Goal: Task Accomplishment & Management: Manage account settings

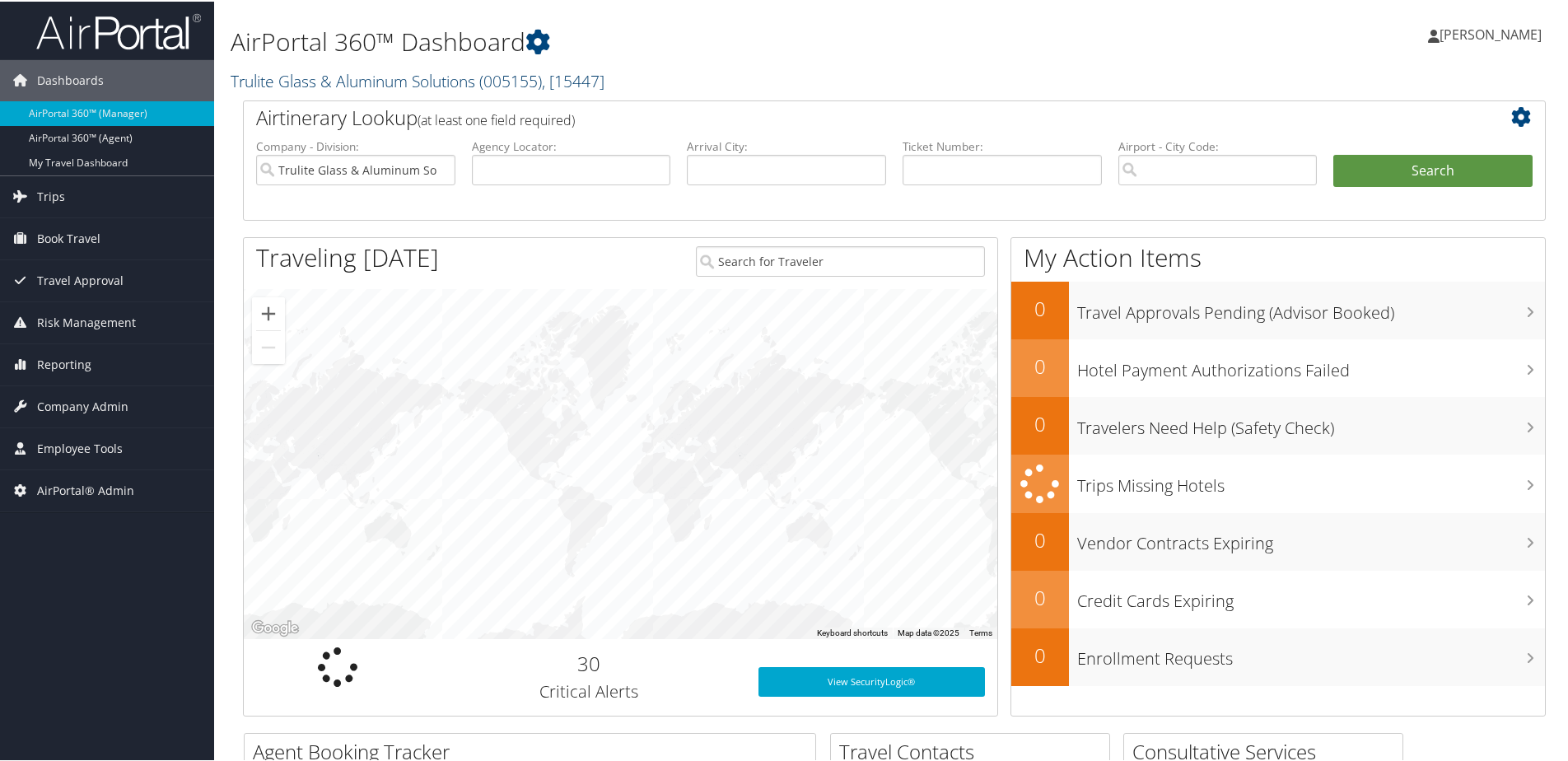
click at [314, 81] on link "Trulite Glass & Aluminum Solutions ( 005155 ) , [ 15447 ]" at bounding box center [417, 79] width 374 height 22
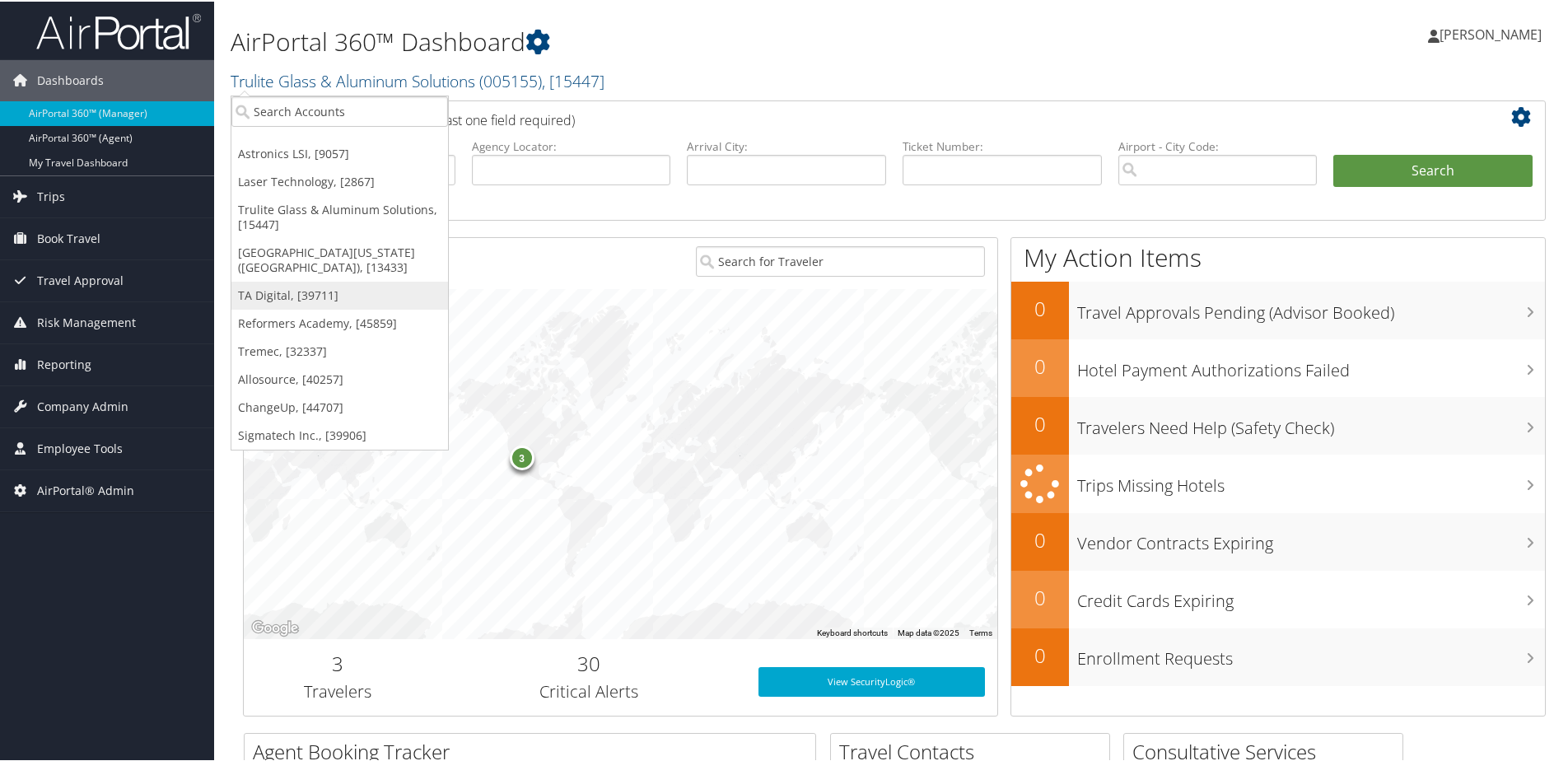
click at [285, 294] on link "TA Digital, [39711]" at bounding box center [339, 293] width 216 height 28
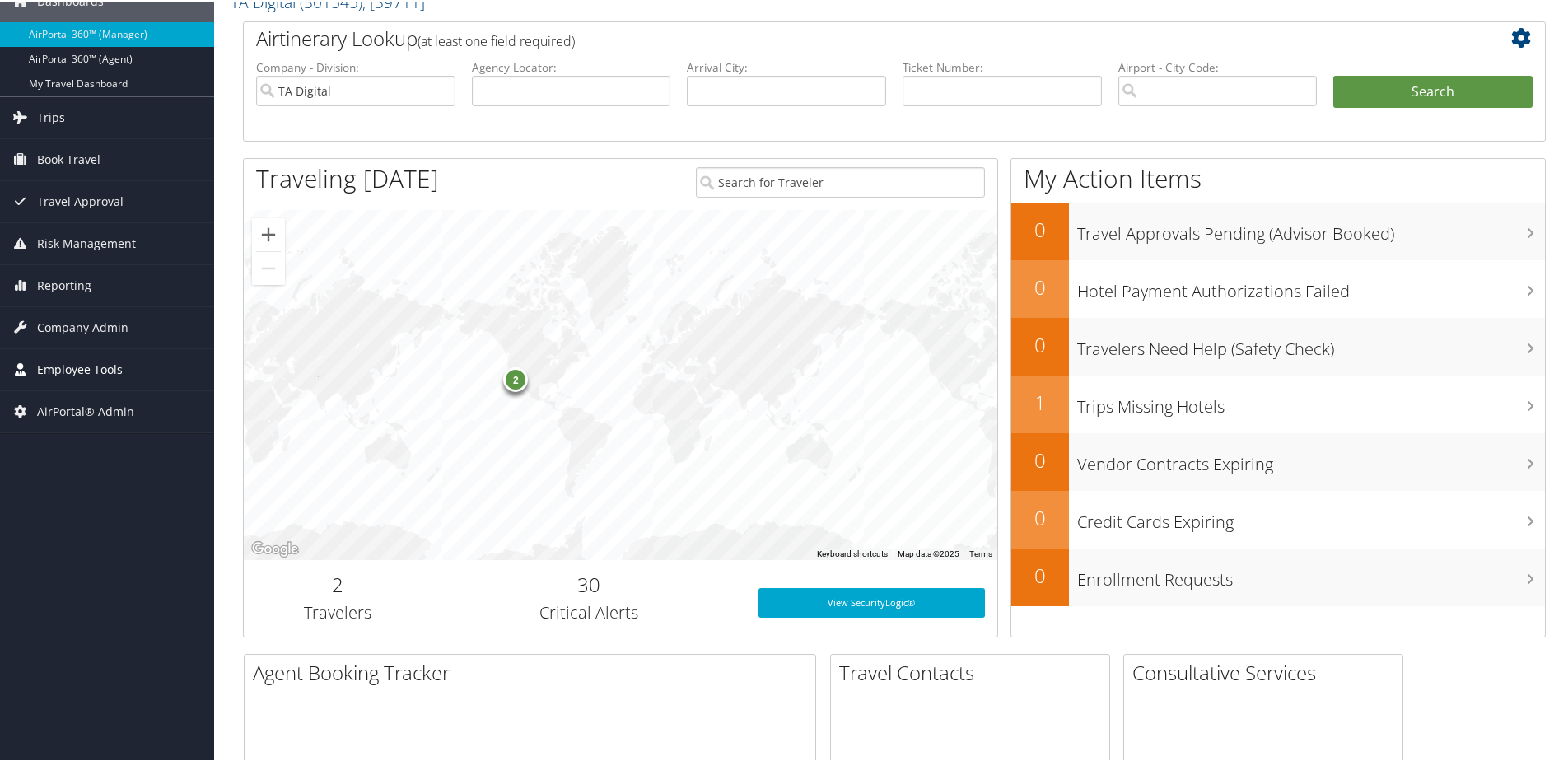
scroll to position [83, 0]
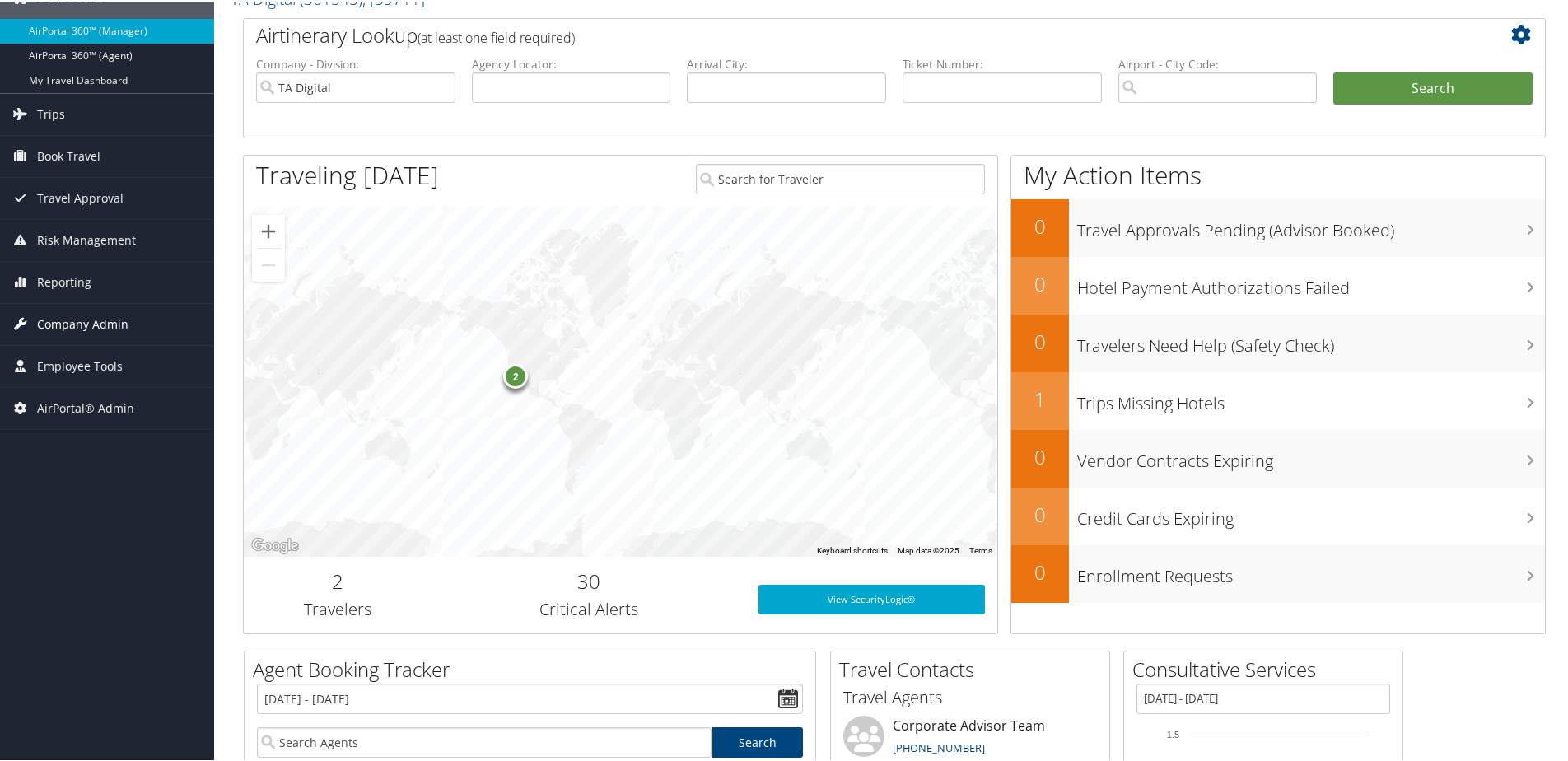
click at [72, 328] on span "Company Admin" at bounding box center [83, 322] width 91 height 41
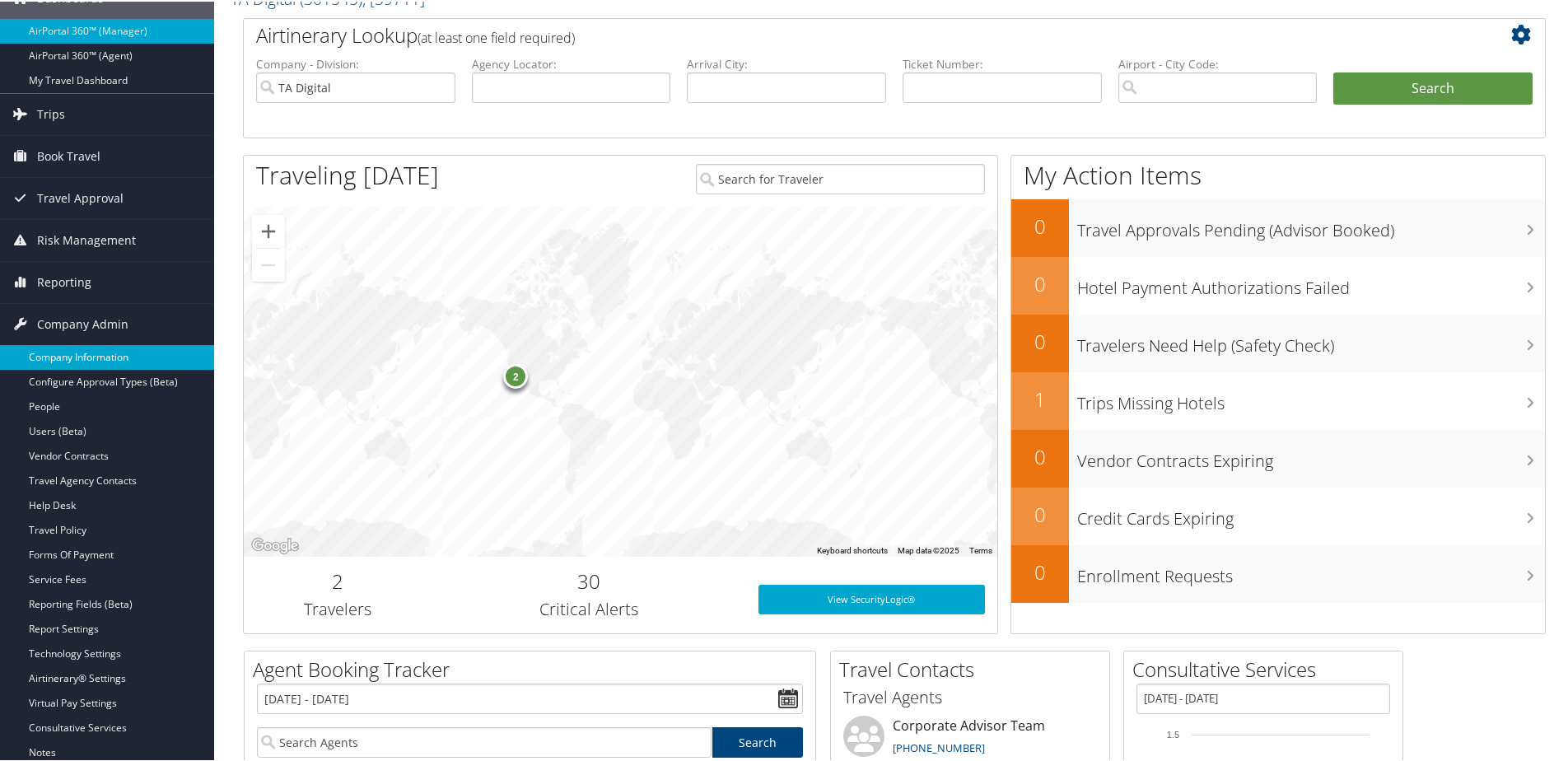
click at [46, 355] on link "Company Information" at bounding box center [107, 356] width 214 height 25
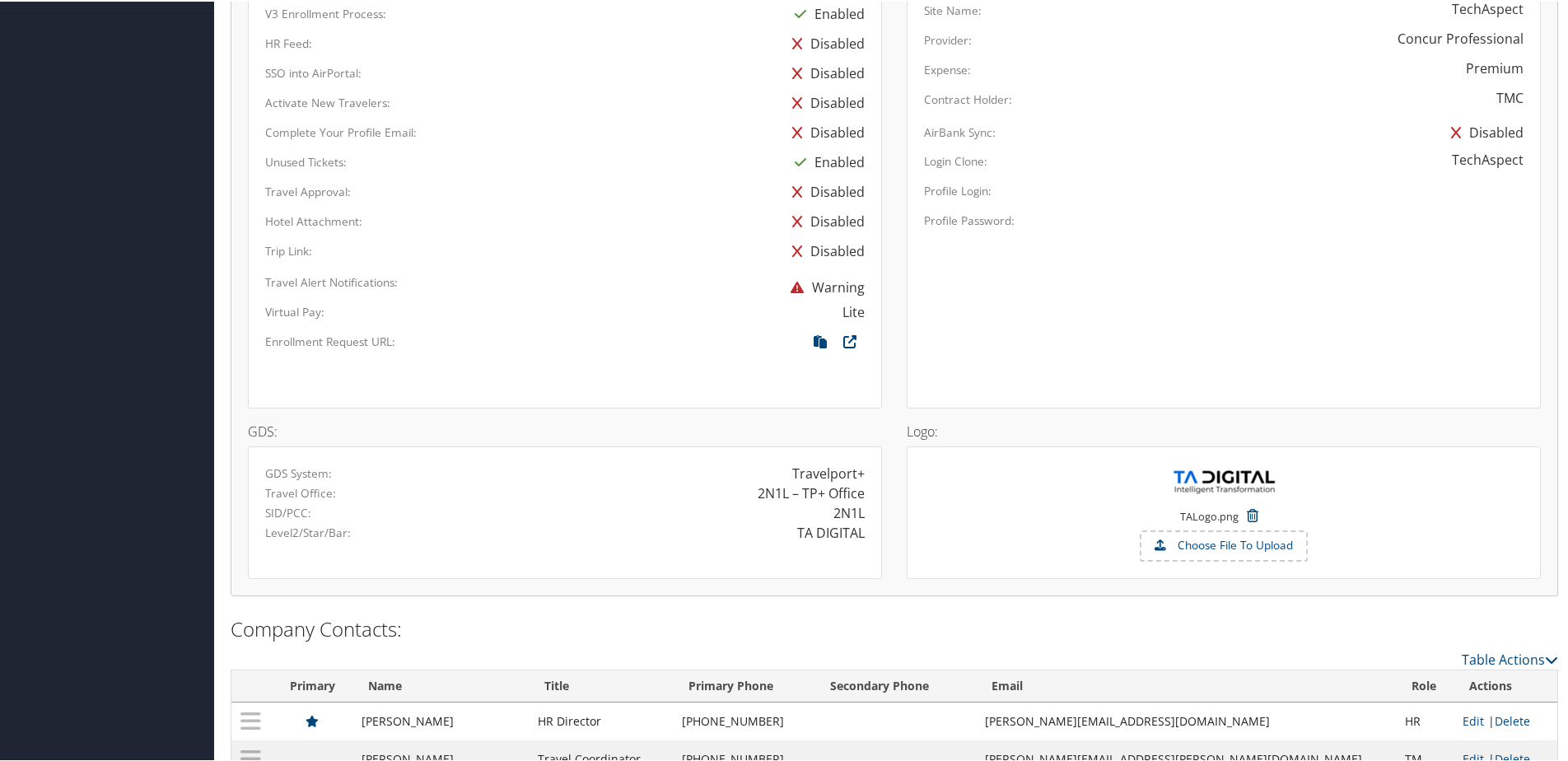
scroll to position [916, 0]
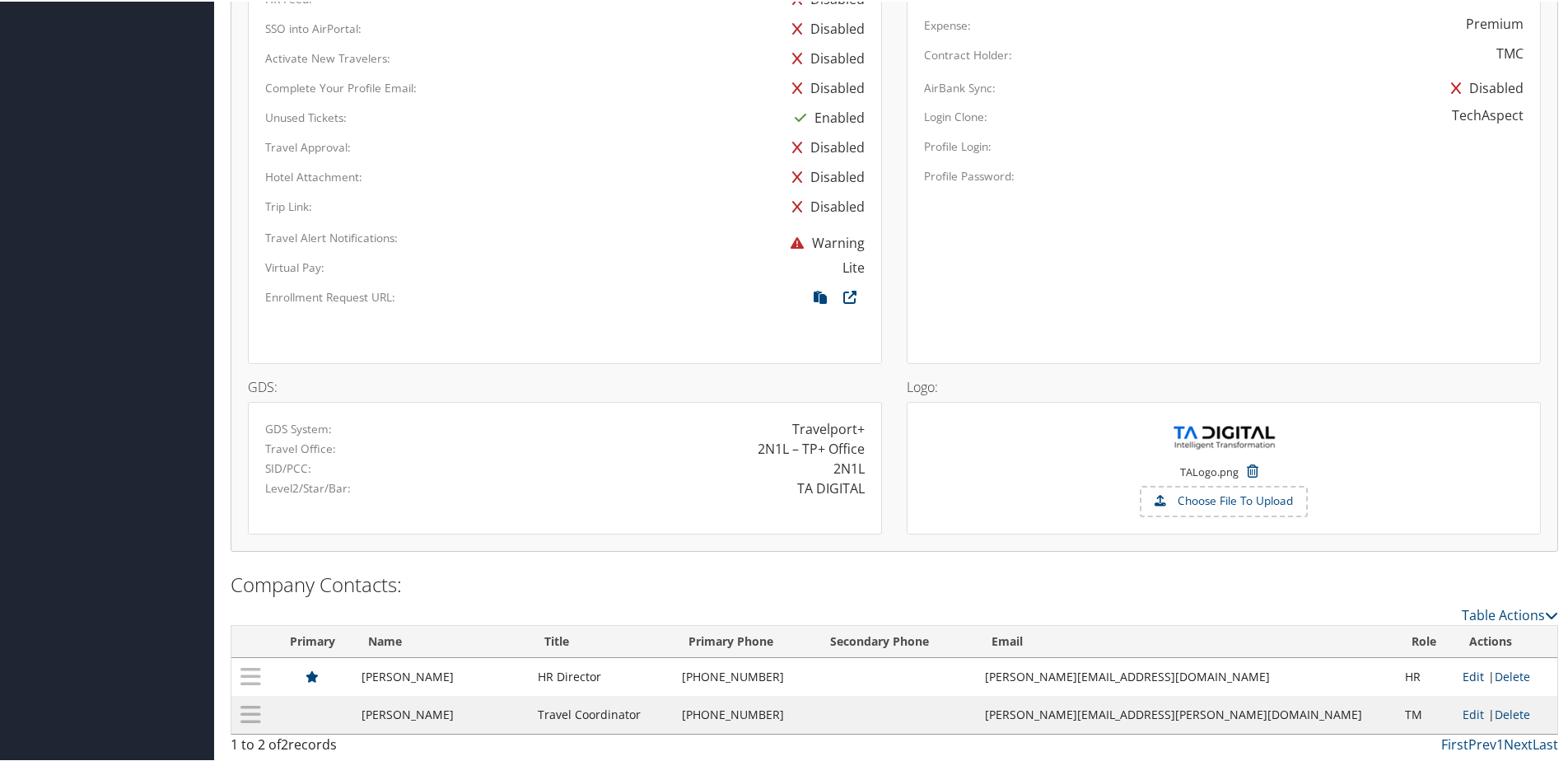
click at [1462, 667] on link "Edit" at bounding box center [1473, 675] width 21 height 15
select select "HR"
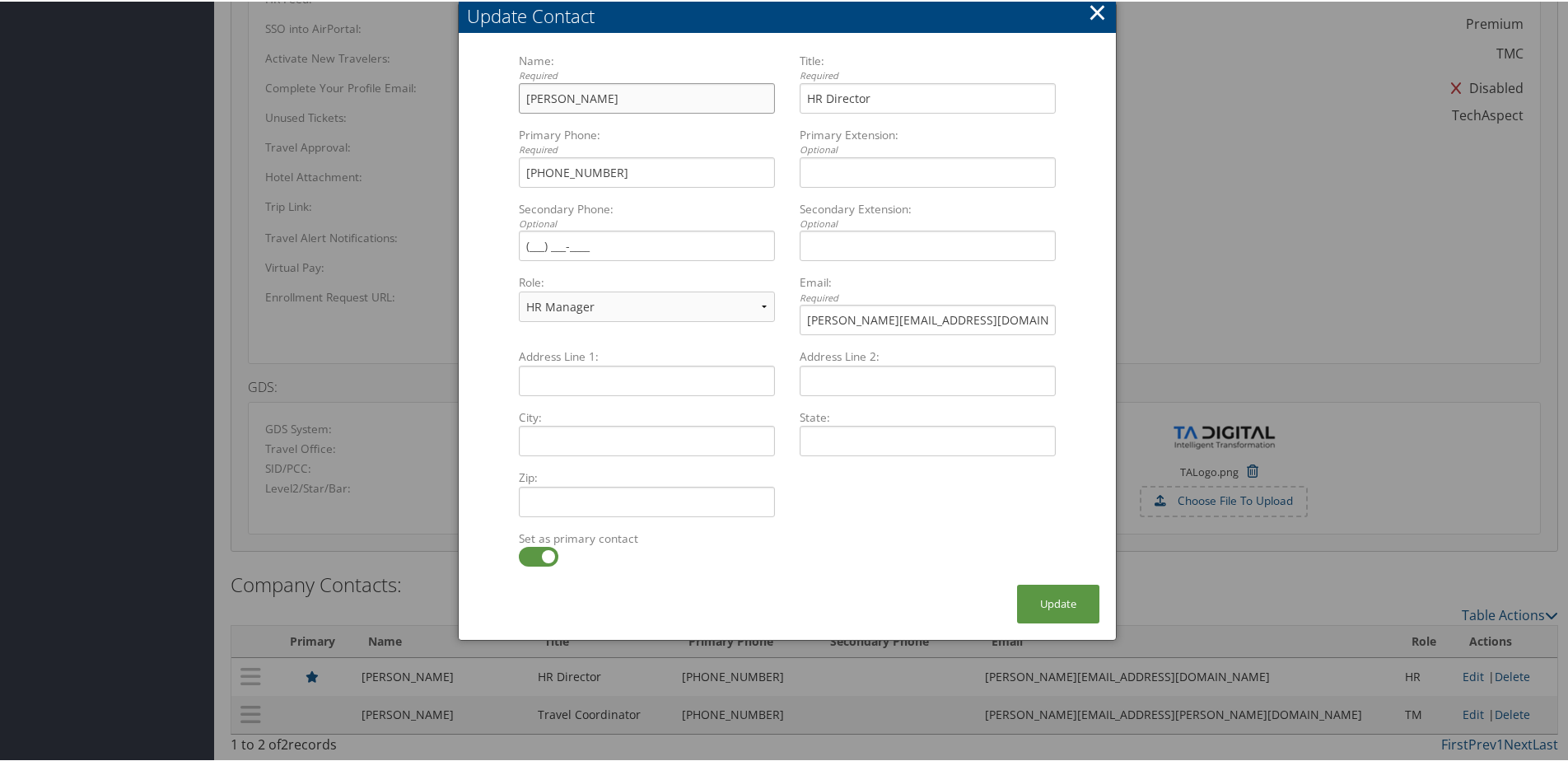
drag, startPoint x: 677, startPoint y: 96, endPoint x: 475, endPoint y: 102, distance: 202.1
click at [475, 102] on form "Name: Required Poornima Ramamoorthy Multiple values The selected items contain …" at bounding box center [786, 316] width 624 height 531
drag, startPoint x: 553, startPoint y: 87, endPoint x: 528, endPoint y: 96, distance: 26.6
paste input "Madhu Pujari"
type input "Madhu Pujari"
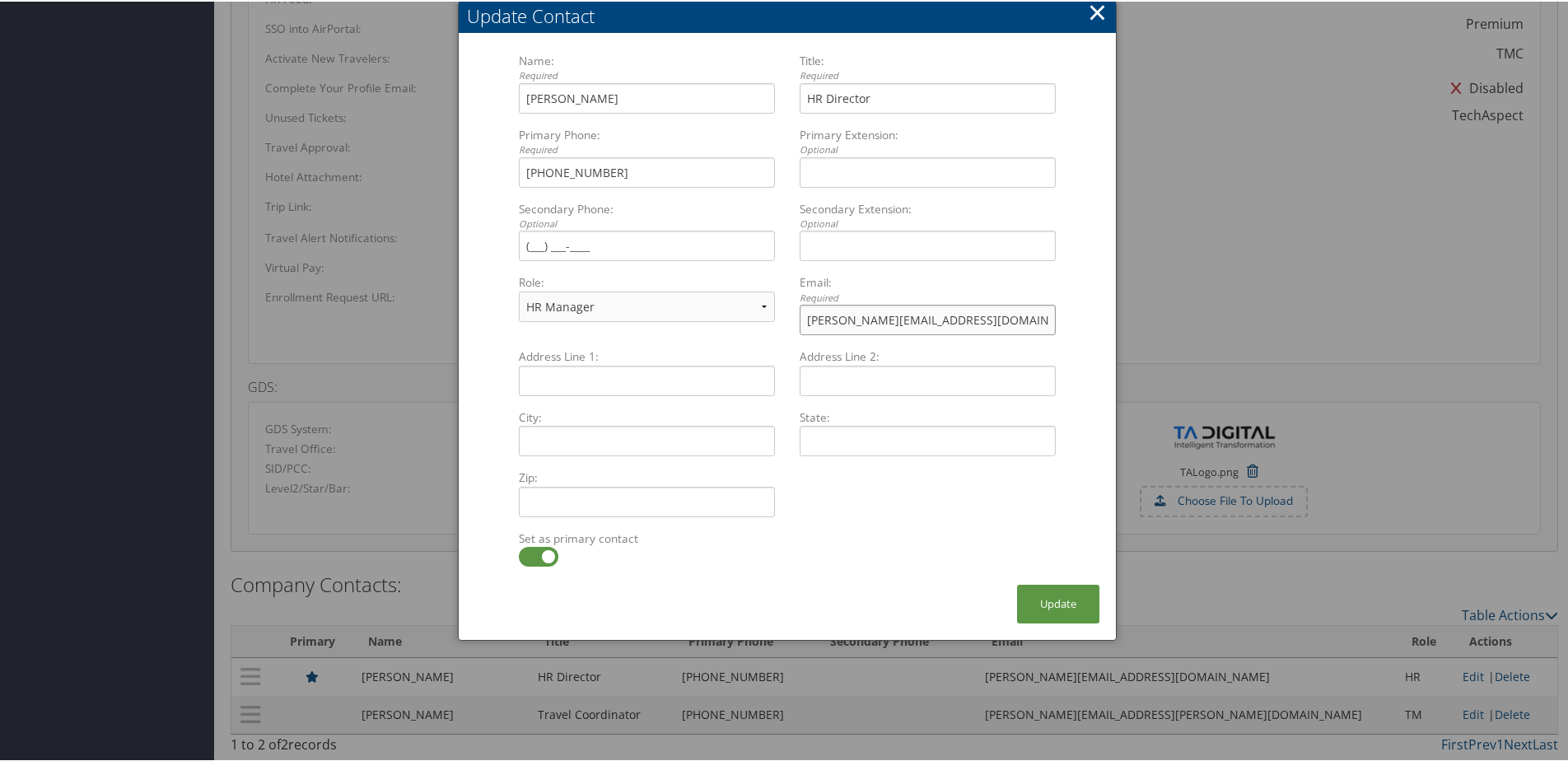
drag, startPoint x: 999, startPoint y: 326, endPoint x: 779, endPoint y: 315, distance: 220.3
click at [779, 315] on div "Name: Required Madhu Pujari Multiple values The selected items contain differen…" at bounding box center [787, 199] width 561 height 296
paste input "Madhu.pujari@credera.com"
type input "Madhu.pujari@credera.com"
drag, startPoint x: 616, startPoint y: 171, endPoint x: 472, endPoint y: 179, distance: 144.2
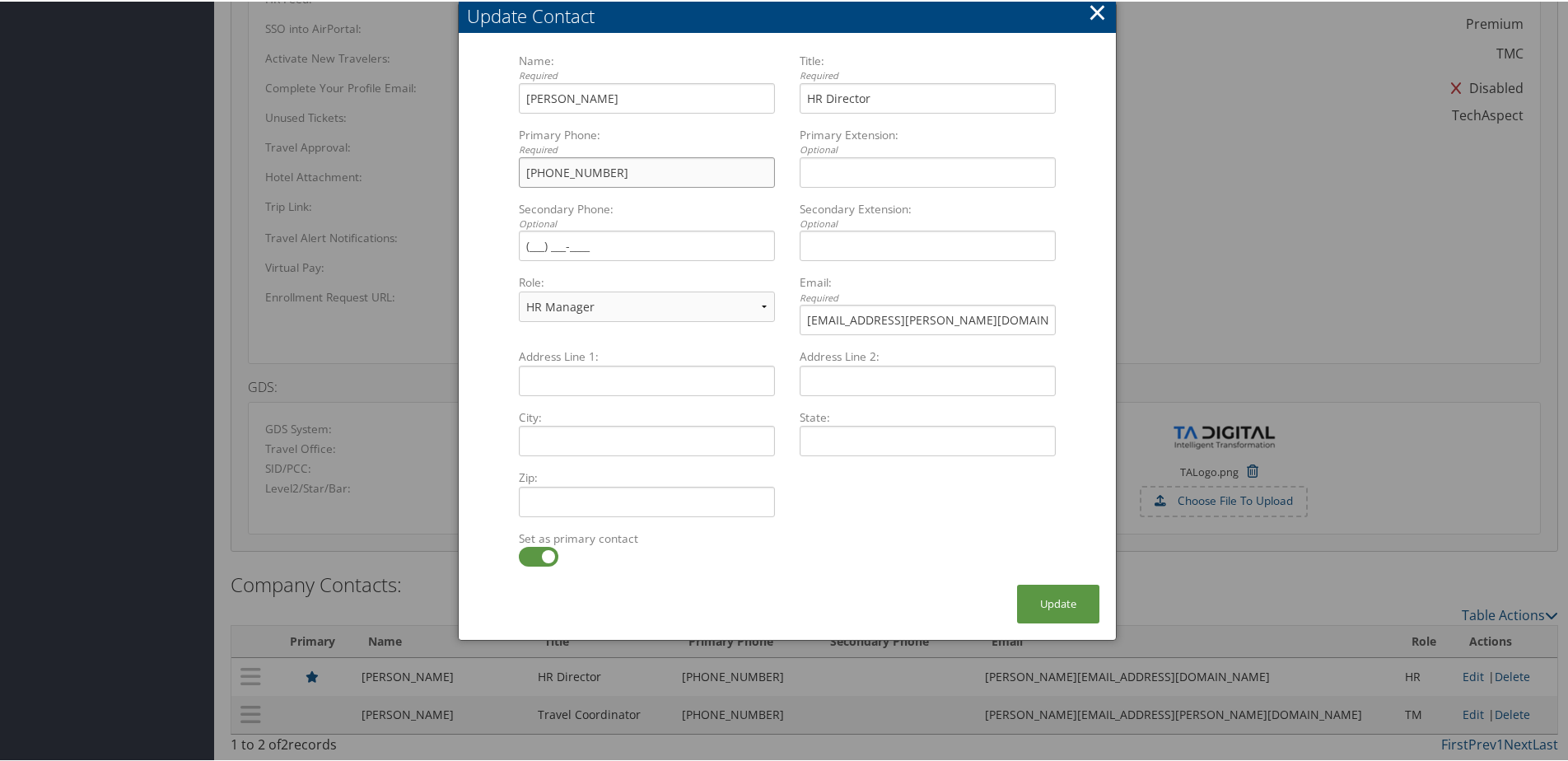
click at [475, 179] on form "Name: Required Madhu Pujari Multiple values The selected items contain differen…" at bounding box center [786, 316] width 624 height 531
paste input "(647) 806-2342"
type input "(647) 806-2342"
click at [1041, 604] on button "Update" at bounding box center [1058, 602] width 83 height 38
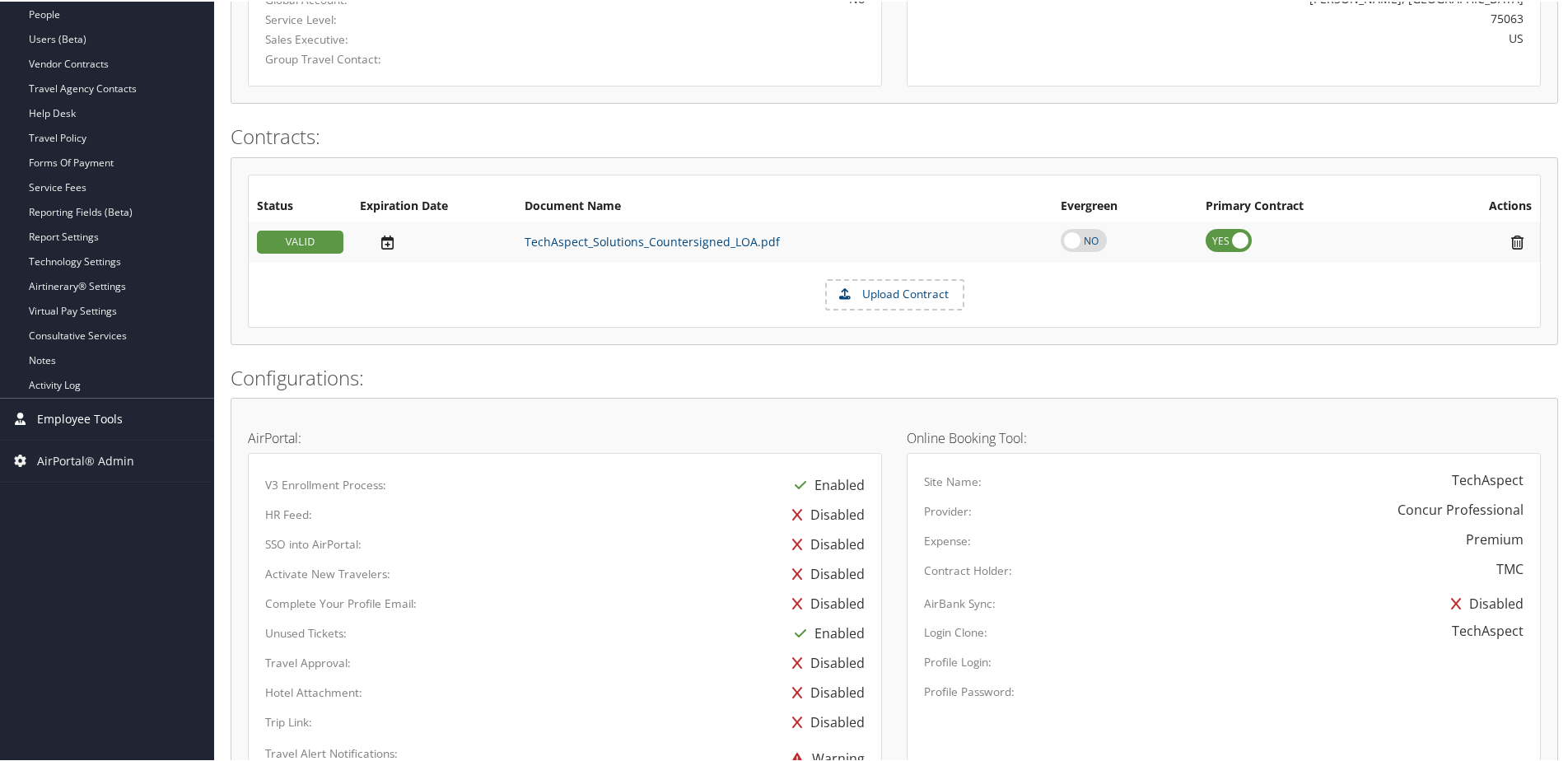
scroll to position [175, 0]
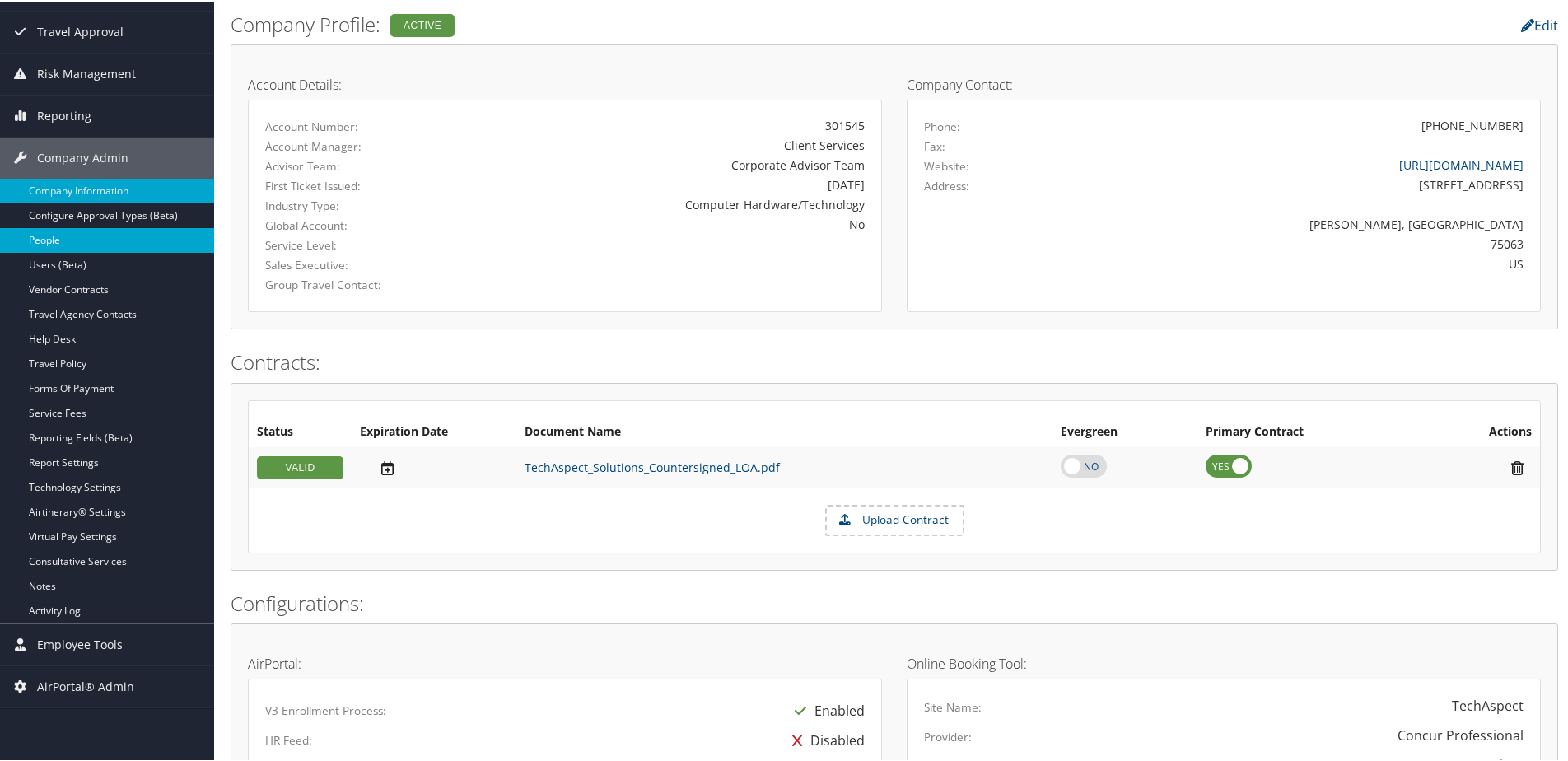
click at [57, 244] on link "People" at bounding box center [107, 239] width 214 height 25
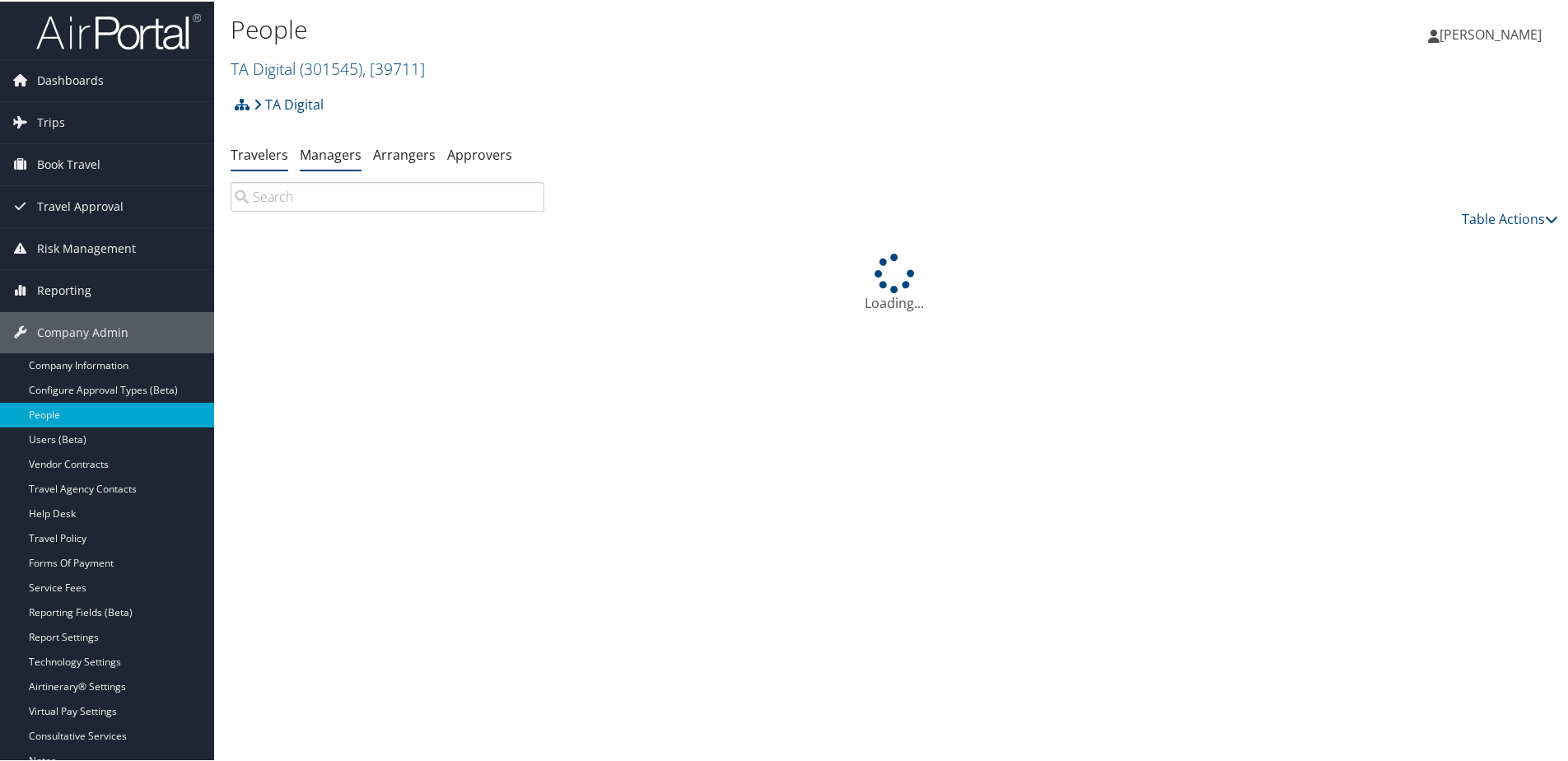
click at [315, 156] on link "Managers" at bounding box center [331, 153] width 62 height 18
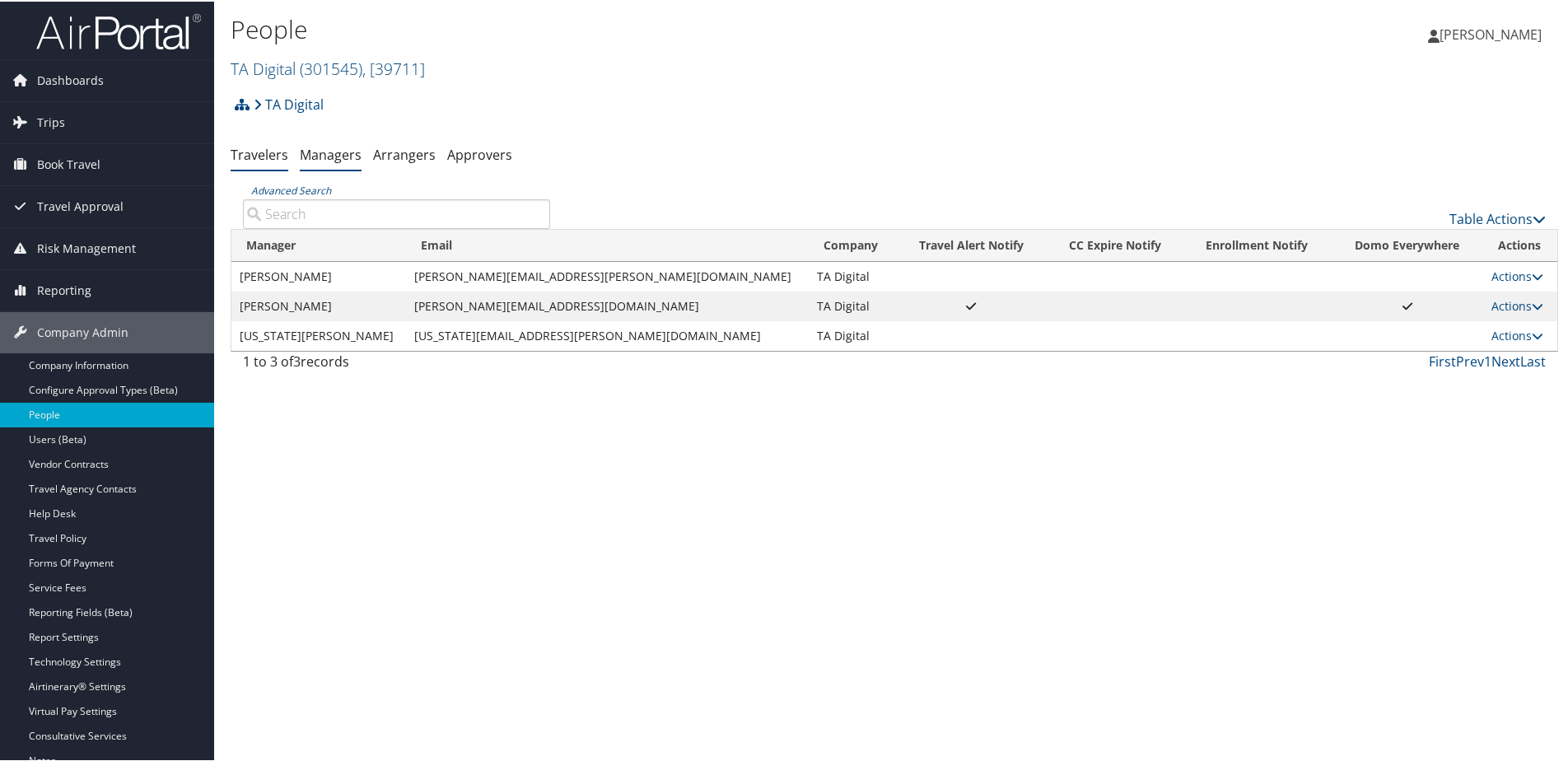
click at [284, 154] on link "Travelers" at bounding box center [260, 153] width 58 height 18
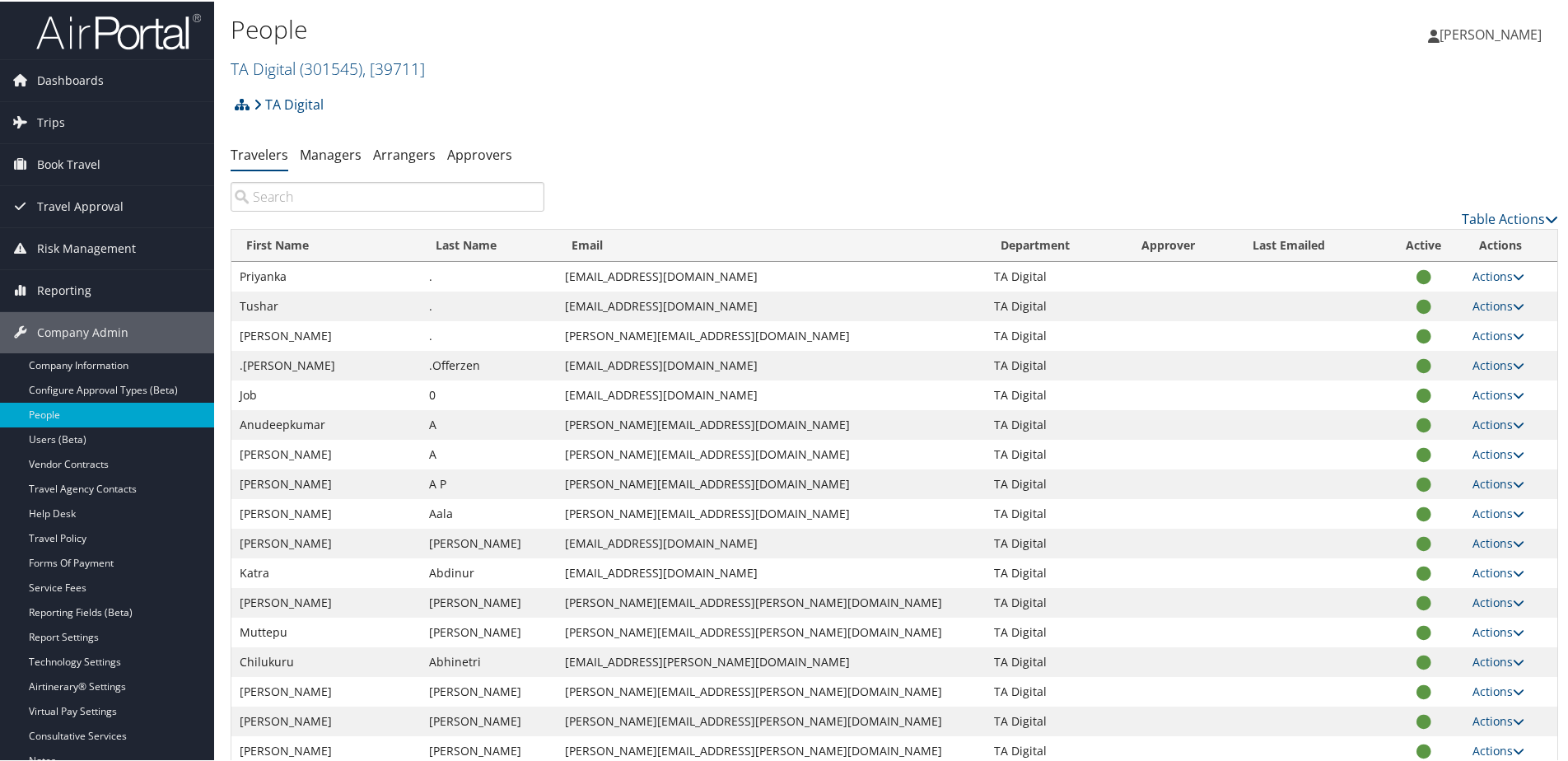
paste input "647-806-2342"
type input "647-806-2342"
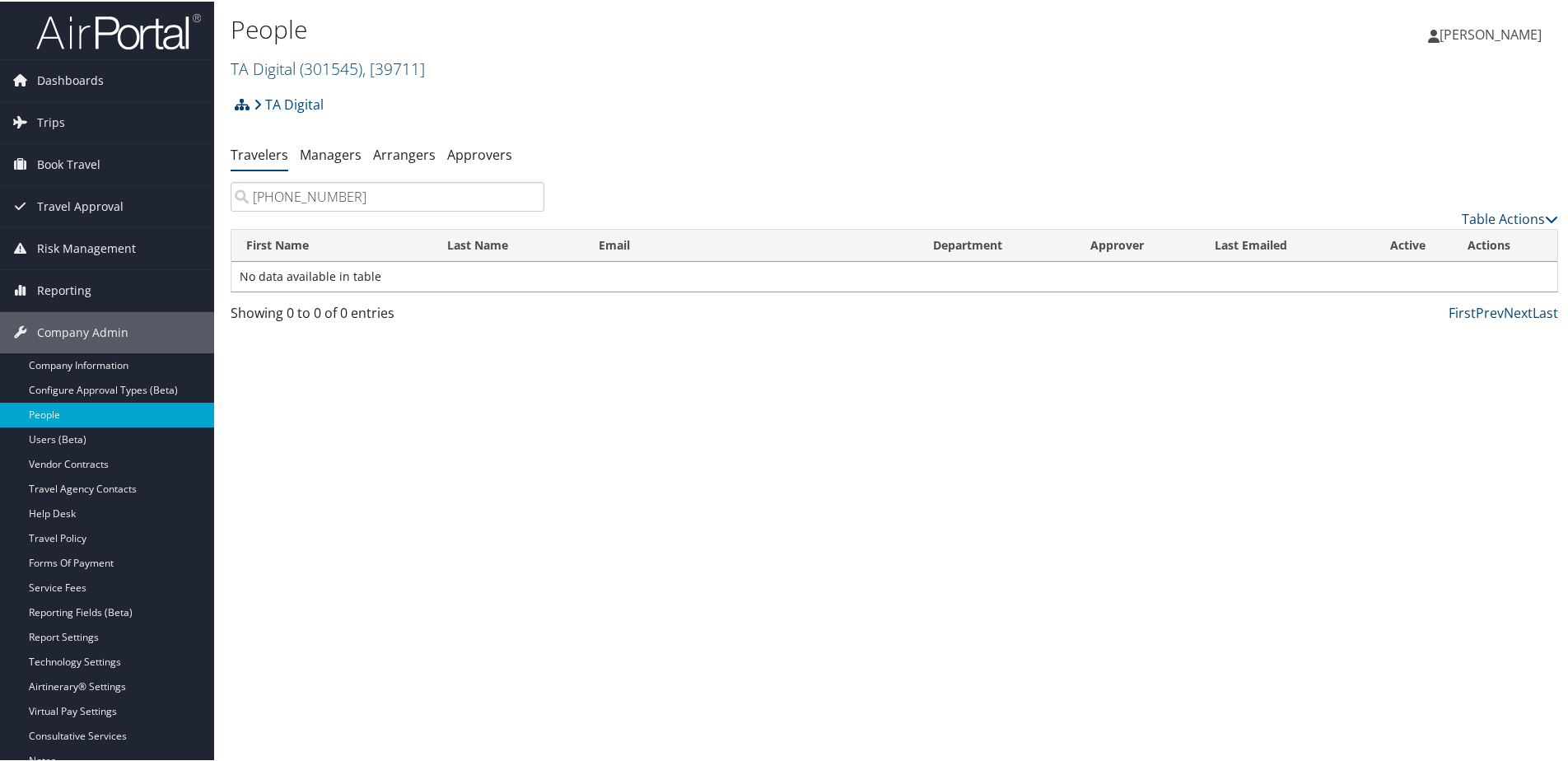
drag, startPoint x: 341, startPoint y: 195, endPoint x: 244, endPoint y: 196, distance: 97.0
click at [244, 196] on input "647-806-2342" at bounding box center [387, 195] width 313 height 30
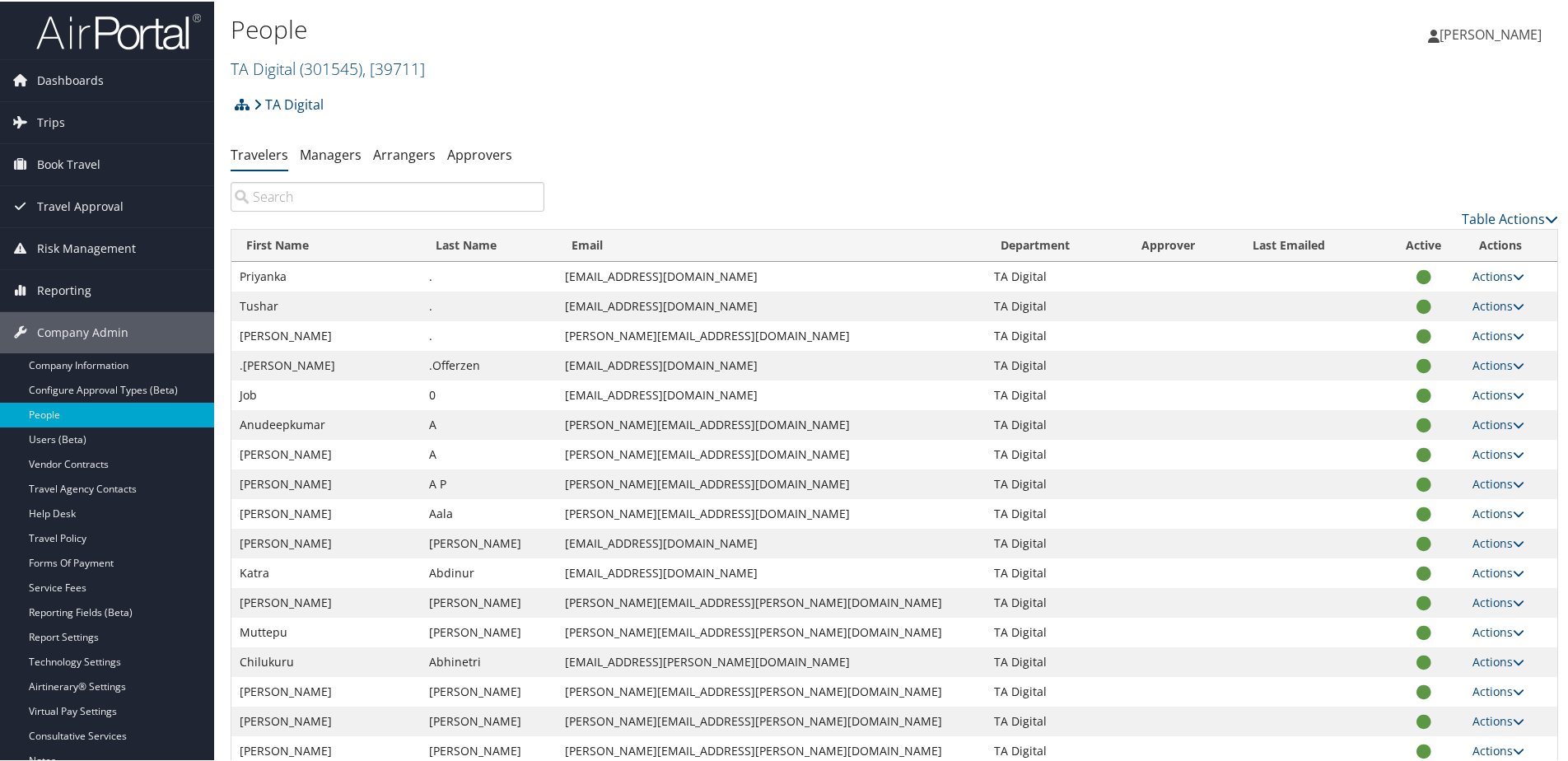
paste input "Madhu Pujari"
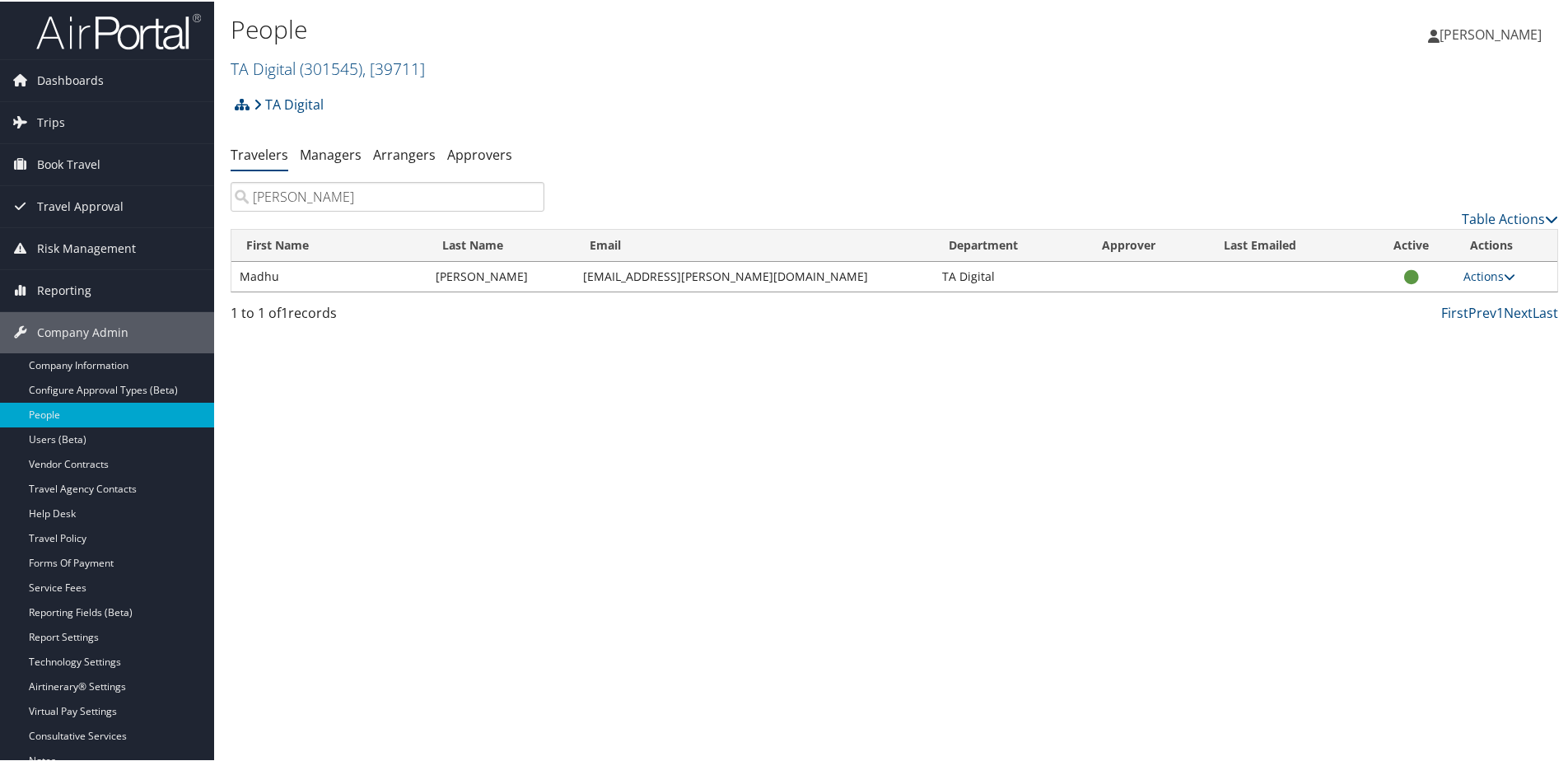
type input "[PERSON_NAME]"
drag, startPoint x: 574, startPoint y: 277, endPoint x: 769, endPoint y: 278, distance: 195.0
click at [769, 278] on tr "Madhu Pujari madhu.pujari@credera.com TA Digital Actions User Settings View Pro…" at bounding box center [894, 275] width 1326 height 30
copy tr "[EMAIL_ADDRESS][PERSON_NAME][DOMAIN_NAME]"
click at [1499, 219] on link "Table Actions" at bounding box center [1510, 217] width 96 height 18
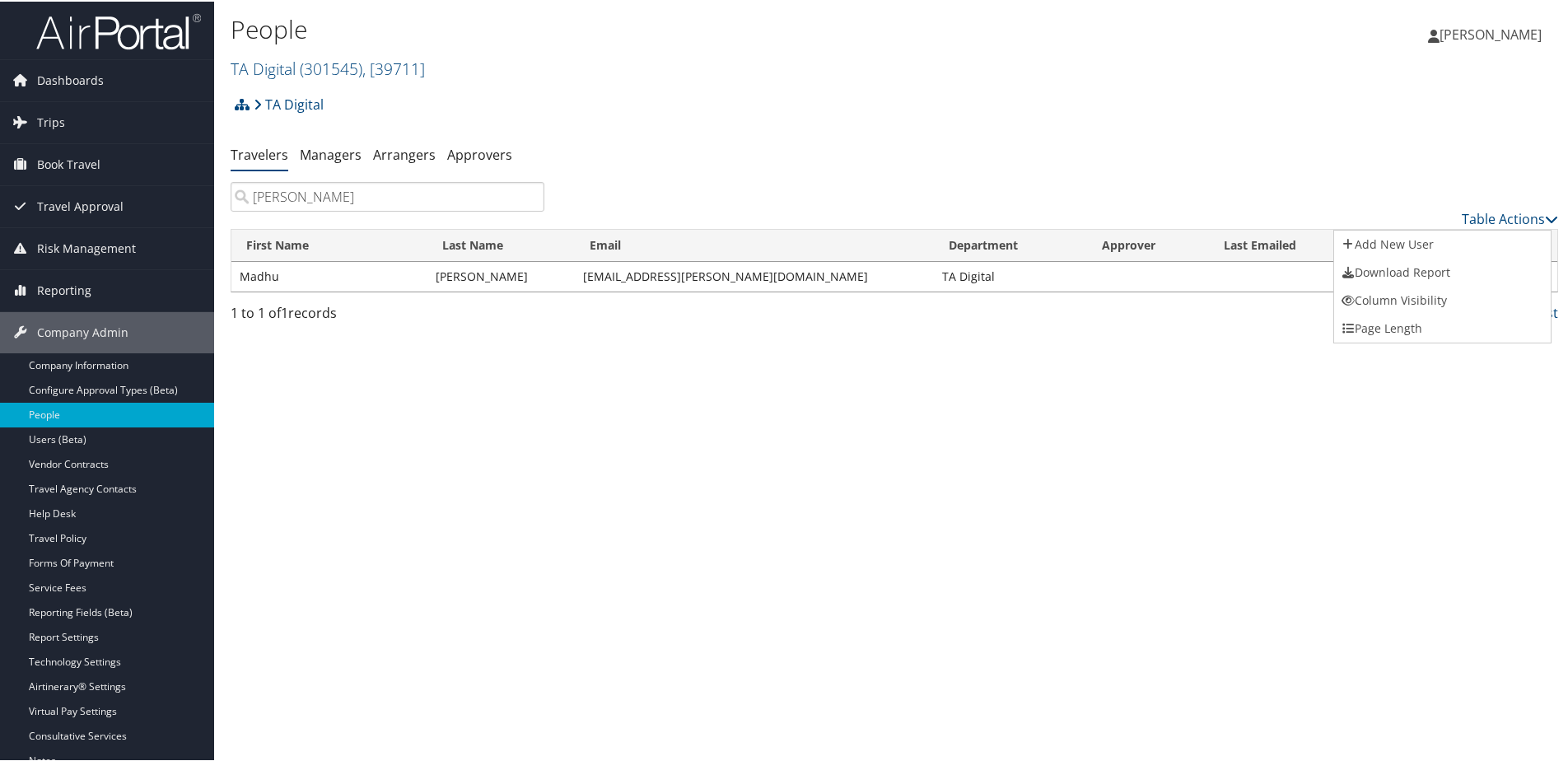
click at [313, 153] on div at bounding box center [787, 380] width 1575 height 761
click at [326, 146] on link "Managers" at bounding box center [331, 153] width 62 height 18
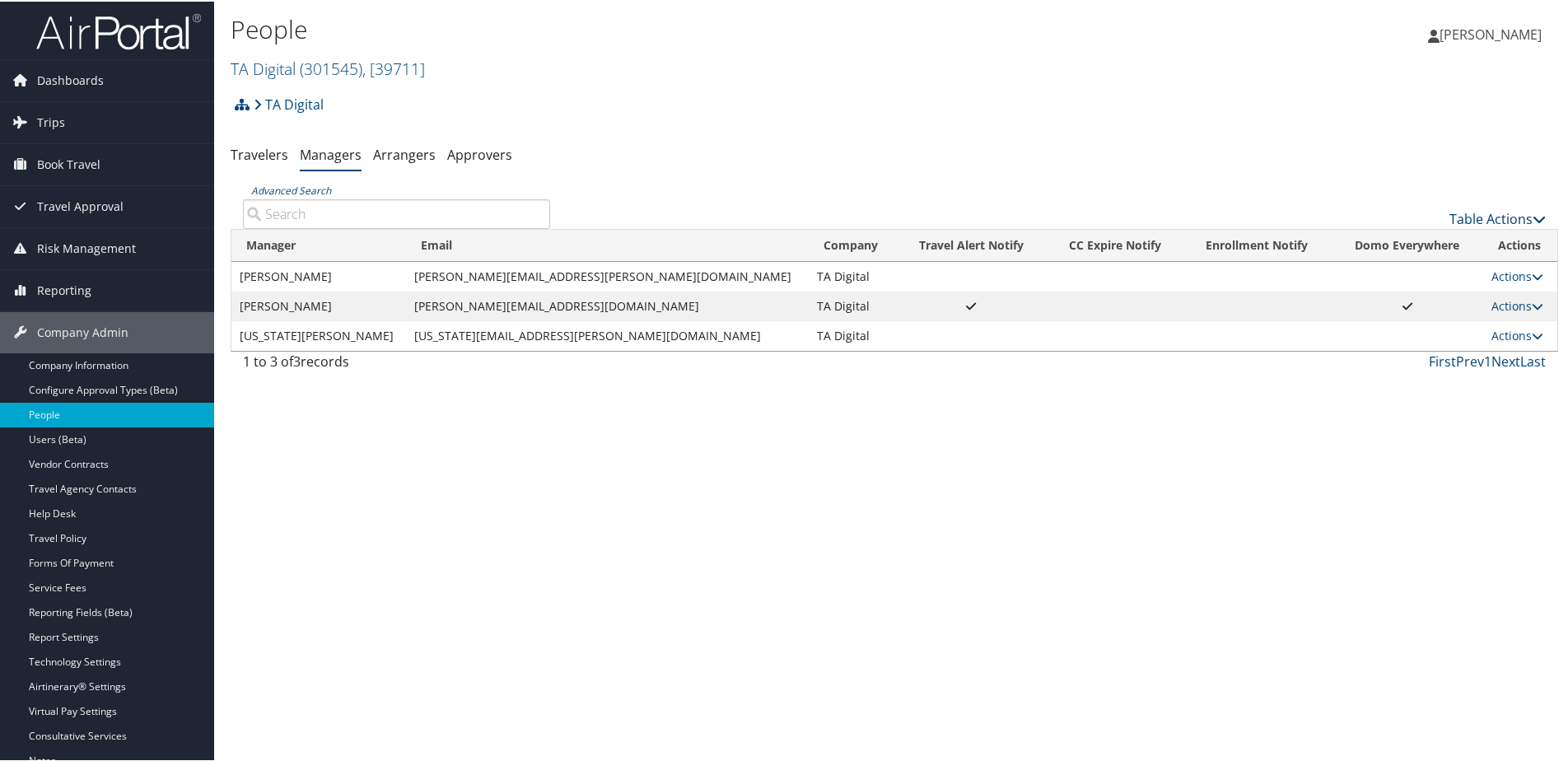
click at [1450, 214] on link "Table Actions" at bounding box center [1498, 217] width 96 height 18
click at [1405, 233] on link "Add New Travel Manager" at bounding box center [1442, 242] width 216 height 28
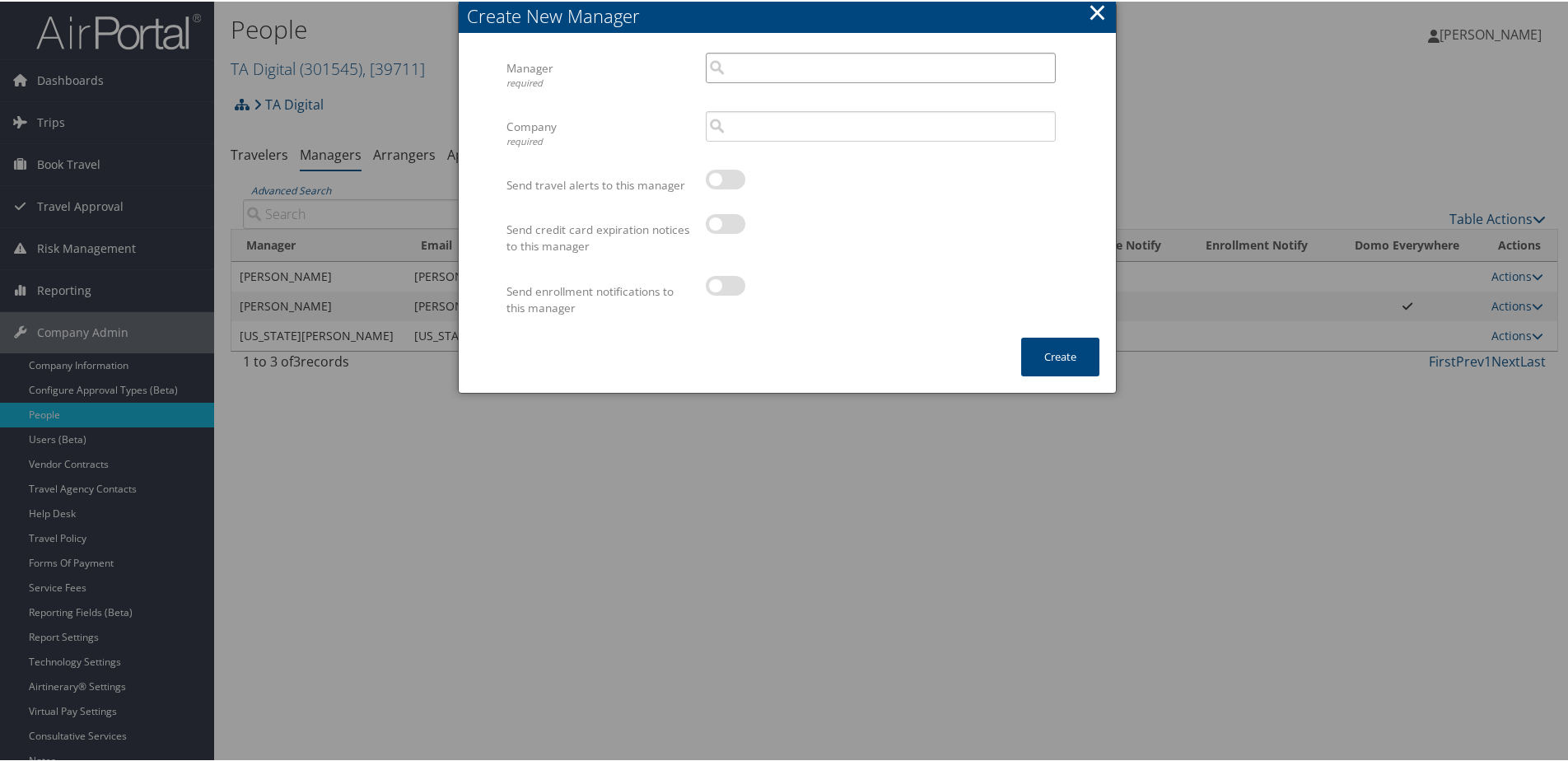
paste input "[EMAIL_ADDRESS][PERSON_NAME][DOMAIN_NAME]"
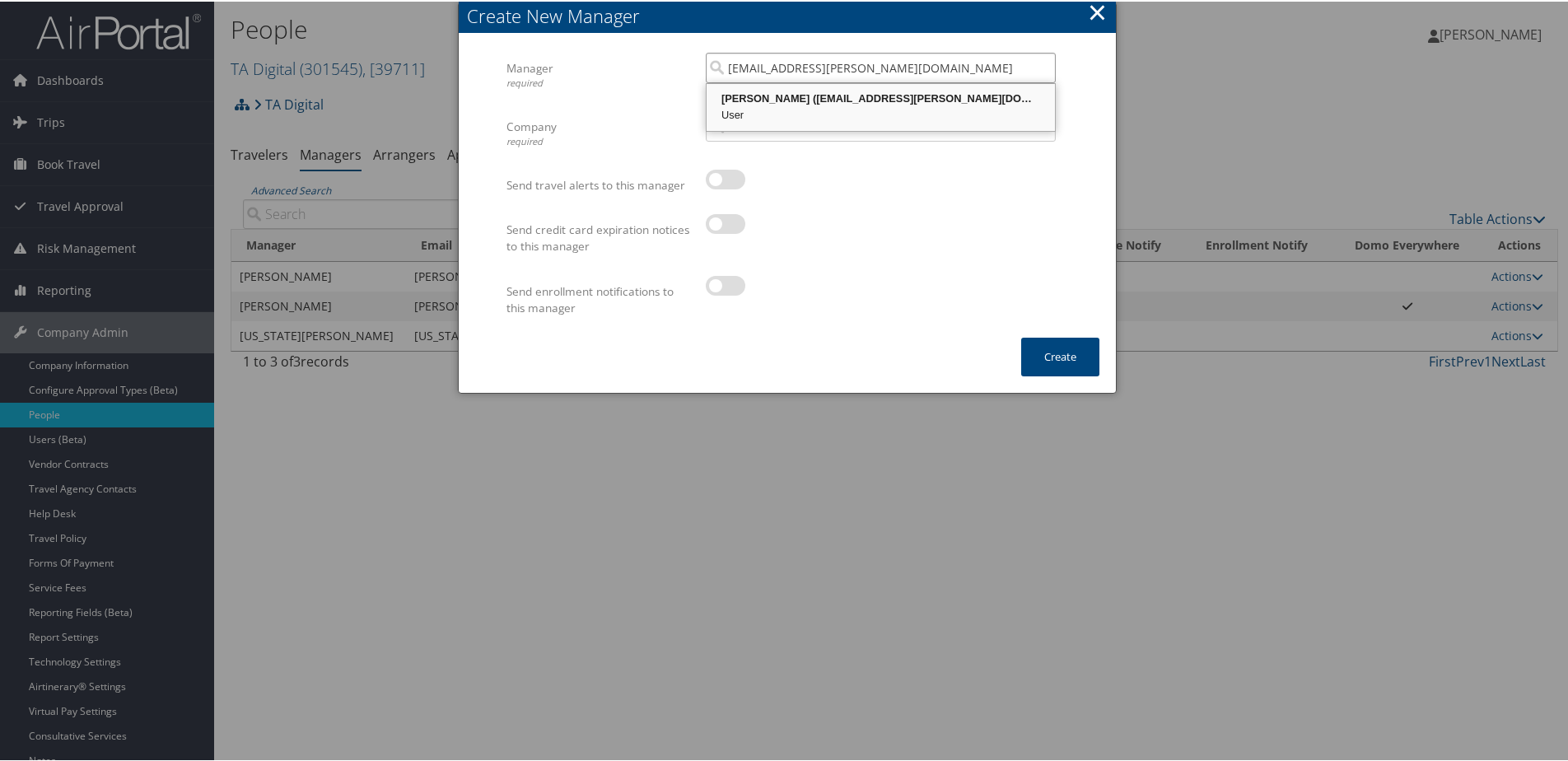
click at [771, 95] on div "Madhu Pujari (madhu.pujari@credera.com)" at bounding box center [881, 97] width 343 height 16
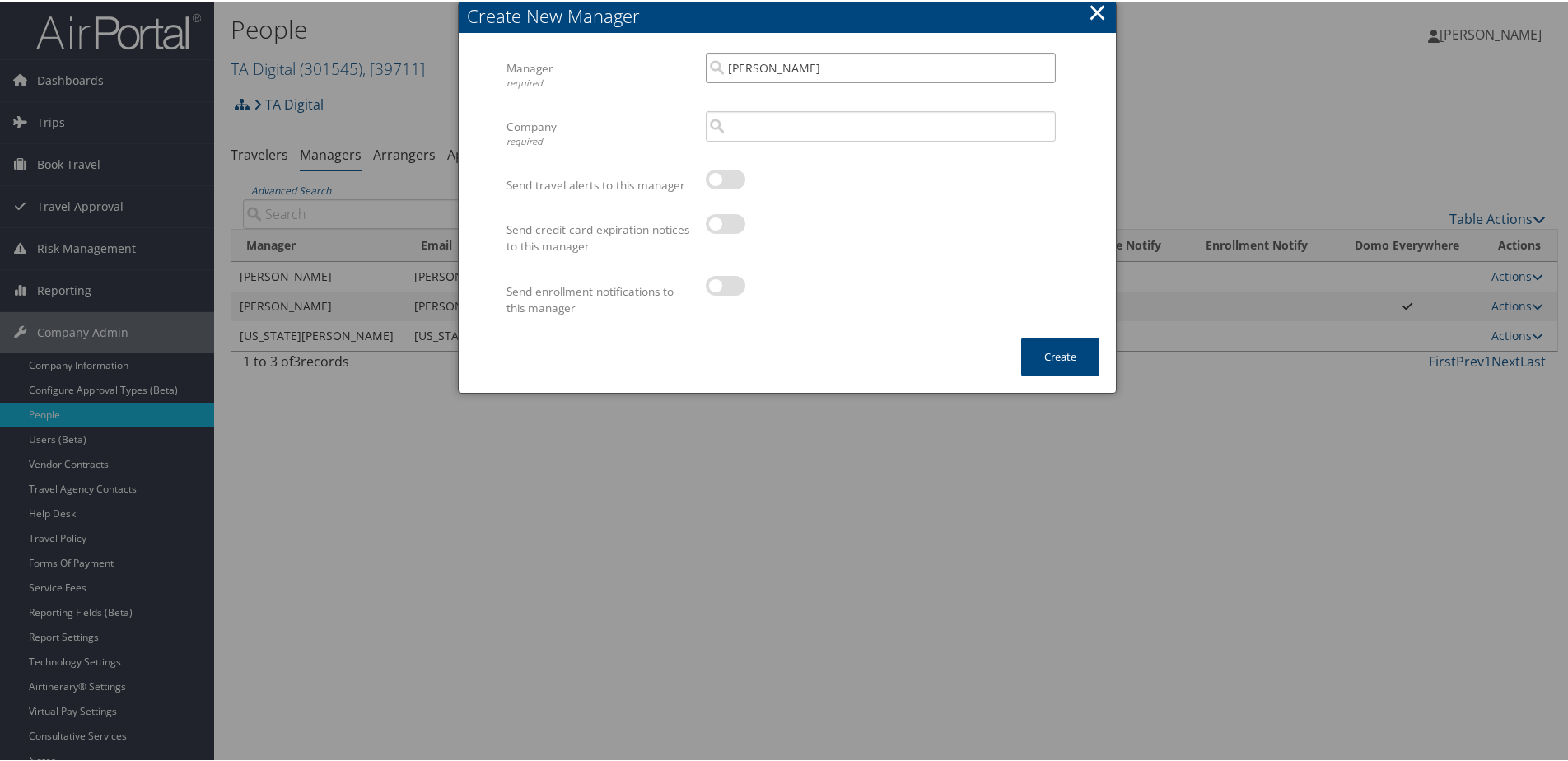
type input "Madhu Pujari"
click at [762, 121] on input "search" at bounding box center [881, 125] width 350 height 31
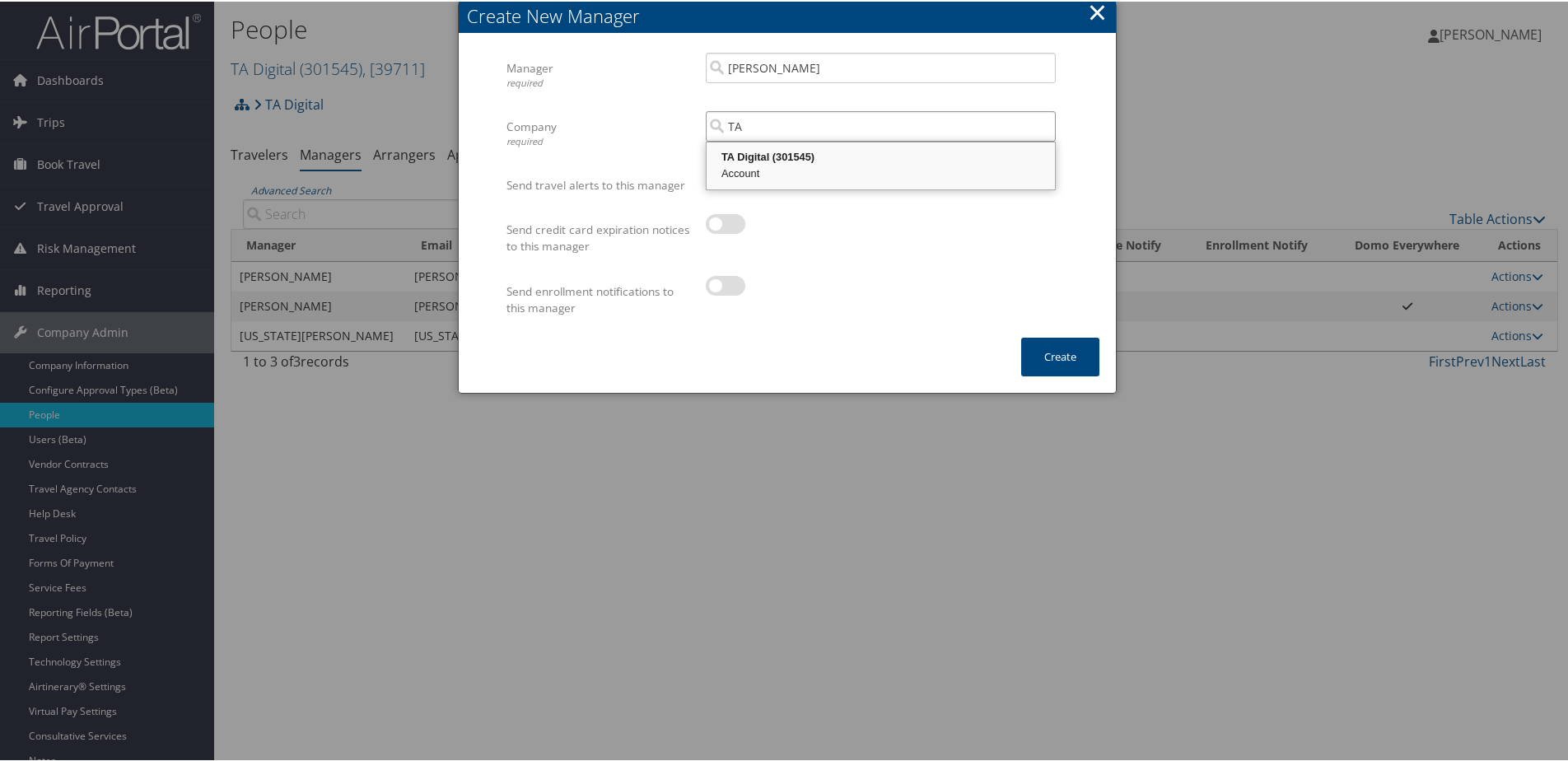
click at [774, 160] on div "TA Digital (301545)" at bounding box center [881, 155] width 343 height 16
type input "TA Digital"
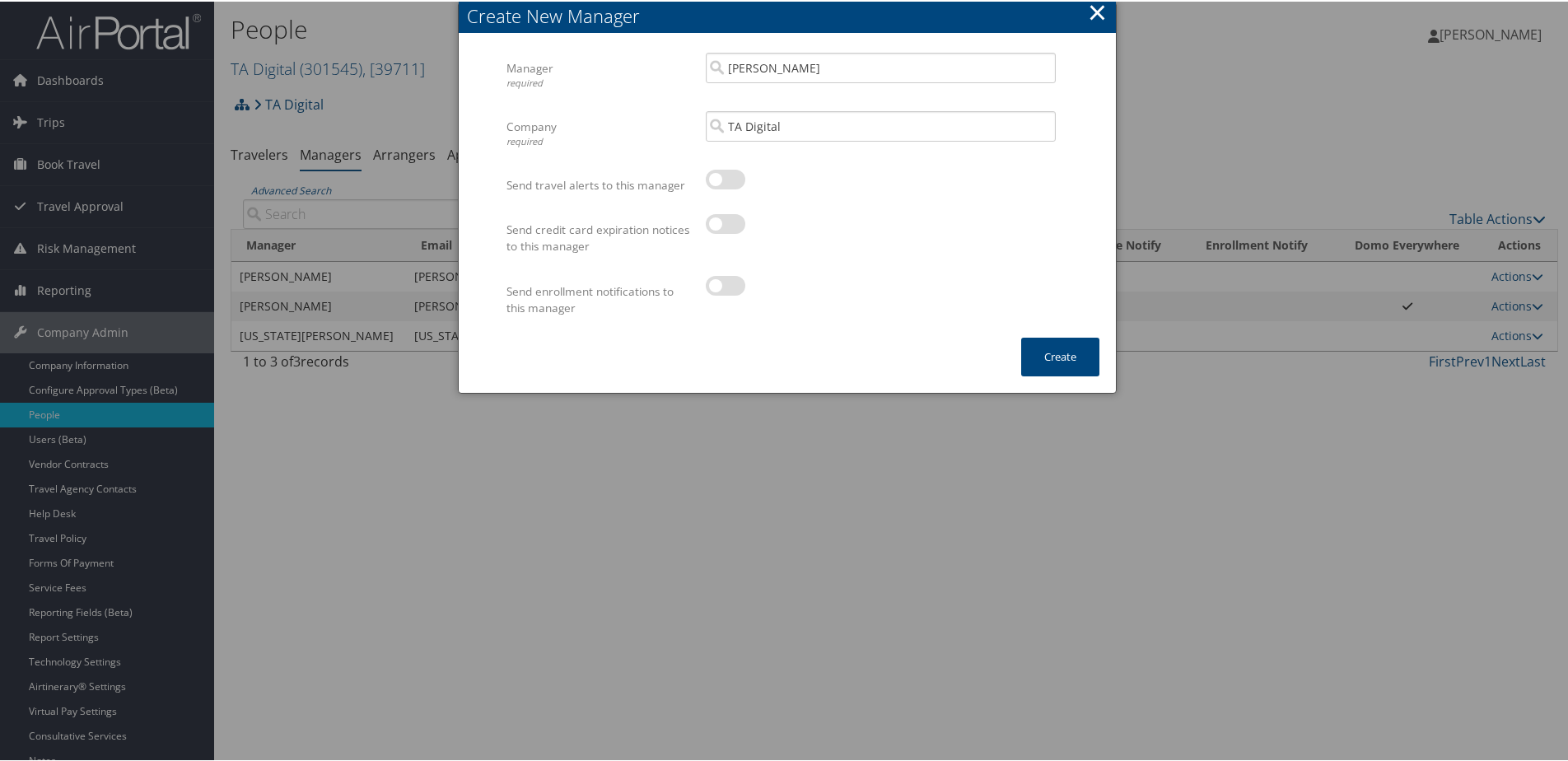
click at [722, 214] on label at bounding box center [725, 222] width 39 height 20
click at [722, 220] on input "checkbox" at bounding box center [719, 225] width 11 height 11
checkbox input "true"
click at [726, 280] on label at bounding box center [725, 283] width 39 height 20
click at [725, 282] on input "checkbox" at bounding box center [719, 286] width 11 height 11
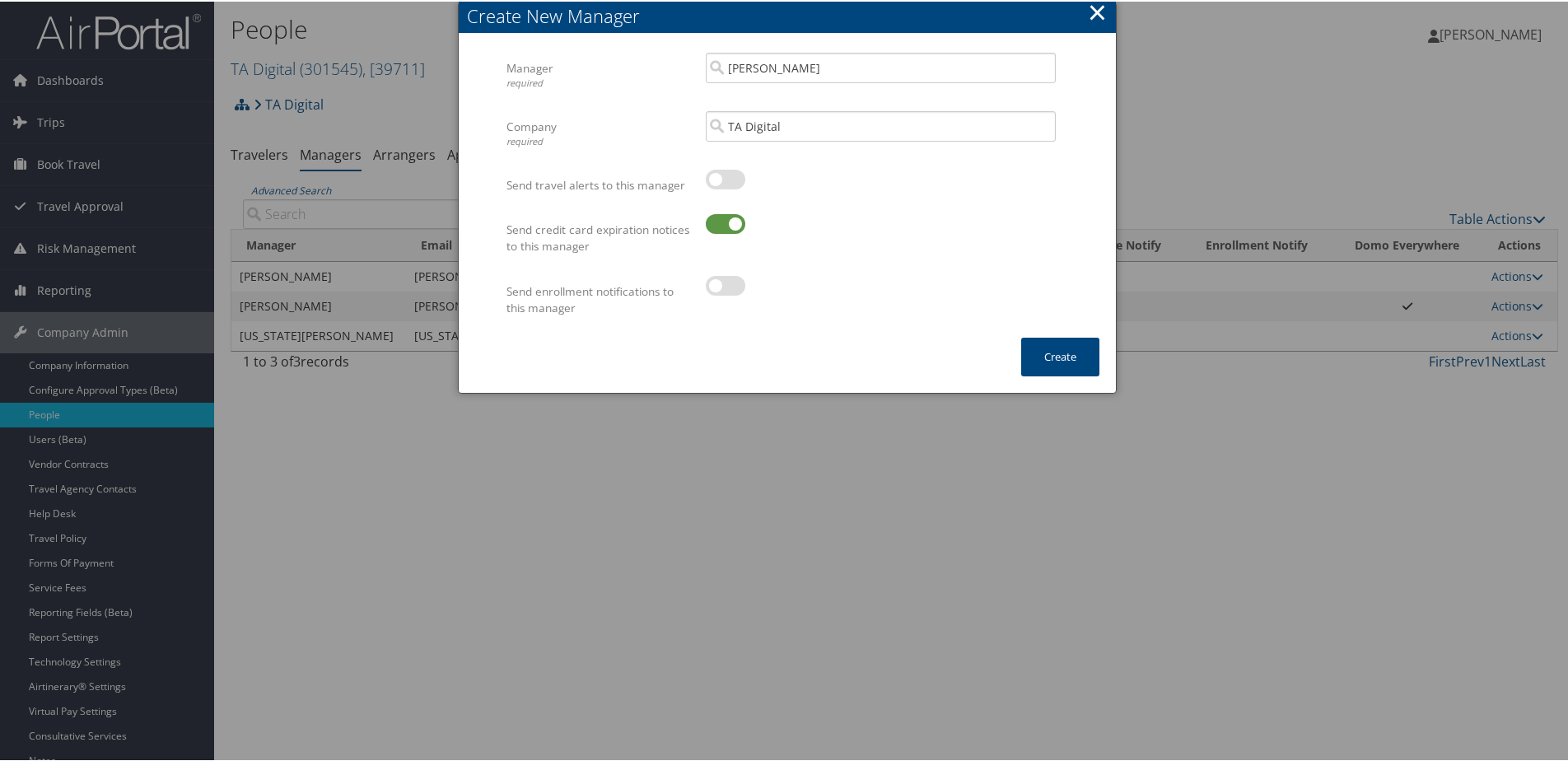
checkbox input "true"
click at [1038, 364] on button "Create" at bounding box center [1059, 356] width 78 height 38
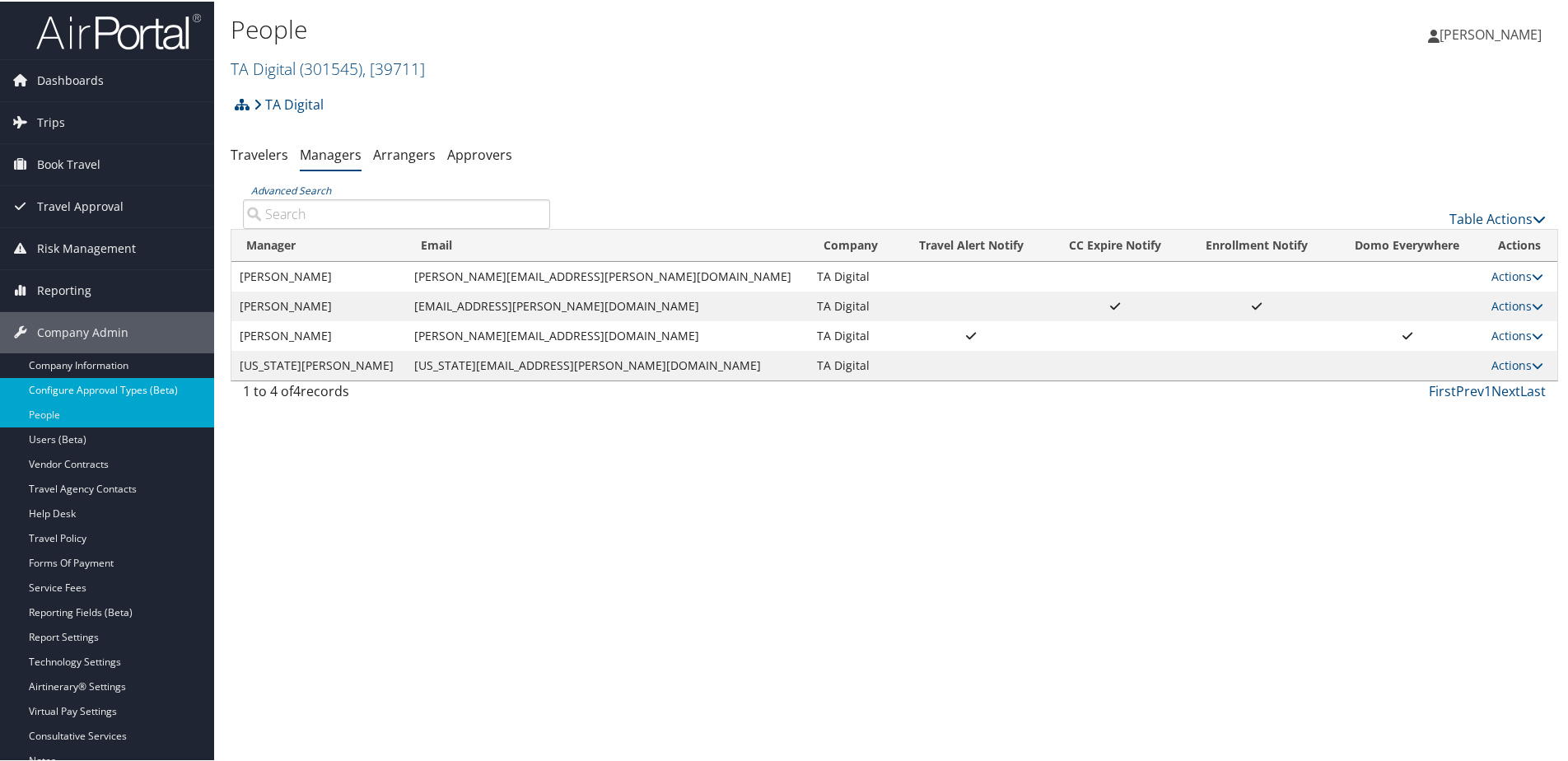
click at [61, 381] on link "Configure Approval Types (Beta)" at bounding box center [107, 389] width 214 height 25
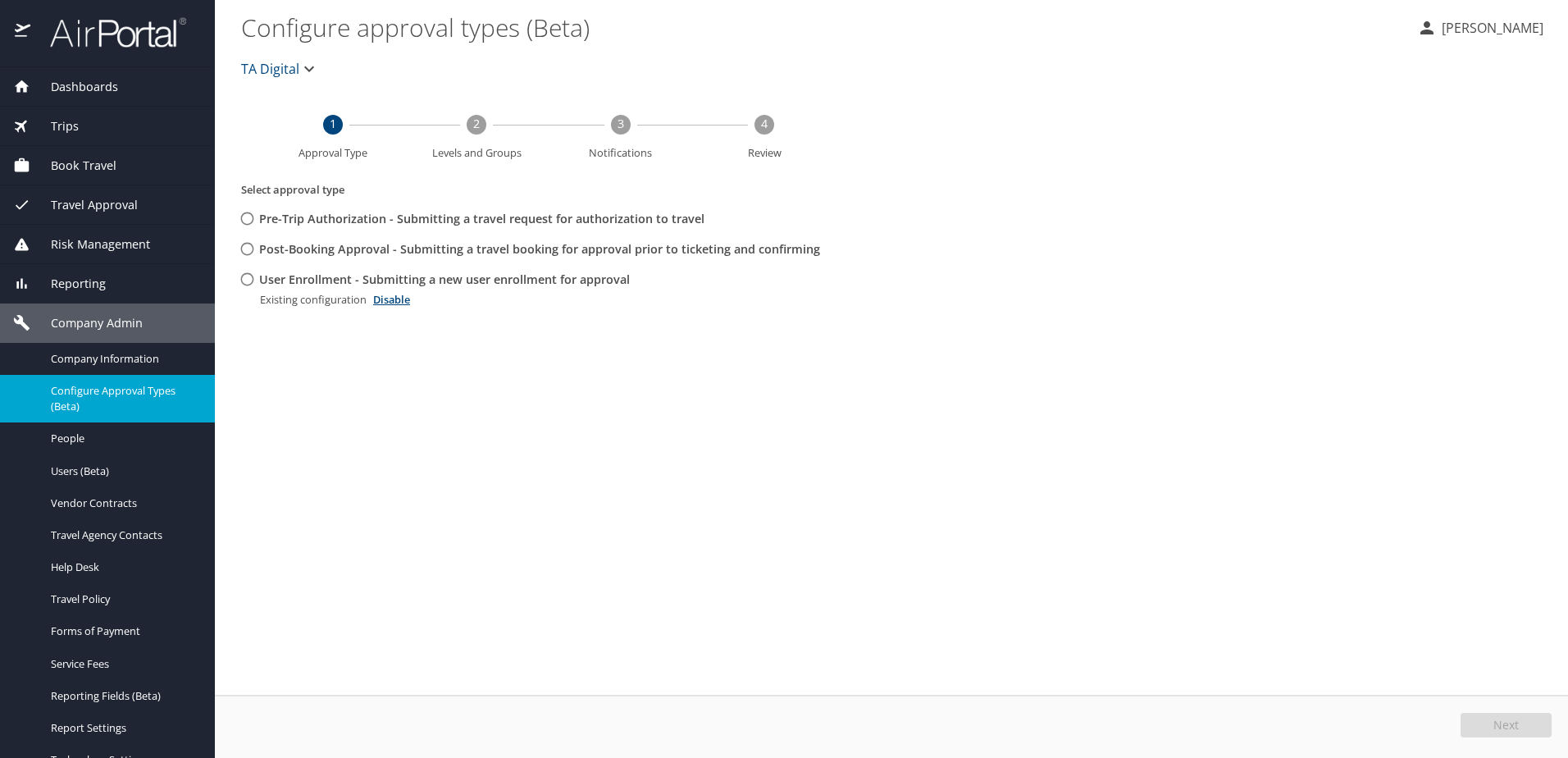
click at [248, 273] on input "User Enrollment - Submitting a new user enrollment for approval" at bounding box center [247, 279] width 31 height 31
radio input "true"
click at [1512, 712] on button "Edit" at bounding box center [1508, 725] width 87 height 25
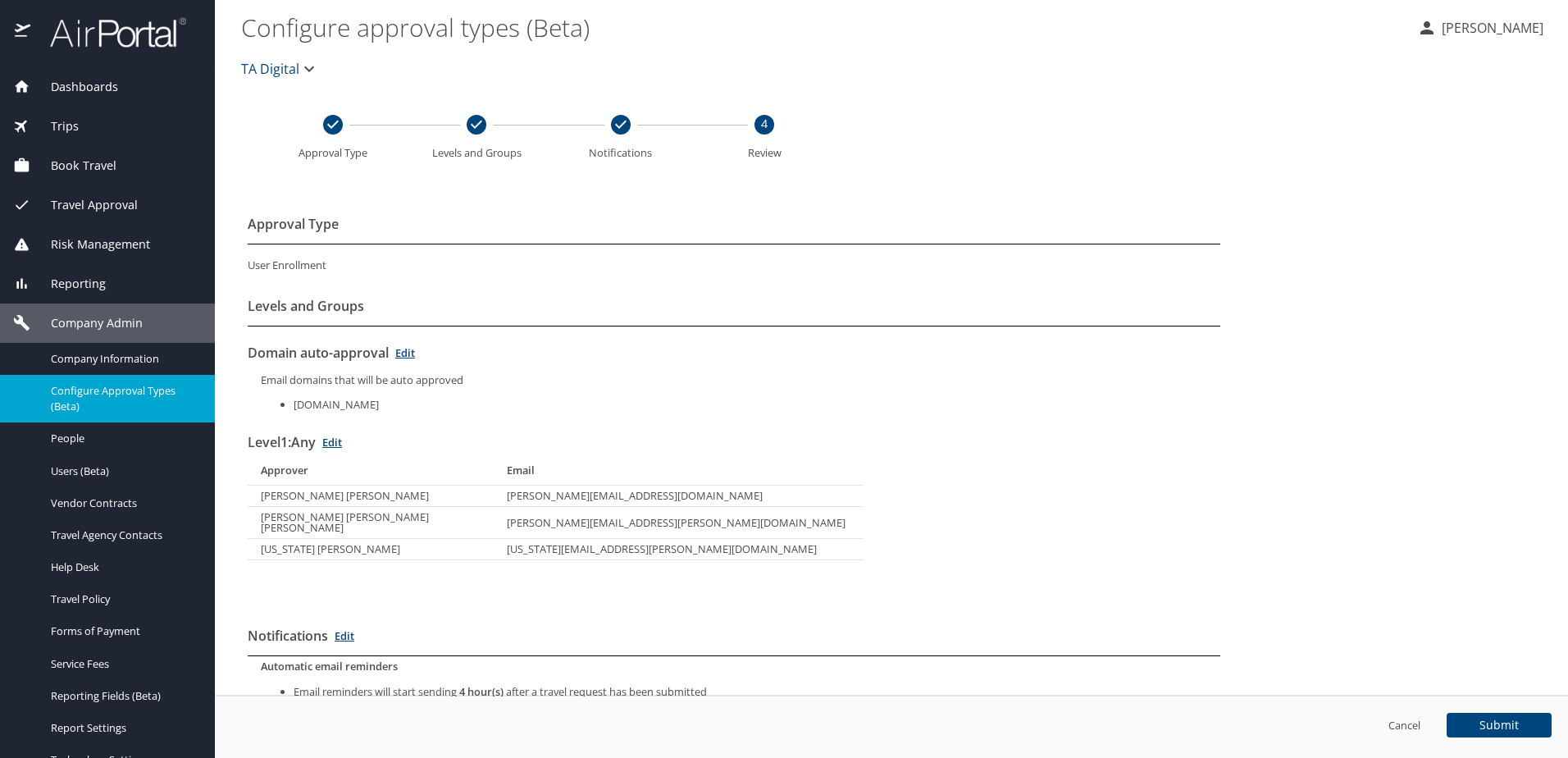
click at [342, 435] on link "Edit" at bounding box center [332, 441] width 20 height 14
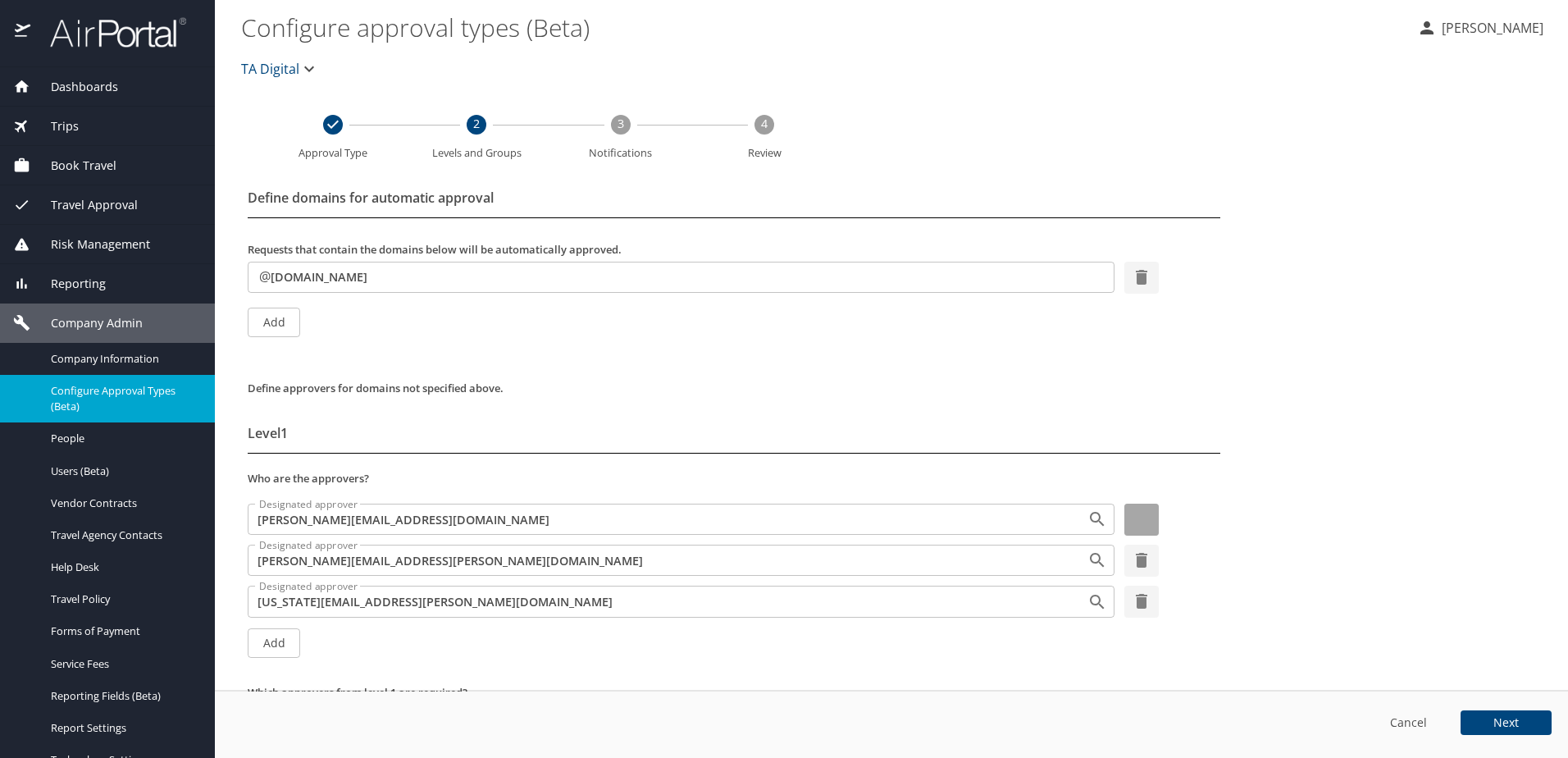
click at [1136, 518] on icon "button" at bounding box center [1142, 519] width 11 height 14
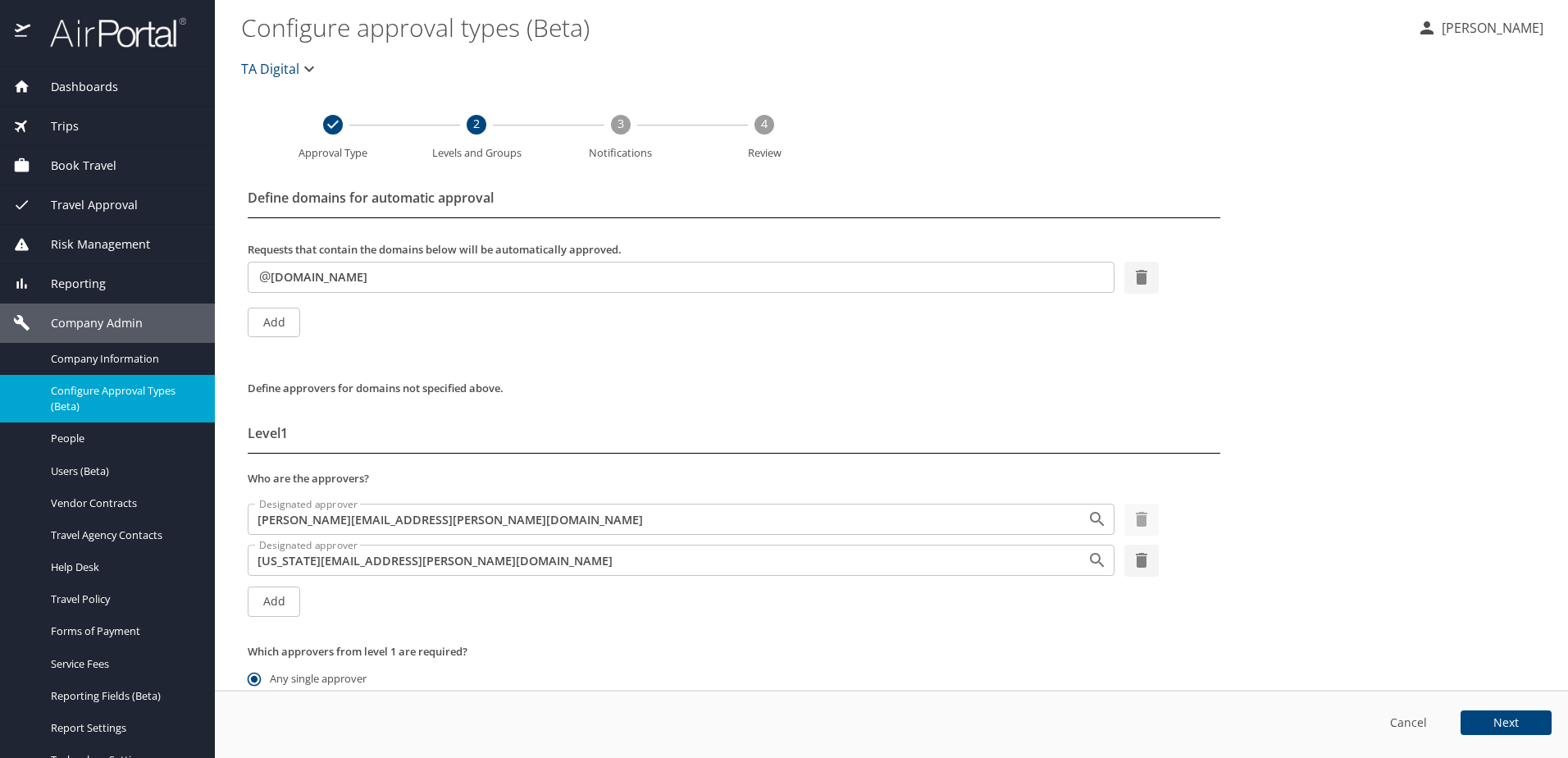
click at [1136, 518] on icon "button" at bounding box center [1142, 519] width 11 height 14
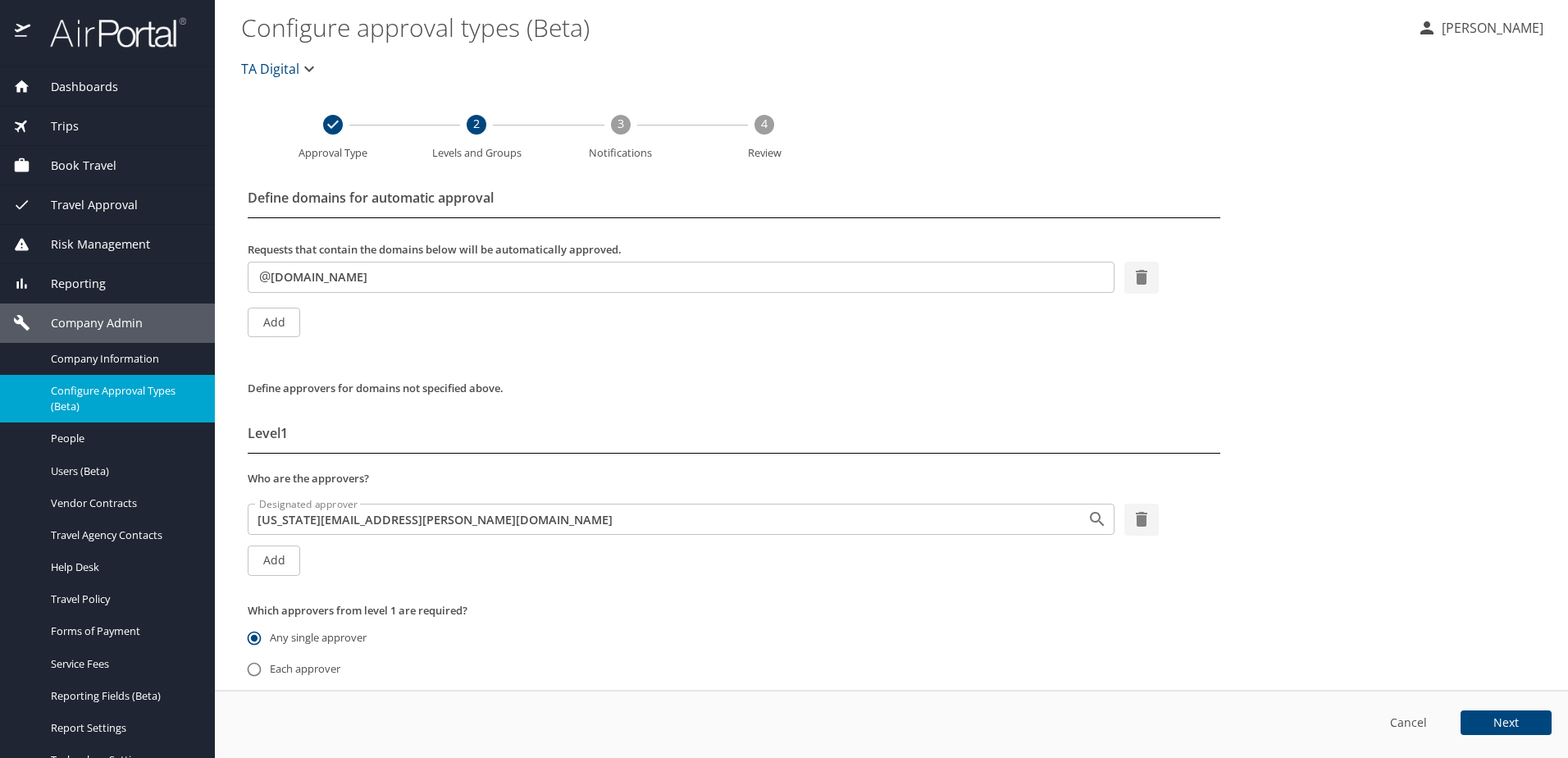
click at [275, 560] on span "Add" at bounding box center [273, 560] width 26 height 20
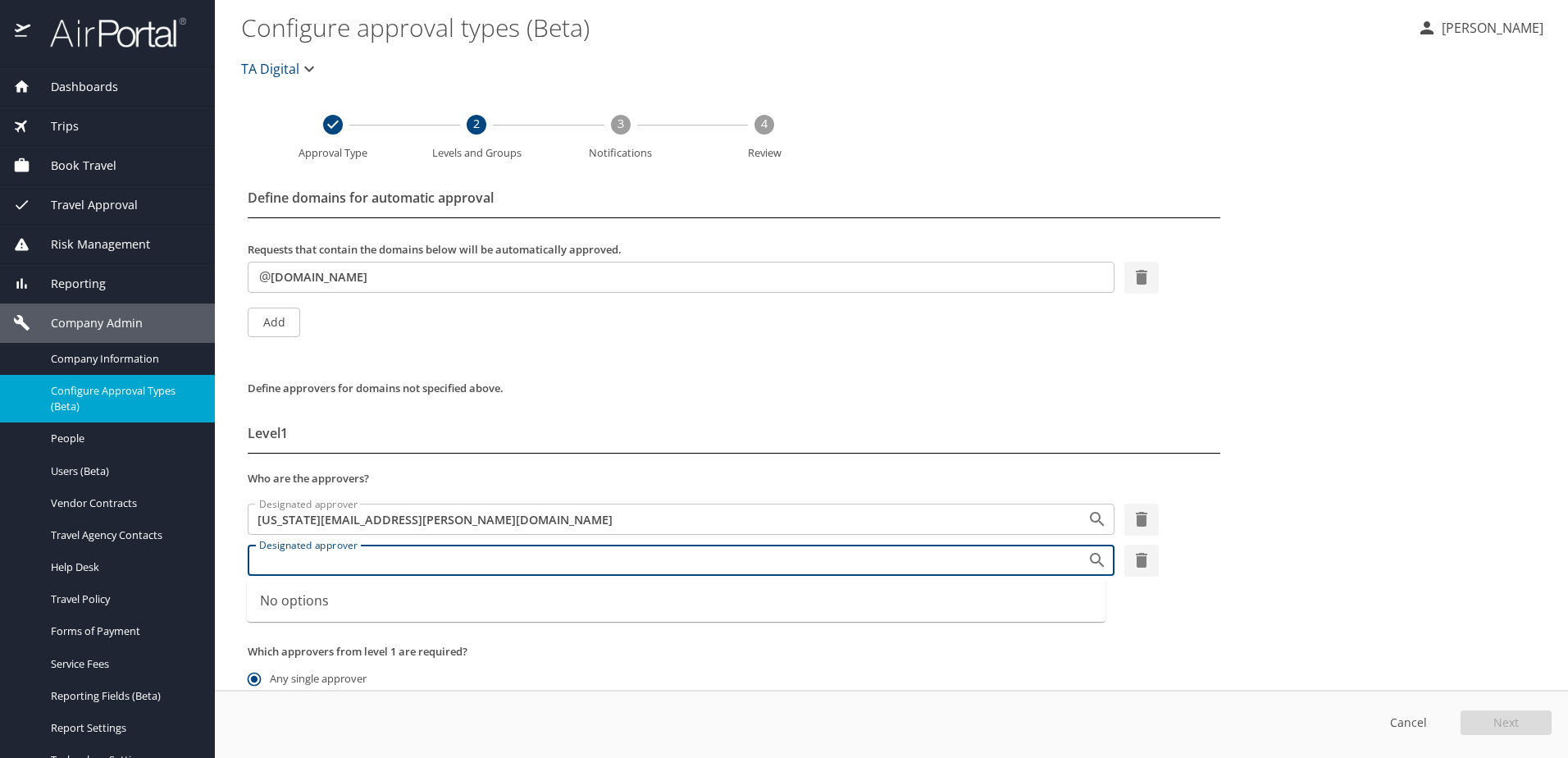
paste input "[EMAIL_ADDRESS][PERSON_NAME][DOMAIN_NAME]"
click at [283, 564] on input "[EMAIL_ADDRESS][PERSON_NAME][DOMAIN_NAME]" at bounding box center [657, 560] width 809 height 21
click at [281, 560] on input "[EMAIL_ADDRESS][PERSON_NAME][DOMAIN_NAME]" at bounding box center [657, 560] width 809 height 21
type input "[EMAIL_ADDRESS][PERSON_NAME][DOMAIN_NAME]"
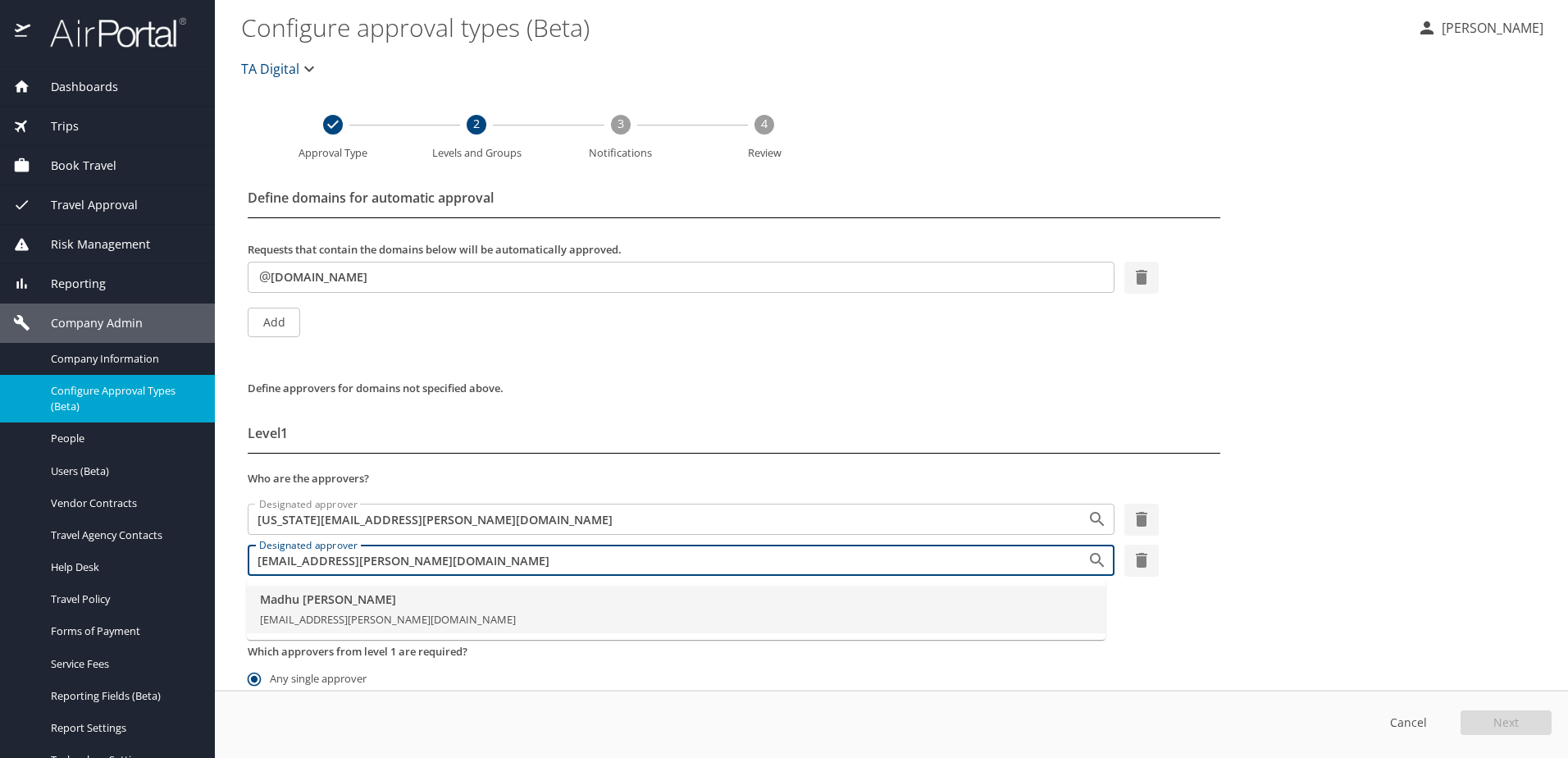
click at [316, 591] on span "[PERSON_NAME]" at bounding box center [677, 599] width 833 height 18
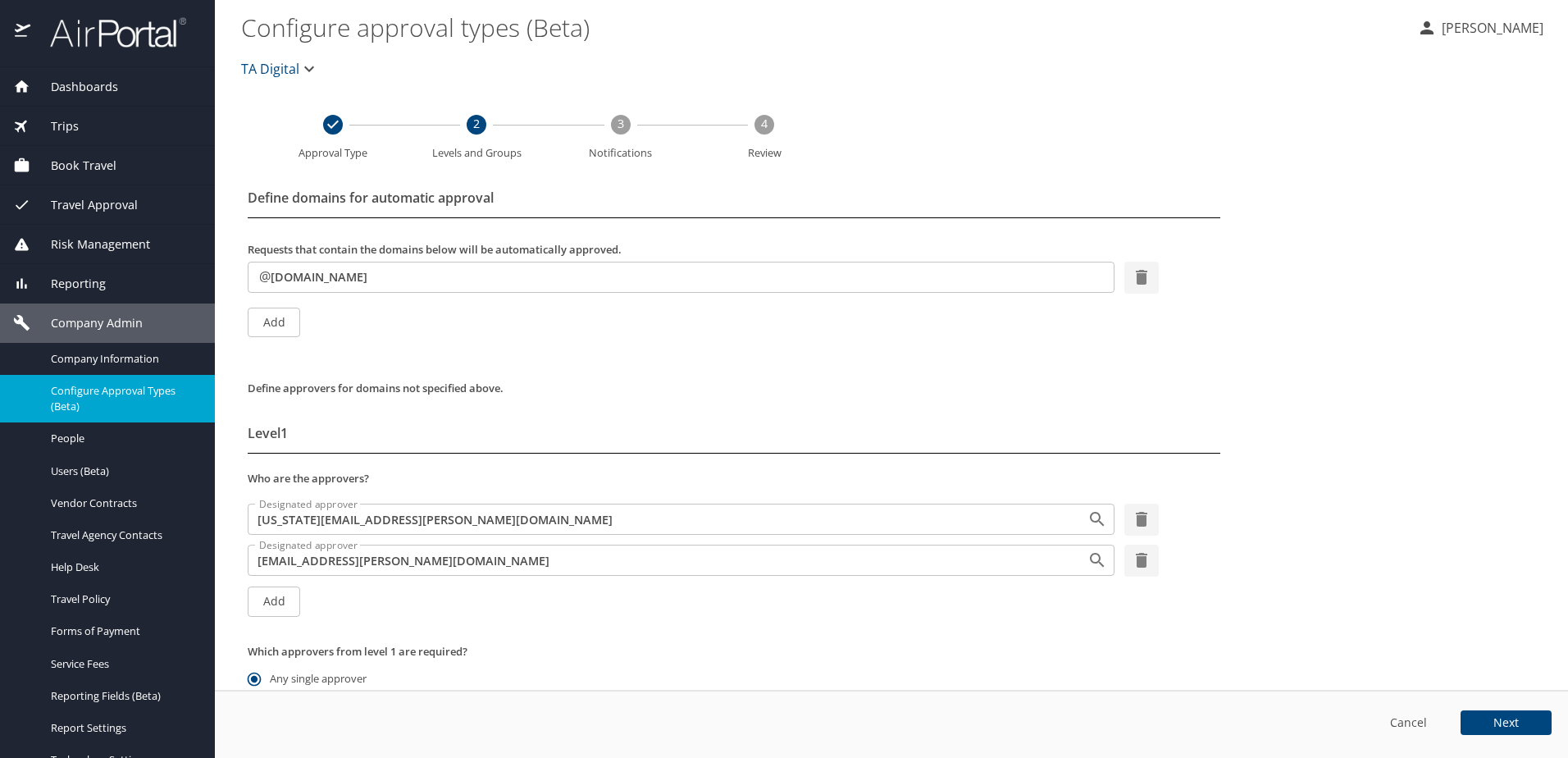
click at [1513, 728] on span "Next" at bounding box center [1506, 723] width 26 height 11
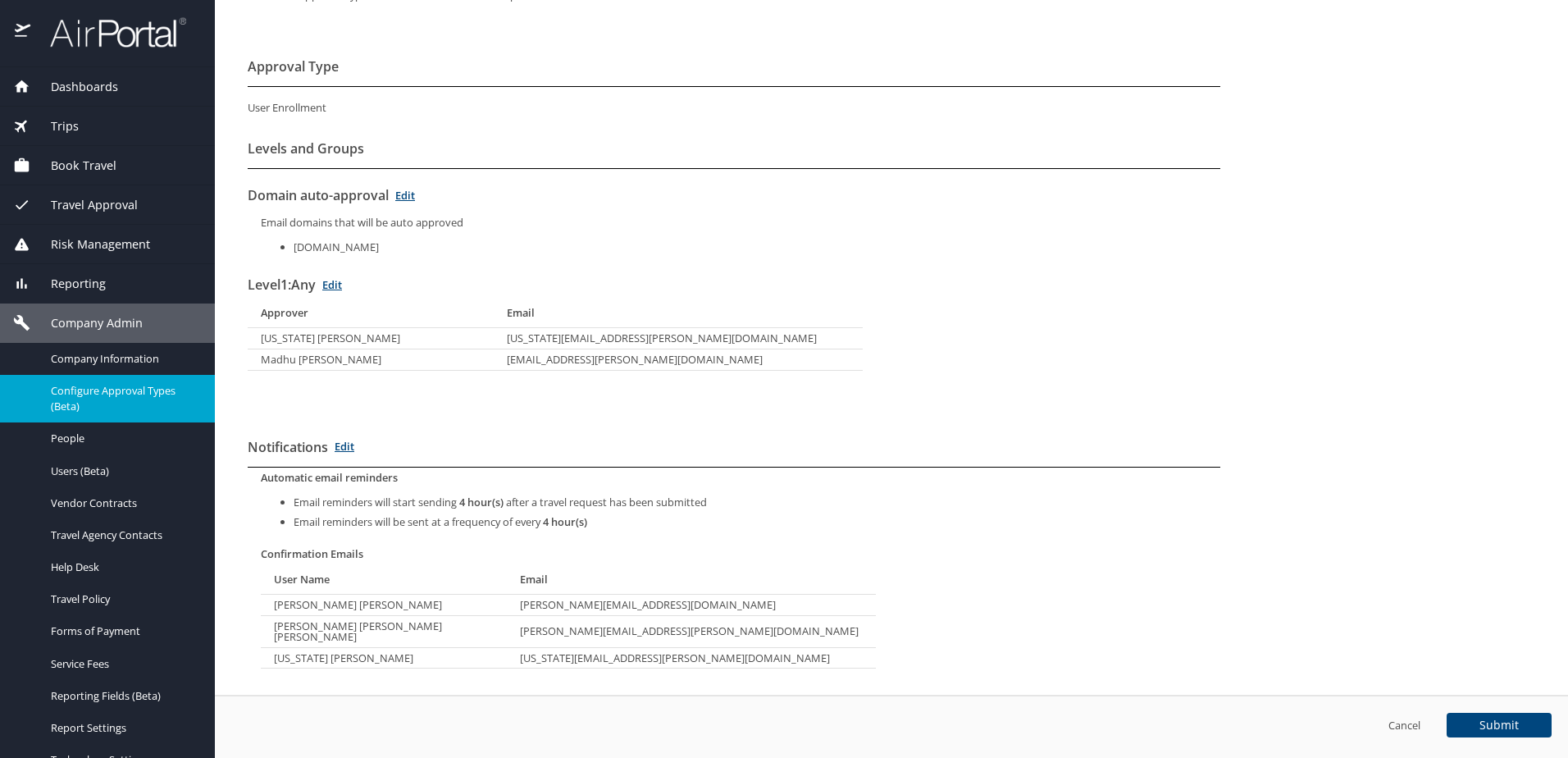
scroll to position [168, 0]
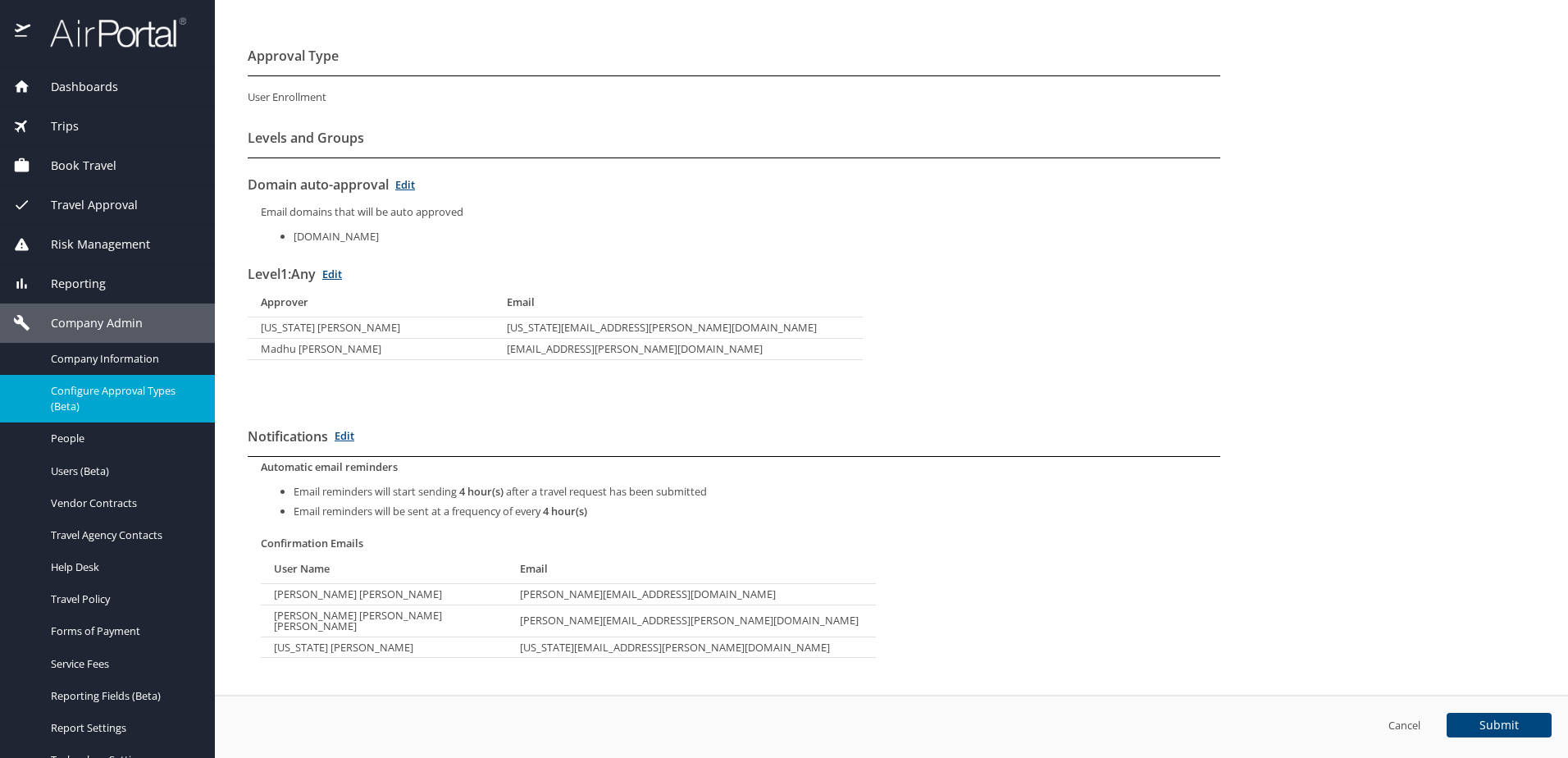
click at [347, 437] on link "Edit" at bounding box center [345, 435] width 20 height 14
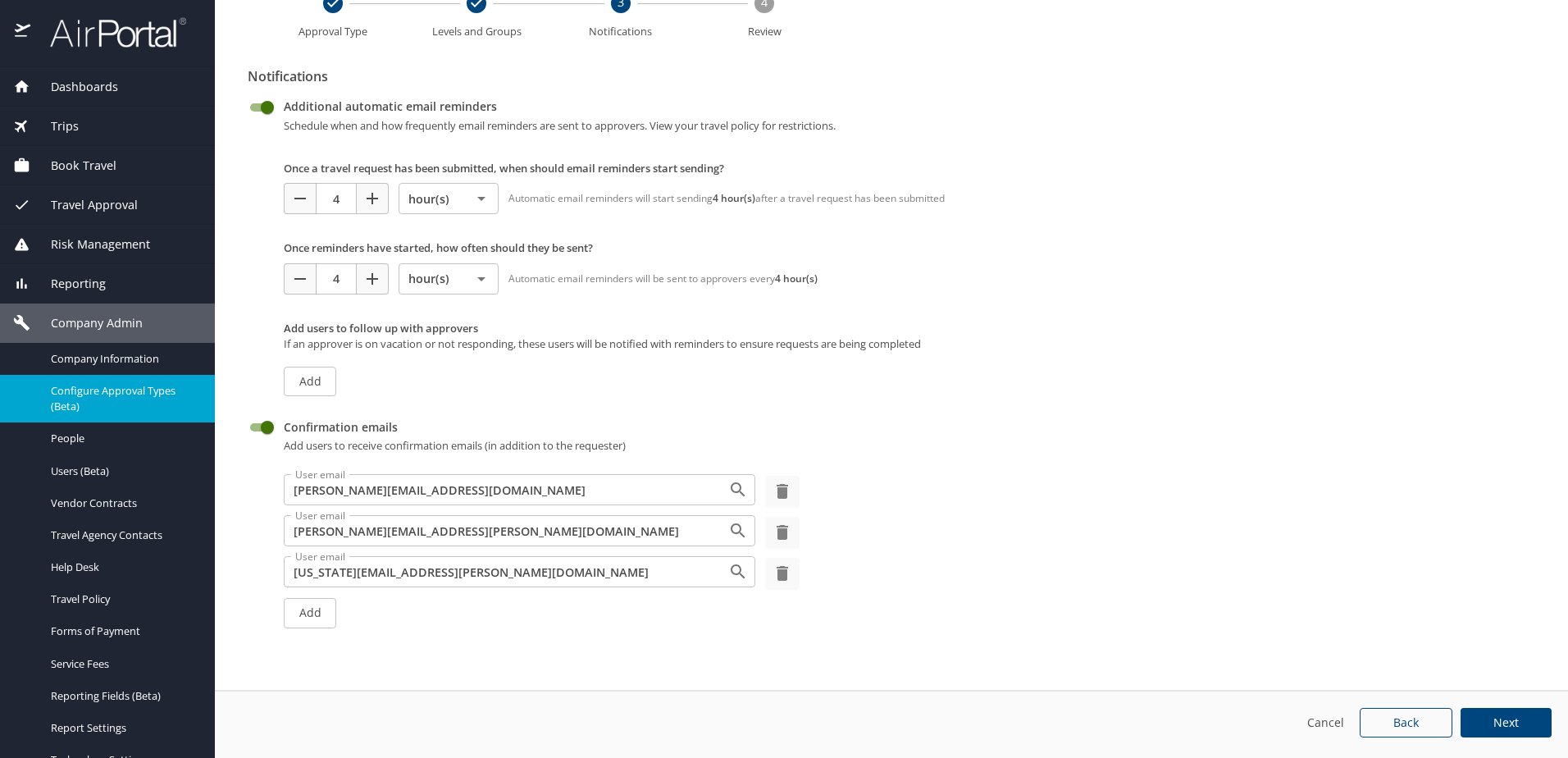
scroll to position [134, 0]
click at [778, 483] on icon "button" at bounding box center [782, 490] width 11 height 14
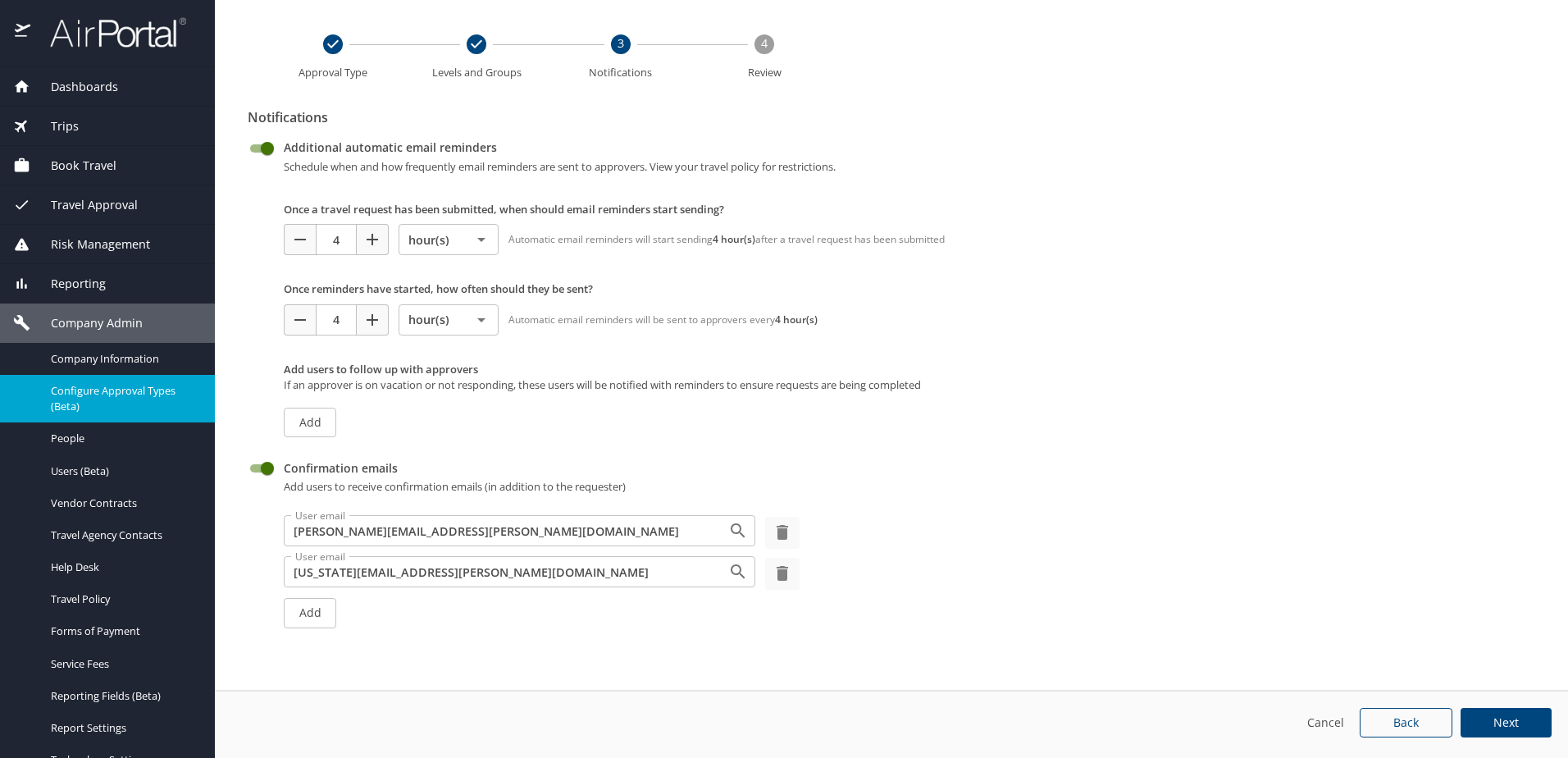
click at [773, 523] on icon "button" at bounding box center [782, 532] width 20 height 20
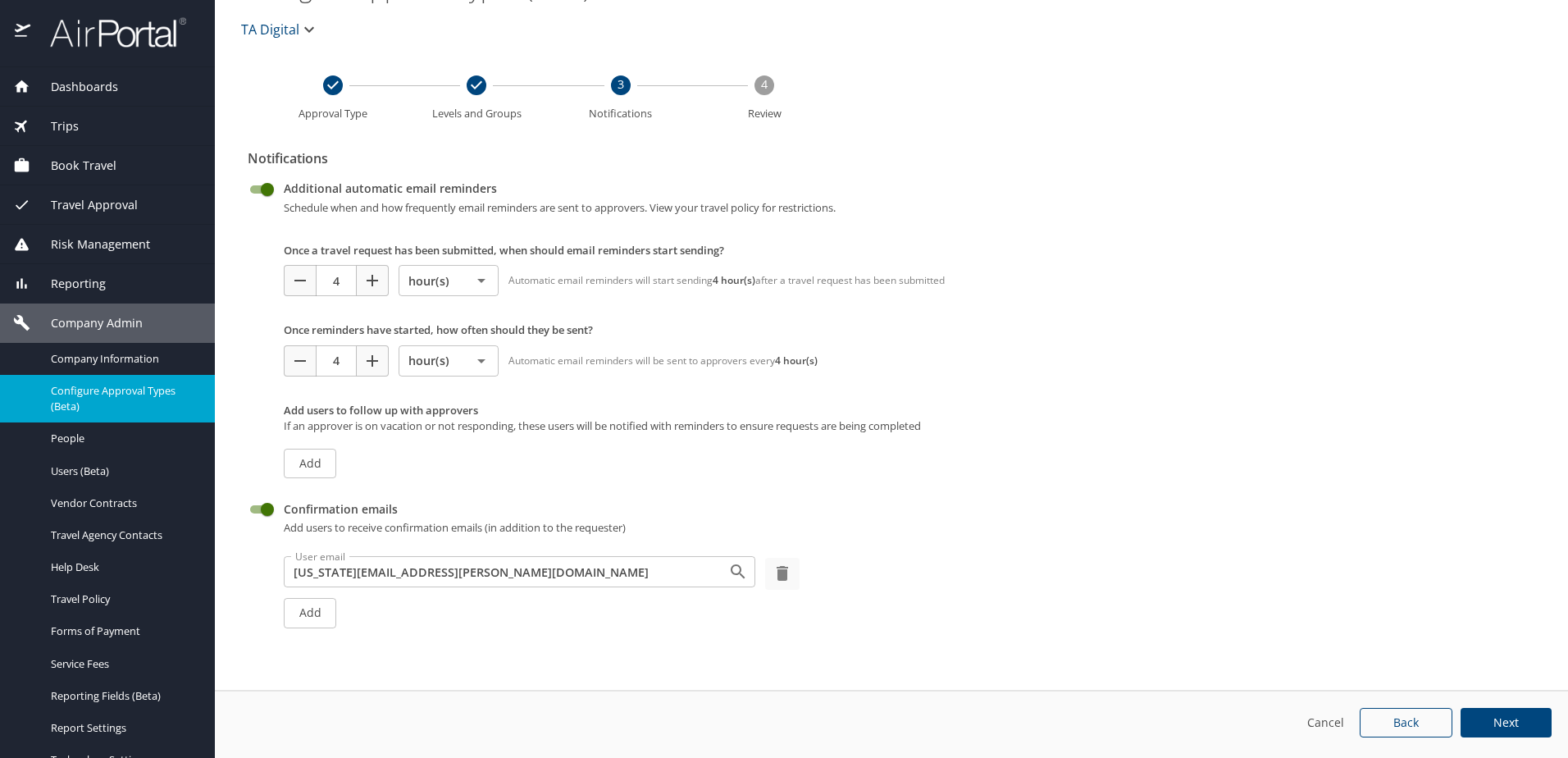
scroll to position [52, 0]
click at [305, 613] on button "Add" at bounding box center [309, 613] width 53 height 31
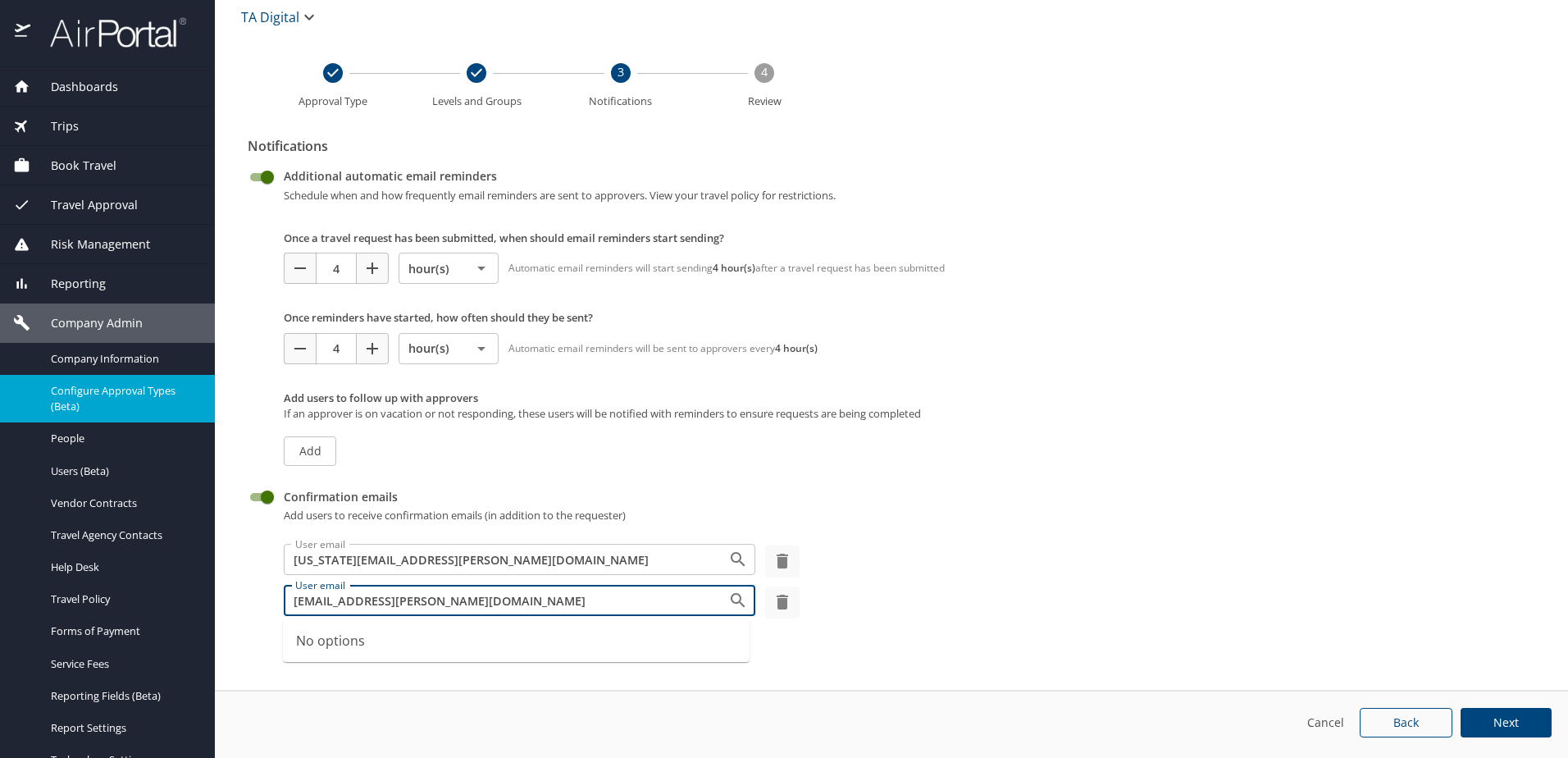
click at [321, 596] on input "[EMAIL_ADDRESS][PERSON_NAME][DOMAIN_NAME]" at bounding box center [496, 600] width 414 height 21
click at [318, 595] on input "[EMAIL_ADDRESS][PERSON_NAME][DOMAIN_NAME]" at bounding box center [496, 600] width 414 height 21
type input "[EMAIL_ADDRESS][PERSON_NAME][DOMAIN_NAME]"
click at [566, 650] on li "[PERSON_NAME] [EMAIL_ADDRESS][PERSON_NAME][DOMAIN_NAME]" at bounding box center [516, 650] width 466 height 48
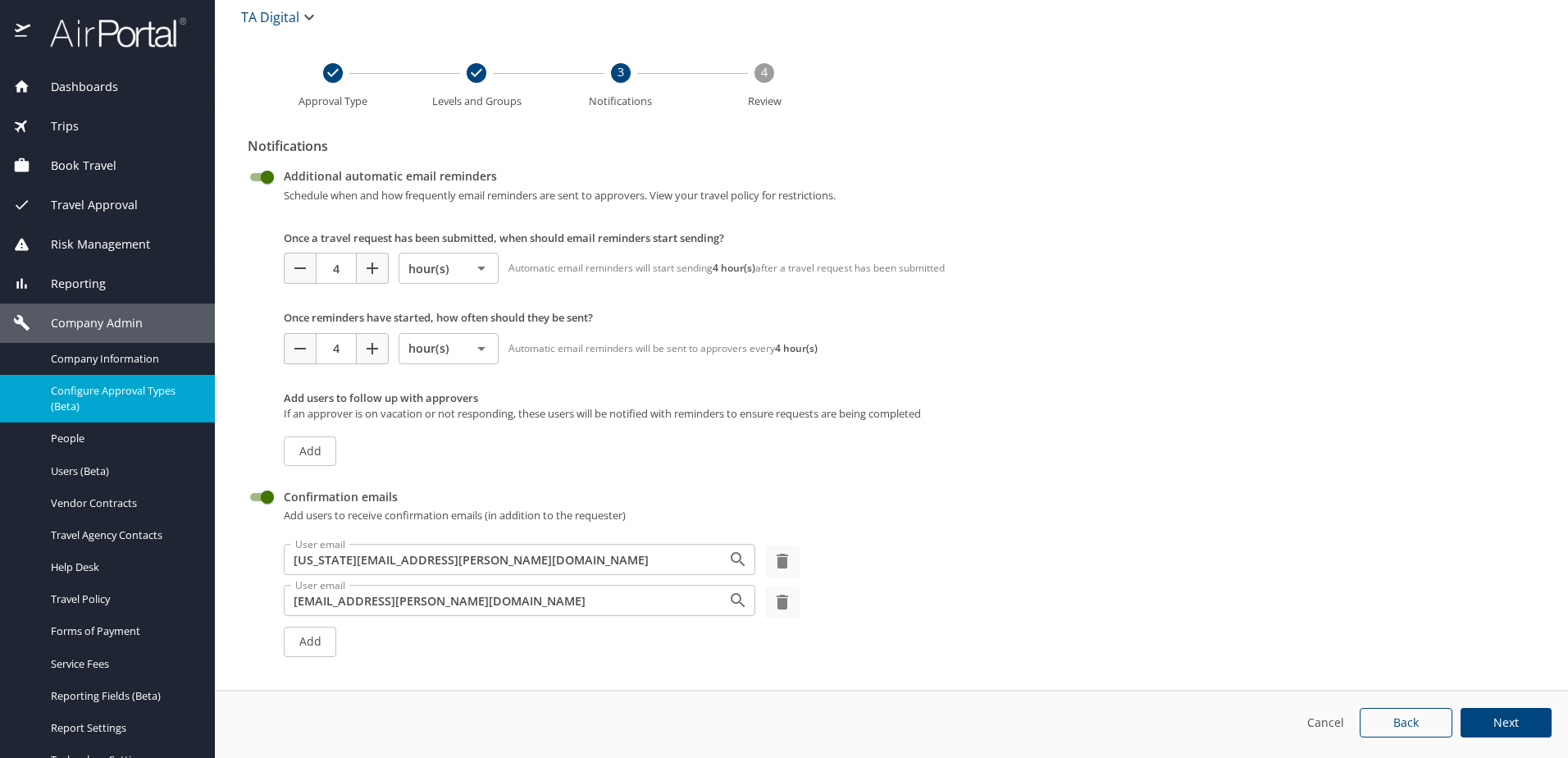
click at [1505, 721] on span "Next" at bounding box center [1506, 723] width 26 height 11
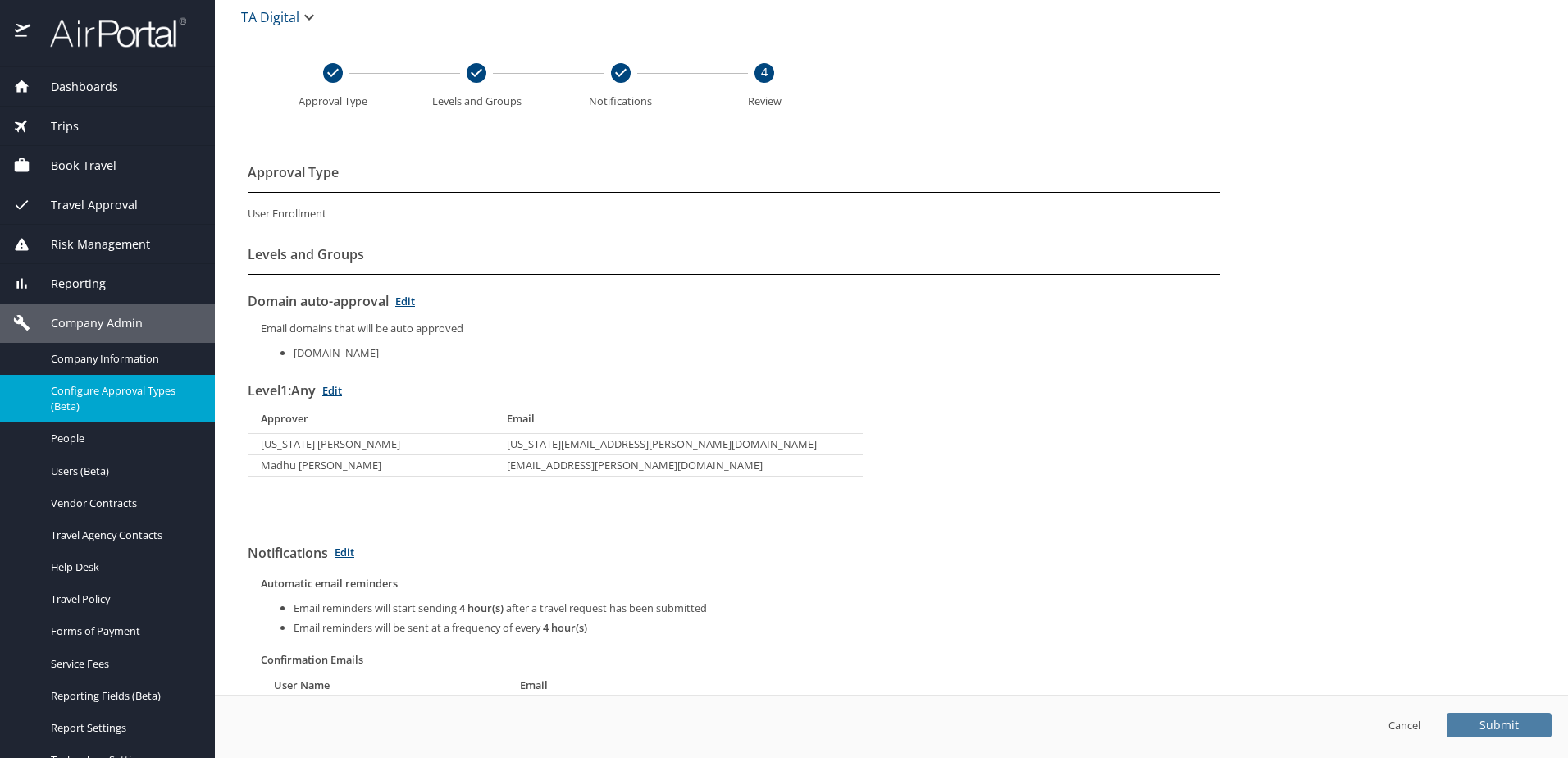
click at [1505, 721] on span "Submit" at bounding box center [1498, 725] width 39 height 11
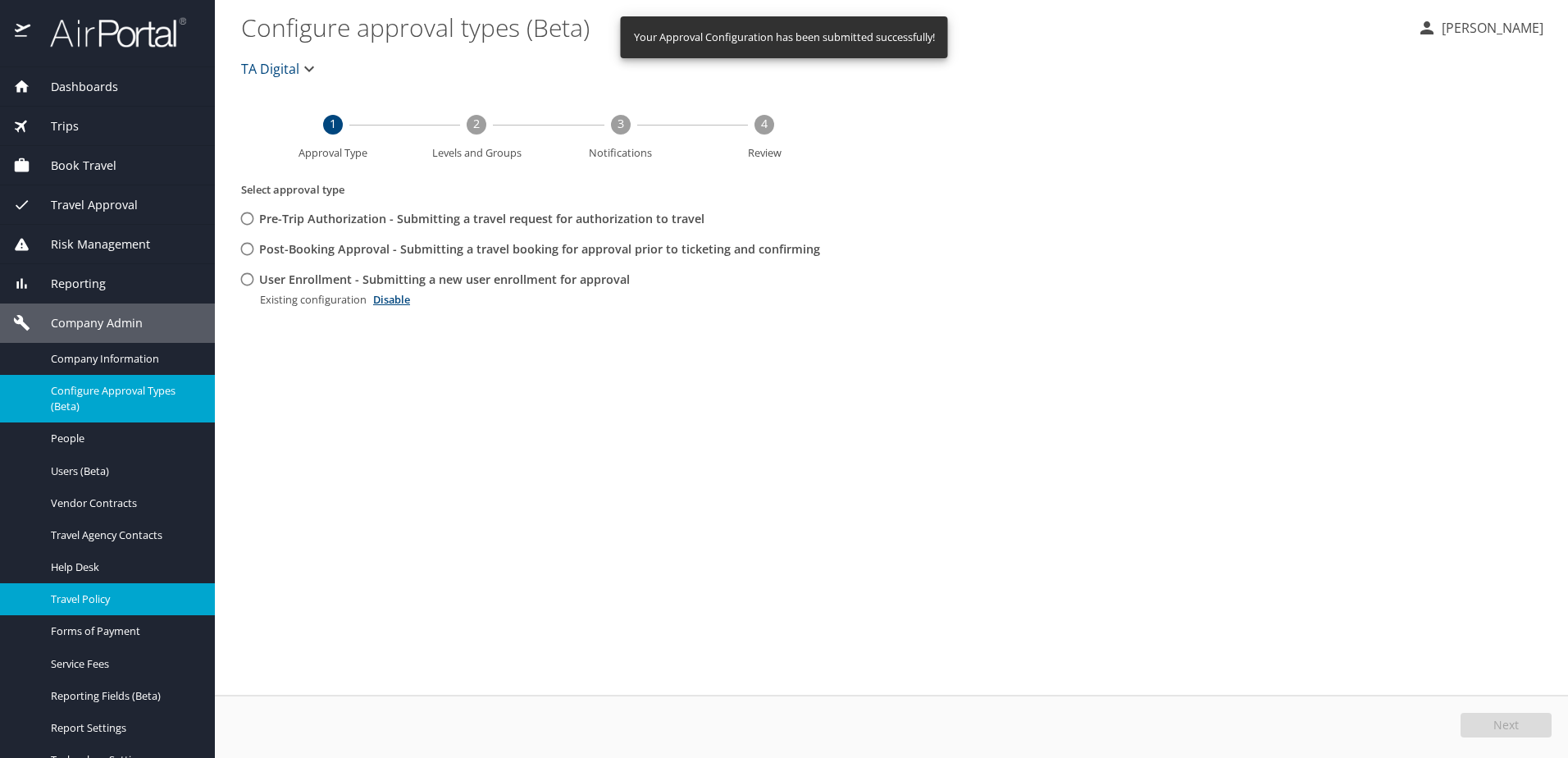
click at [98, 597] on span "Travel Policy" at bounding box center [123, 599] width 145 height 15
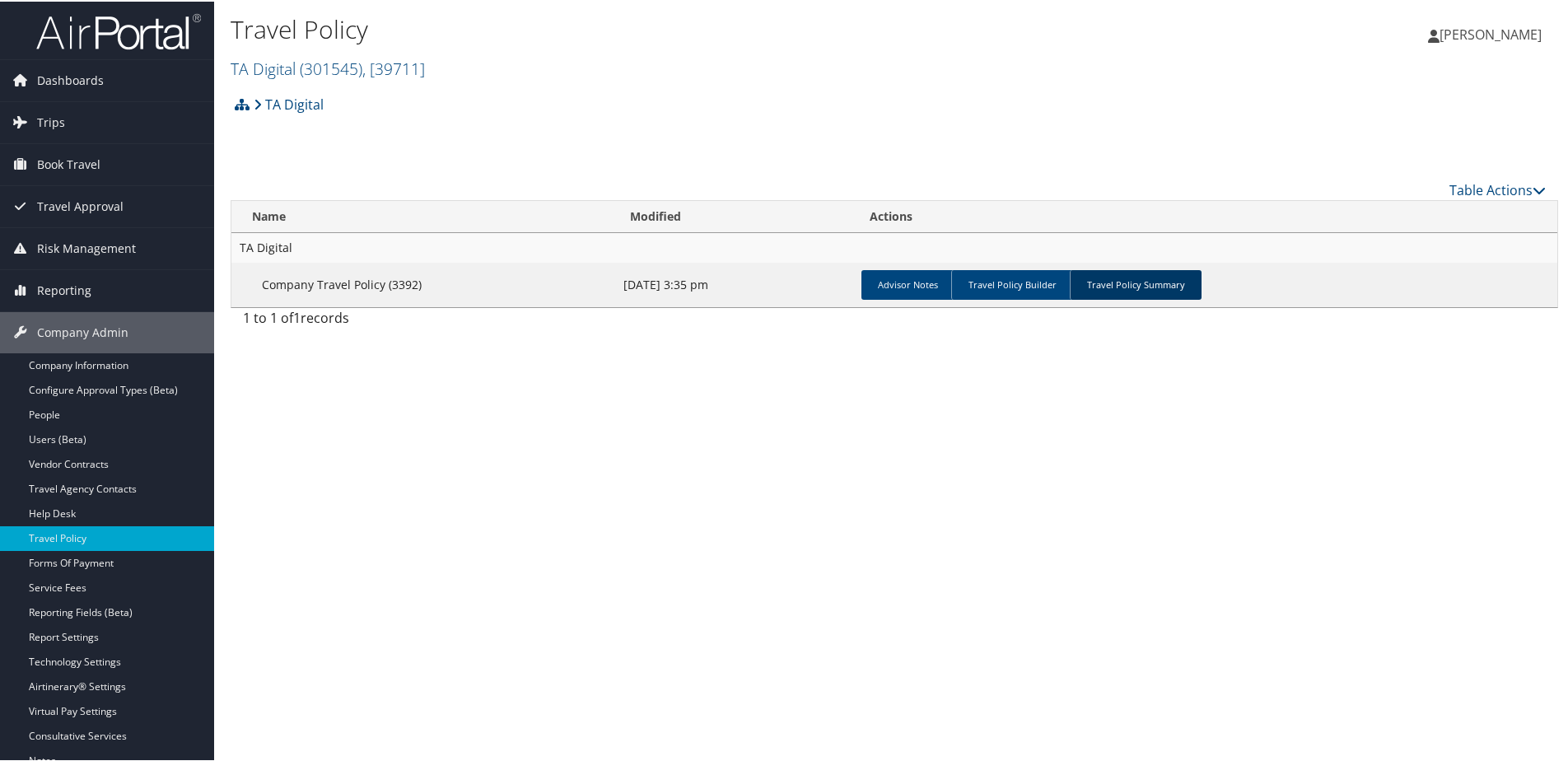
click at [1146, 281] on link "Travel Policy Summary" at bounding box center [1135, 282] width 132 height 30
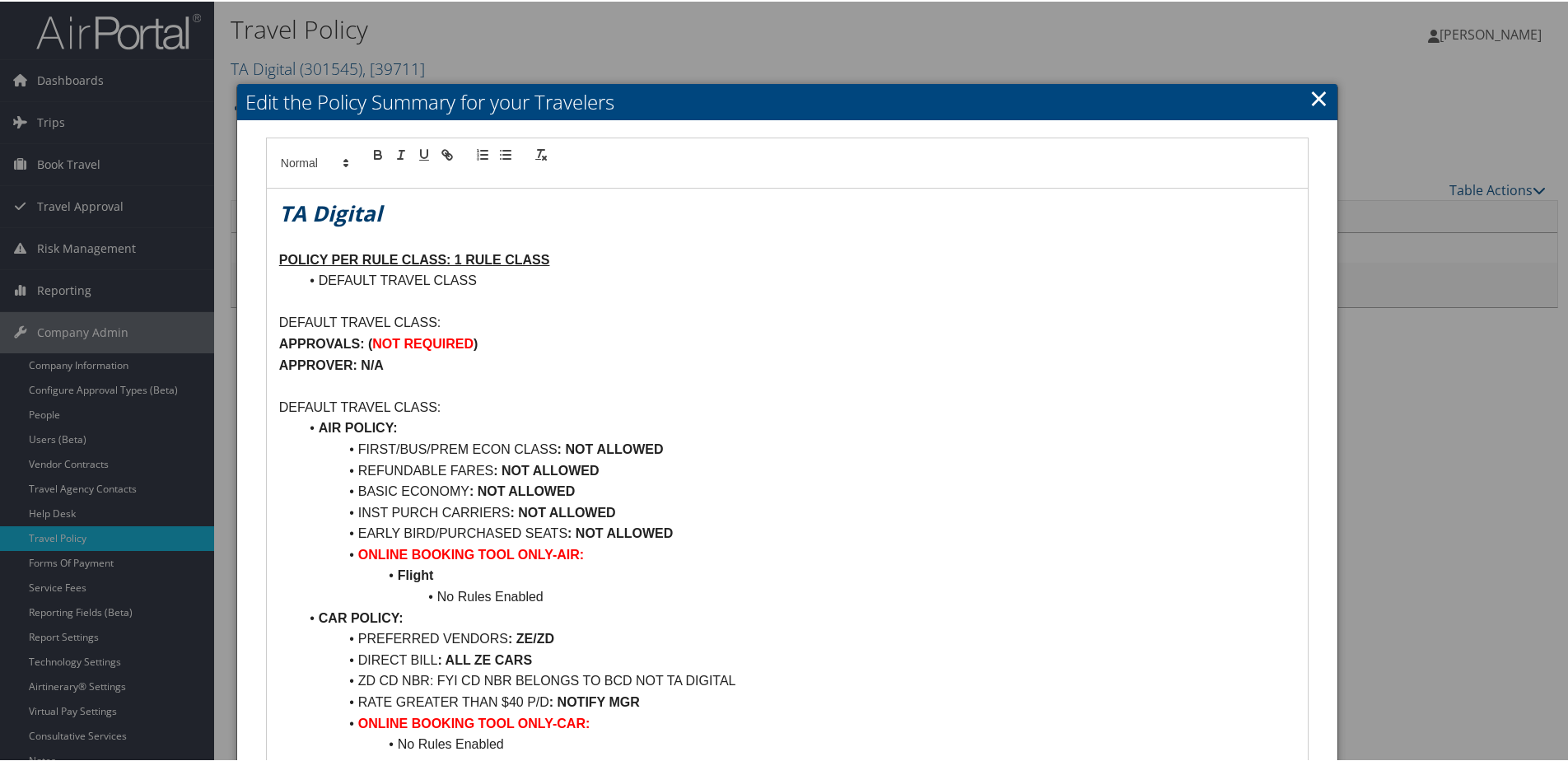
click at [1309, 97] on link "×" at bounding box center [1319, 96] width 19 height 33
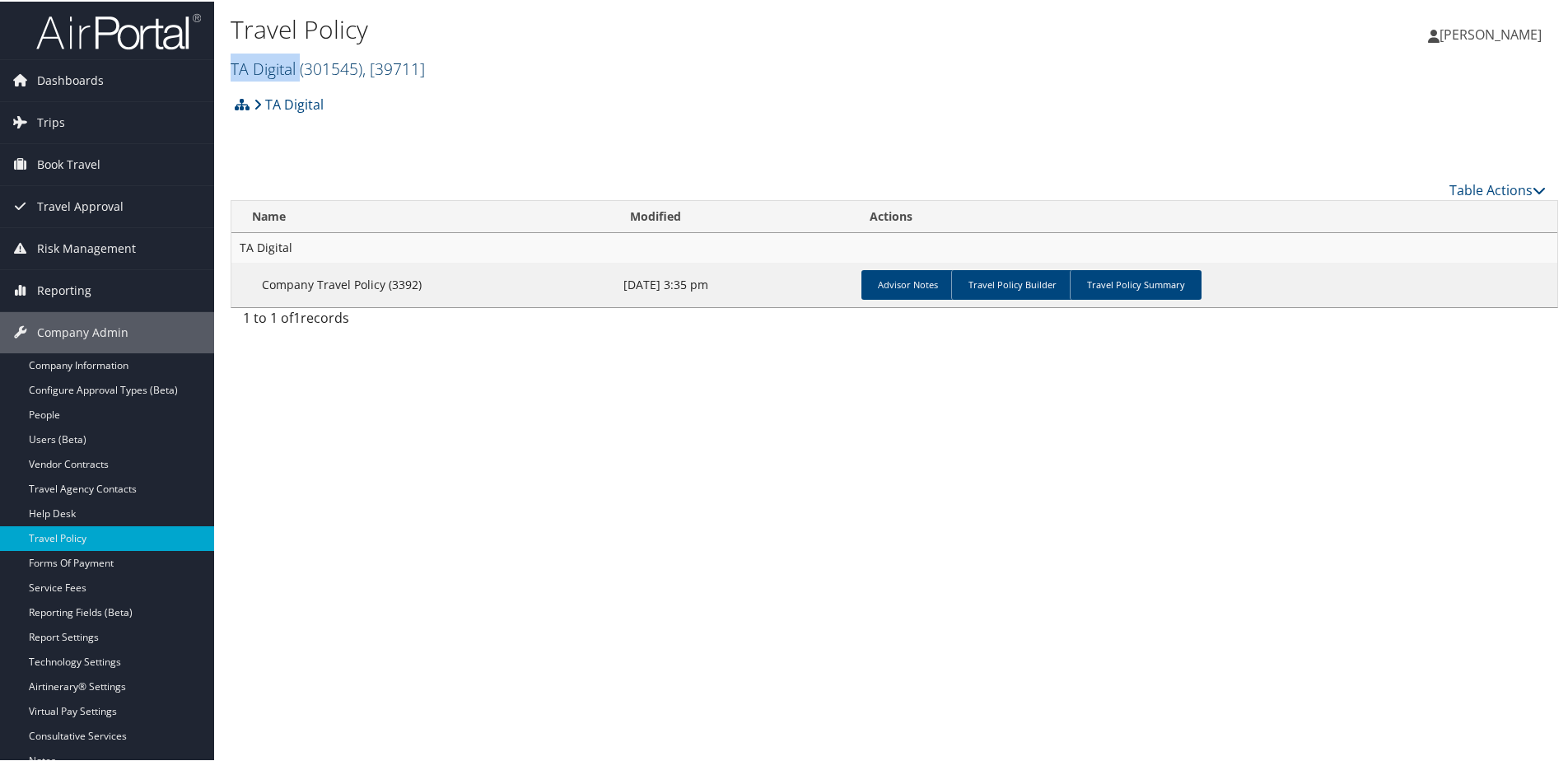
drag, startPoint x: 229, startPoint y: 62, endPoint x: 296, endPoint y: 72, distance: 67.7
click at [297, 73] on div "Travel Policy TA Digital ( 301545 ) , [ 39711 ] TA Digital, [39711] Astronics L…" at bounding box center [894, 43] width 1360 height 86
copy link "TA Digital"
click at [279, 62] on link "TA Digital ( 301545 ) , [ 39711 ]" at bounding box center [328, 66] width 194 height 22
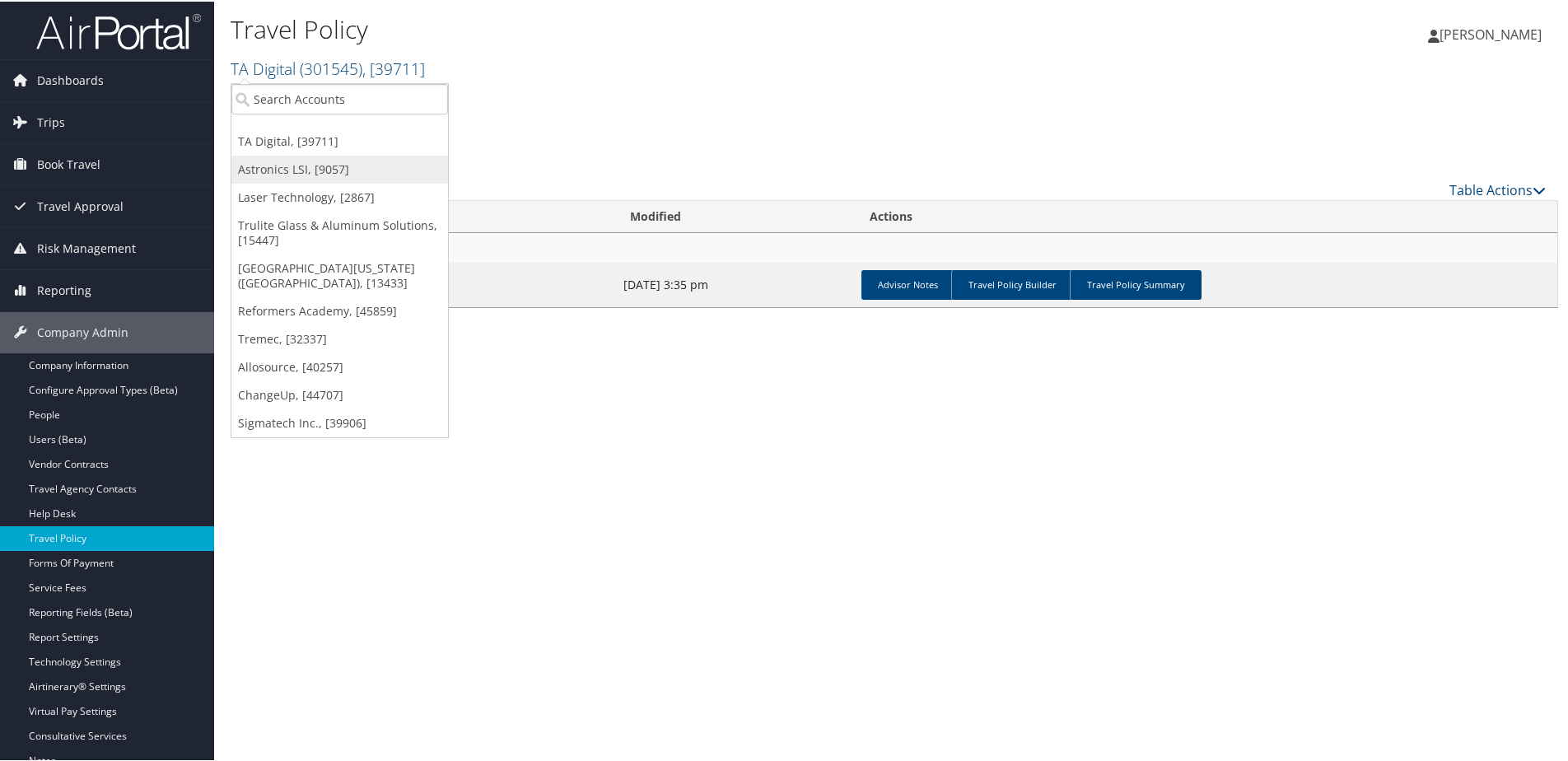
click at [284, 169] on link "Astronics LSI, [9057]" at bounding box center [339, 167] width 216 height 28
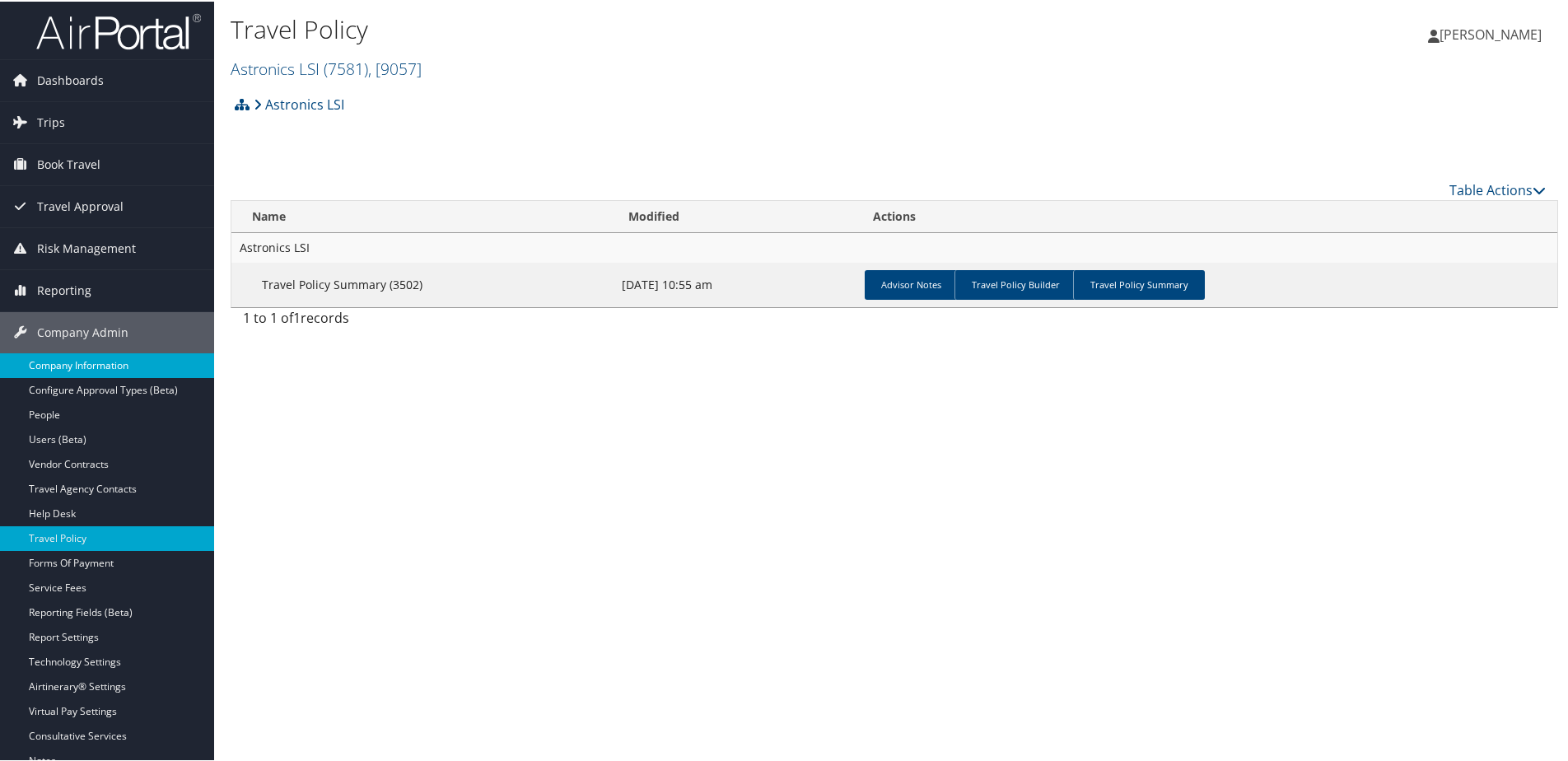
click at [96, 368] on link "Company Information" at bounding box center [107, 364] width 214 height 25
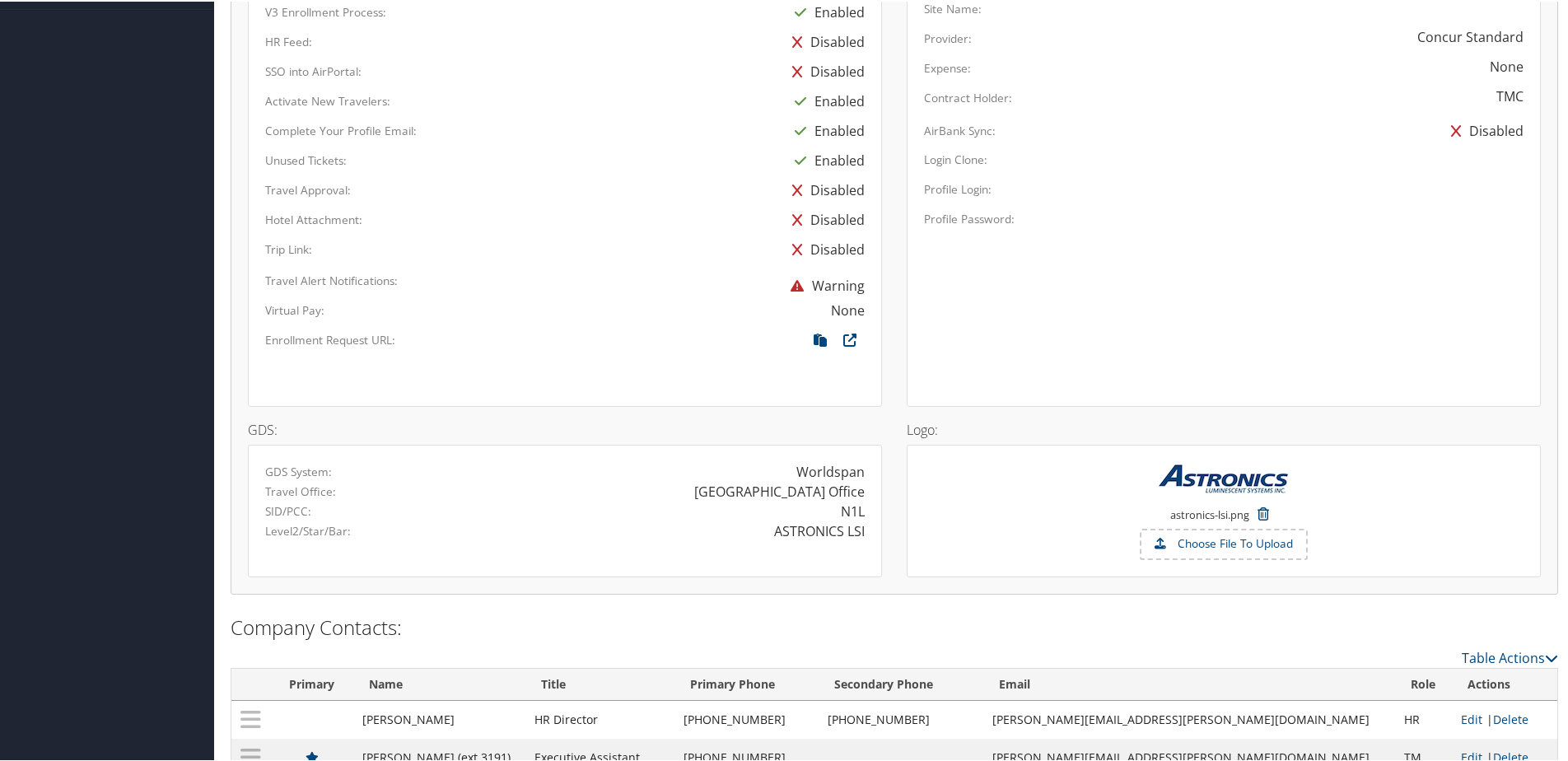
scroll to position [916, 0]
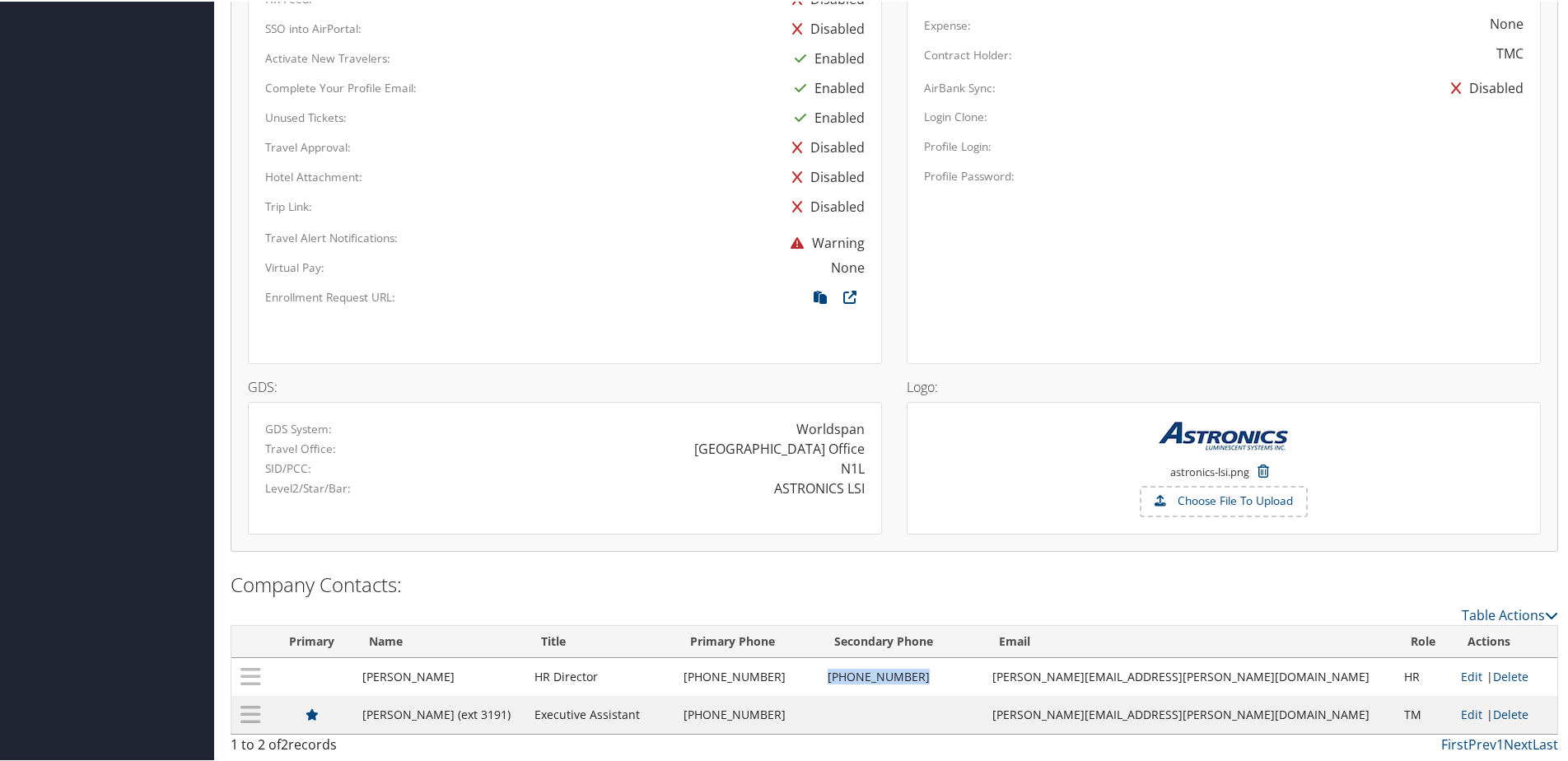
drag, startPoint x: 899, startPoint y: 678, endPoint x: 1008, endPoint y: 676, distance: 109.0
click at [1008, 676] on tr "Anita Porter HR Director (603) 643-7766 (603) 531-9360 anita.porter@astronics.c…" at bounding box center [894, 675] width 1326 height 37
drag, startPoint x: 733, startPoint y: 675, endPoint x: 856, endPoint y: 675, distance: 123.0
click at [856, 675] on tr "Anita Porter HR Director (603) 643-7766 (603) 531-9360 anita.porter@astronics.c…" at bounding box center [894, 675] width 1326 height 37
copy tr "(603) 643-7766"
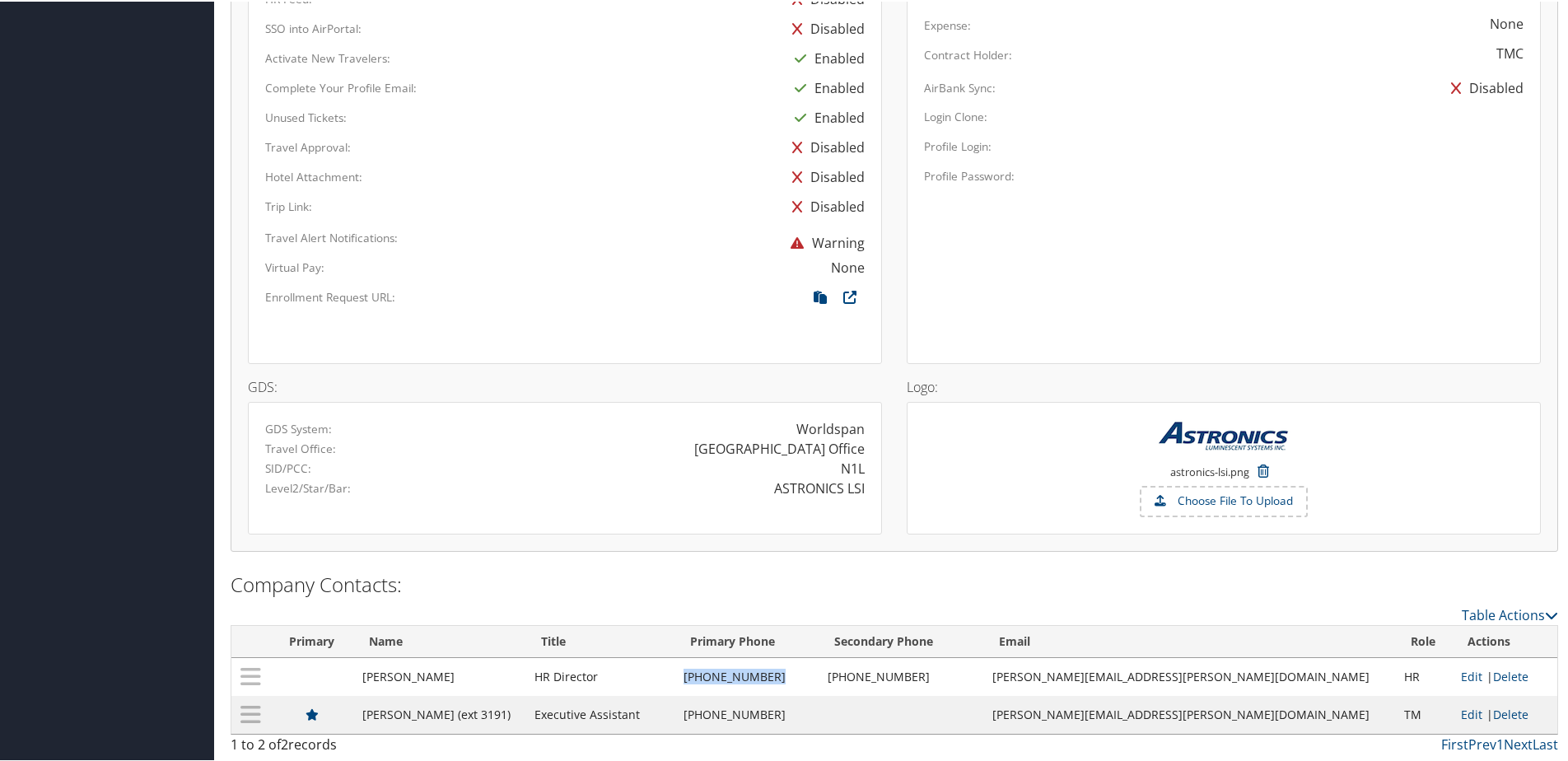
click at [819, 674] on td "(603) 643-7766" at bounding box center [747, 675] width 144 height 37
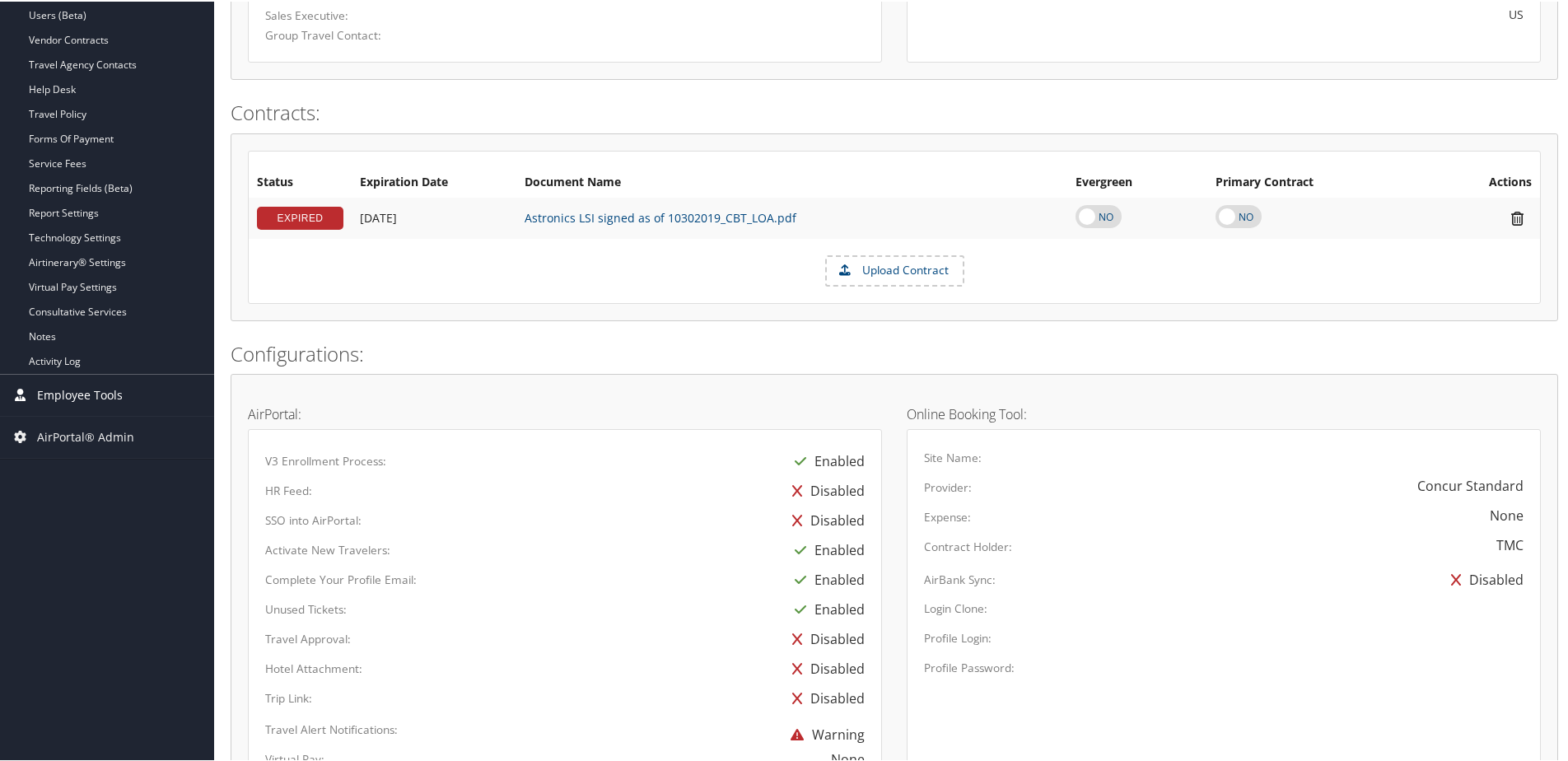
scroll to position [257, 0]
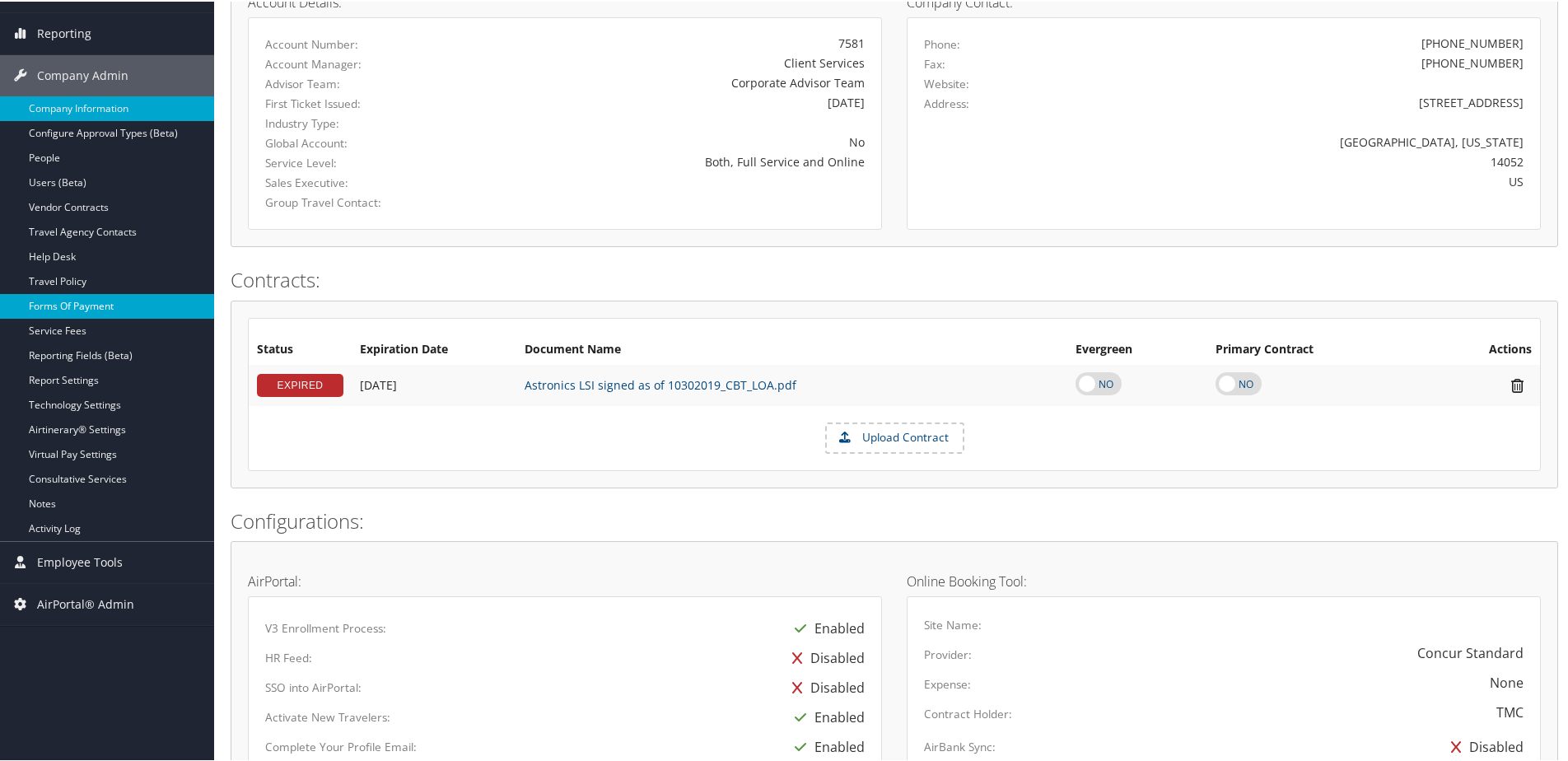
click at [66, 309] on link "Forms Of Payment" at bounding box center [107, 305] width 214 height 25
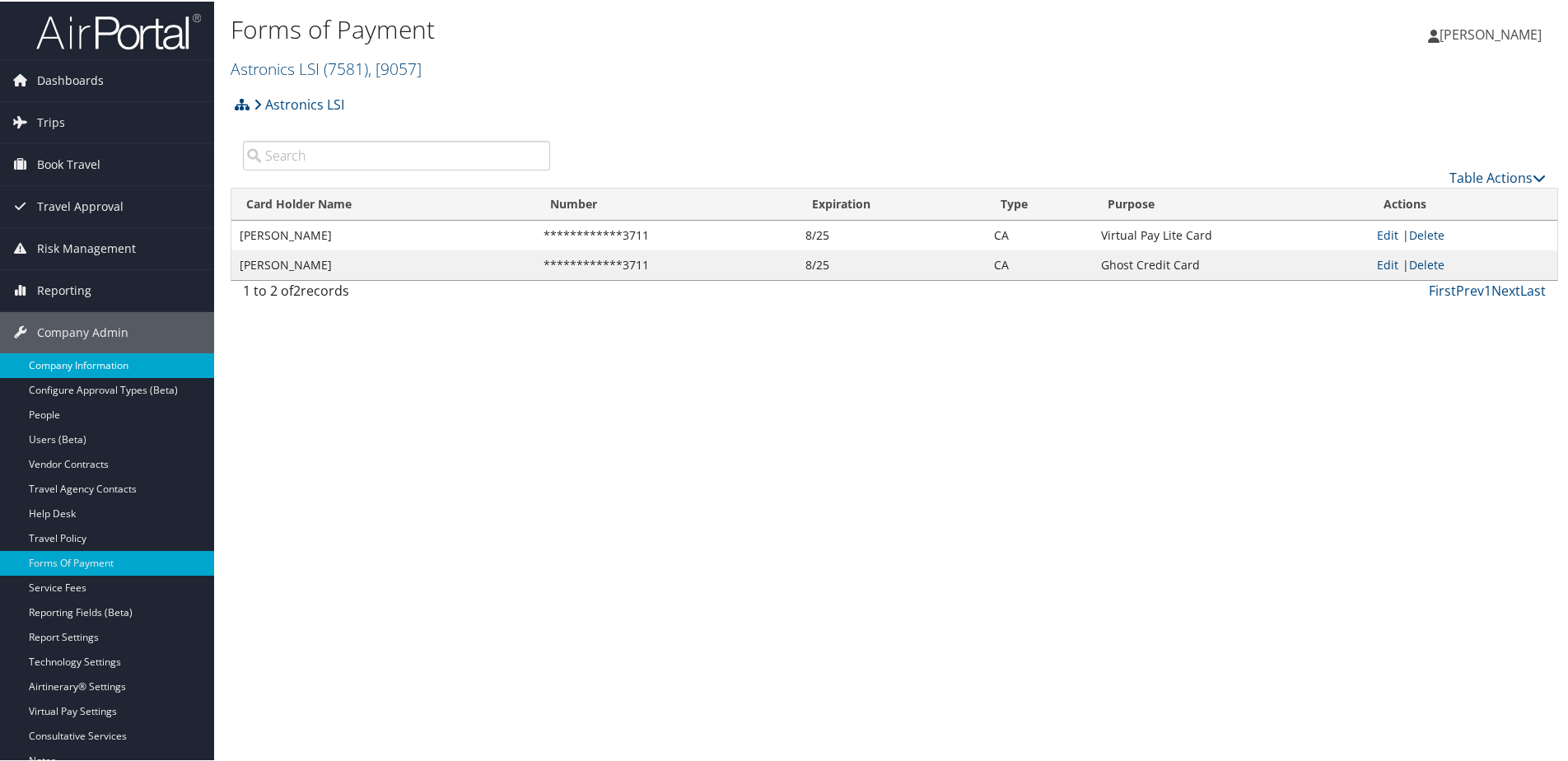
click at [94, 367] on link "Company Information" at bounding box center [107, 364] width 214 height 25
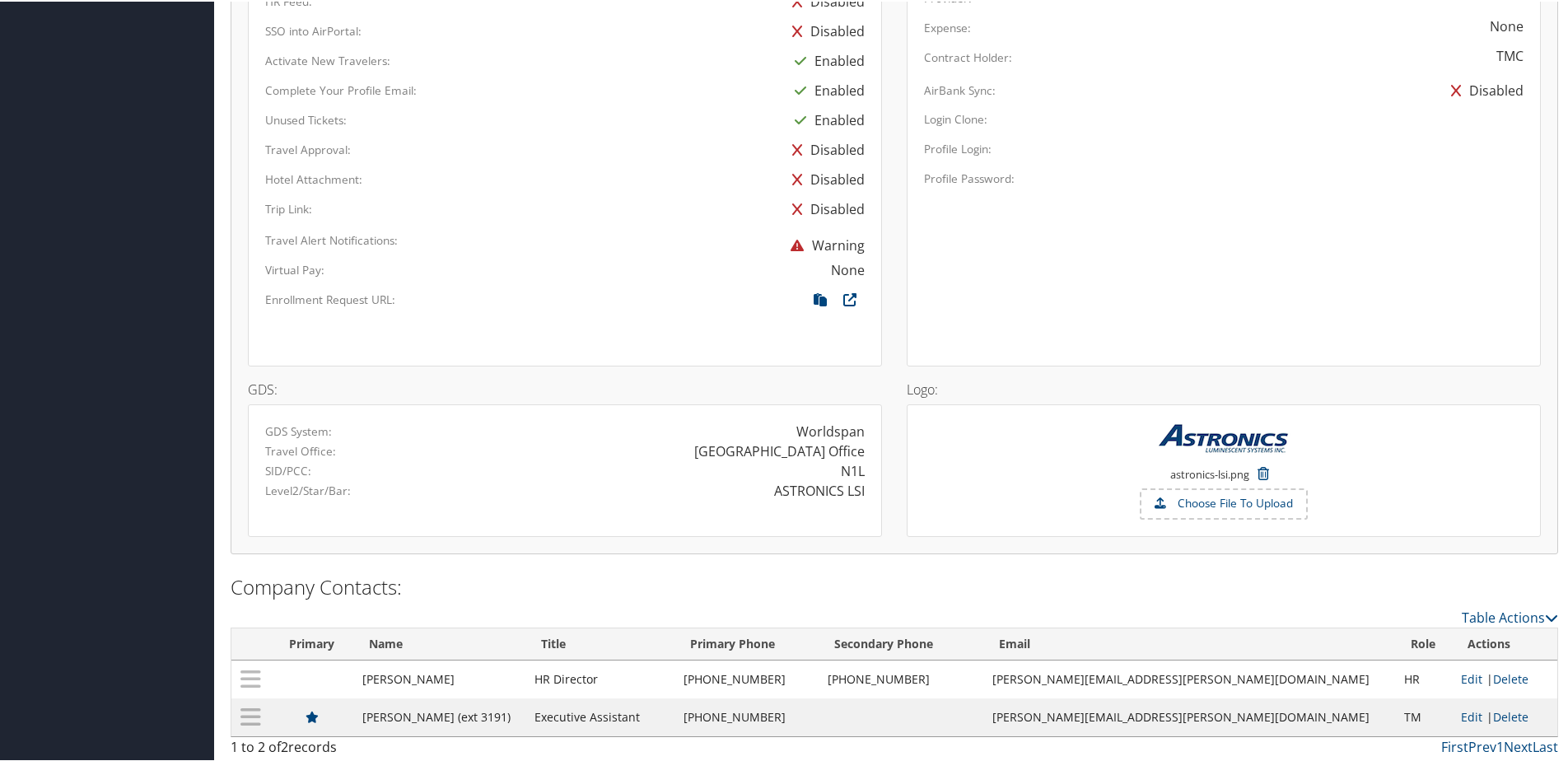
scroll to position [916, 0]
drag, startPoint x: 1108, startPoint y: 677, endPoint x: 1260, endPoint y: 676, distance: 152.0
click at [1260, 676] on td "[PERSON_NAME][EMAIL_ADDRESS][PERSON_NAME][DOMAIN_NAME]" at bounding box center [1190, 675] width 411 height 37
copy td "[PERSON_NAME][EMAIL_ADDRESS][PERSON_NAME][DOMAIN_NAME]"
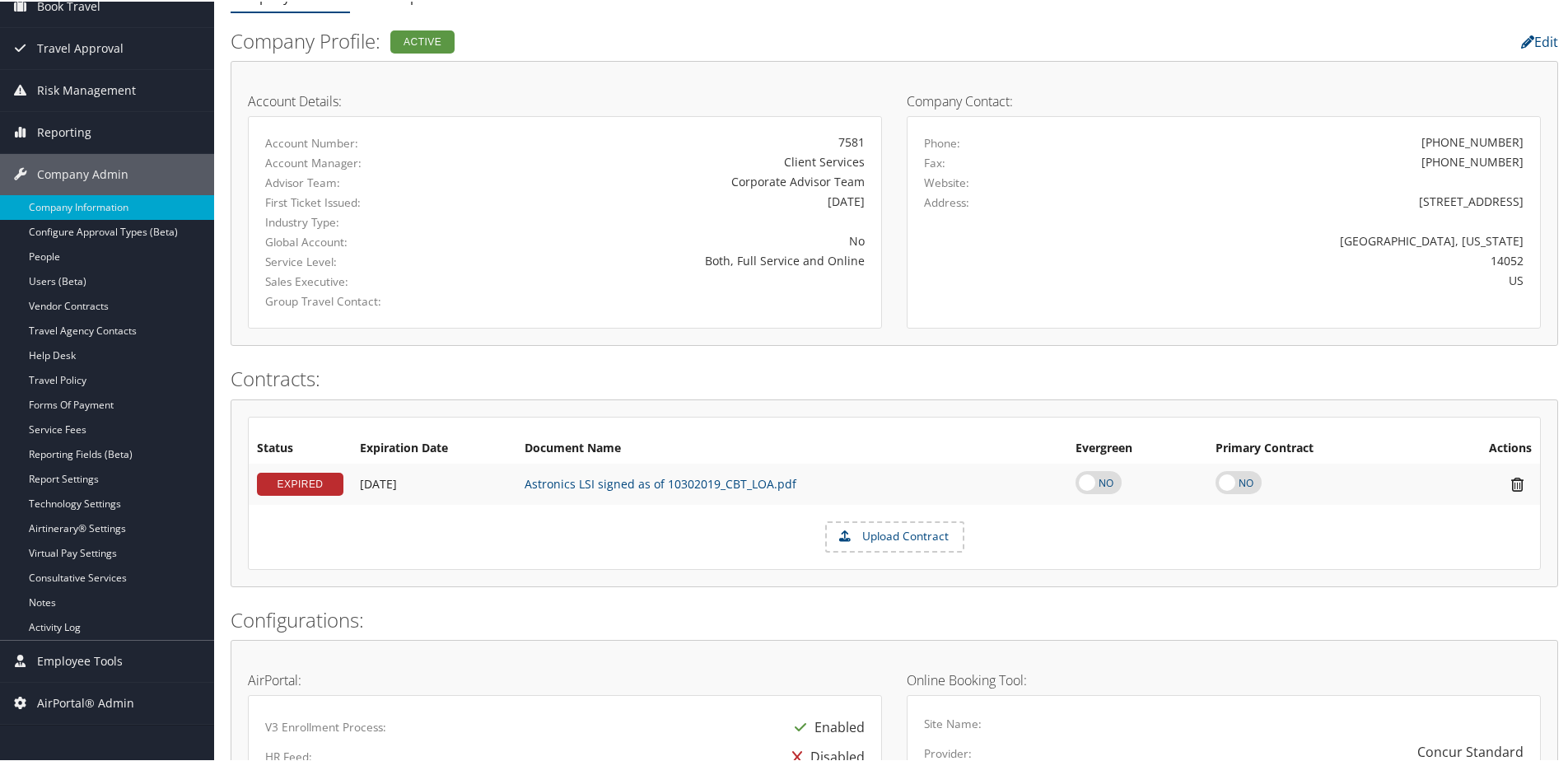
scroll to position [0, 0]
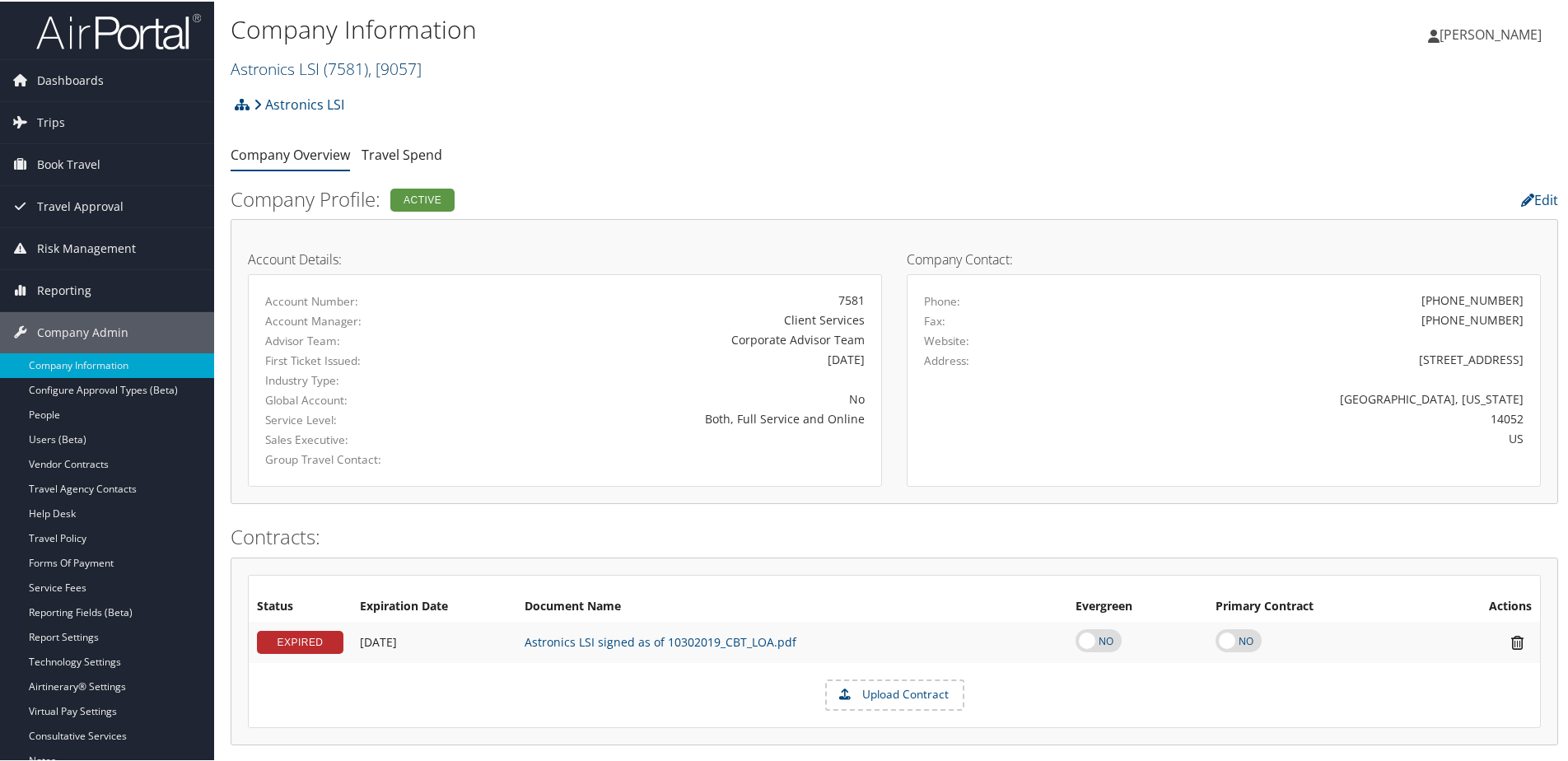
click at [315, 69] on link "Astronics LSI ( 7581 ) , [ 9057 ]" at bounding box center [326, 66] width 191 height 22
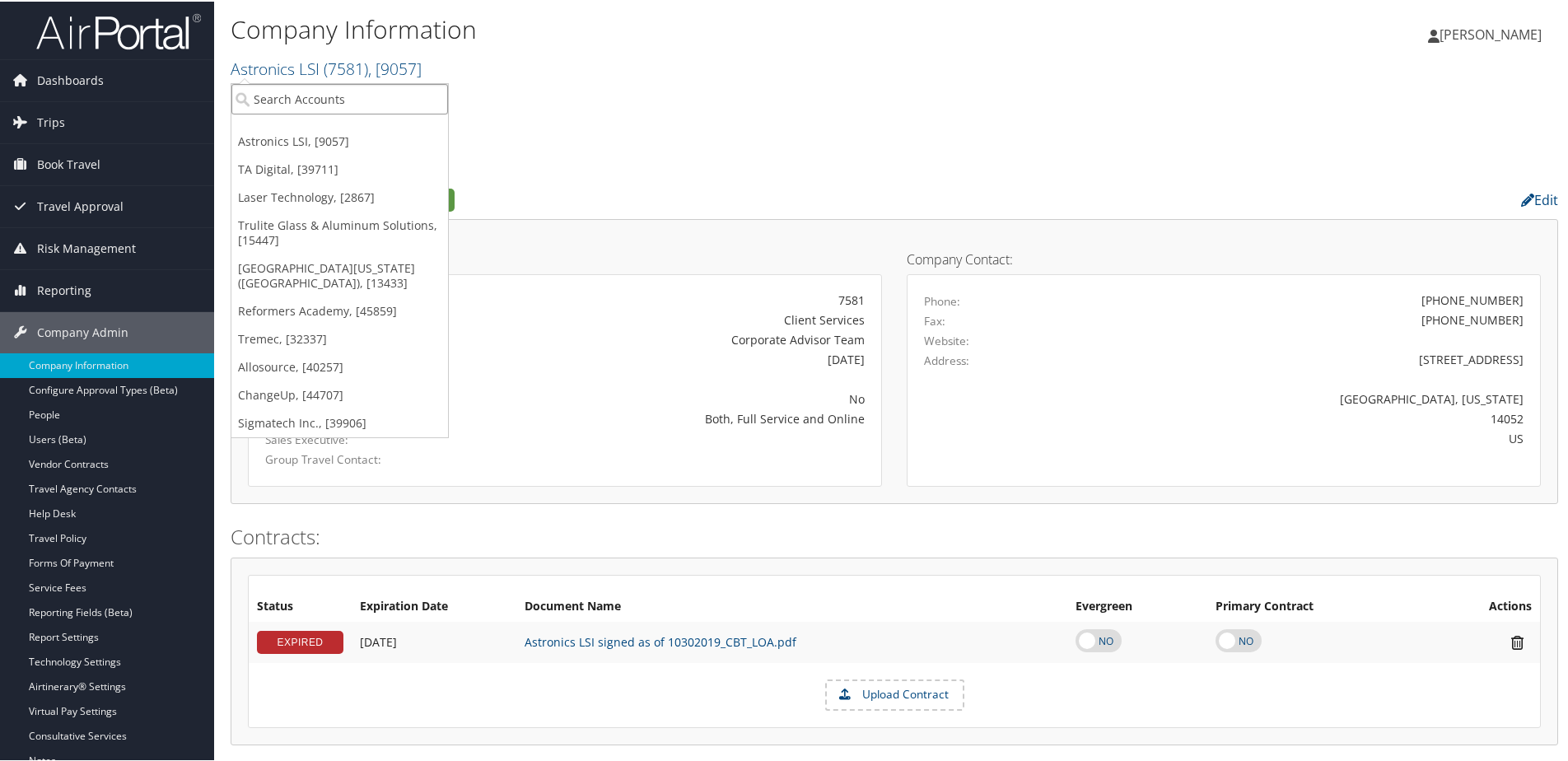
click at [311, 97] on input "search" at bounding box center [339, 98] width 216 height 31
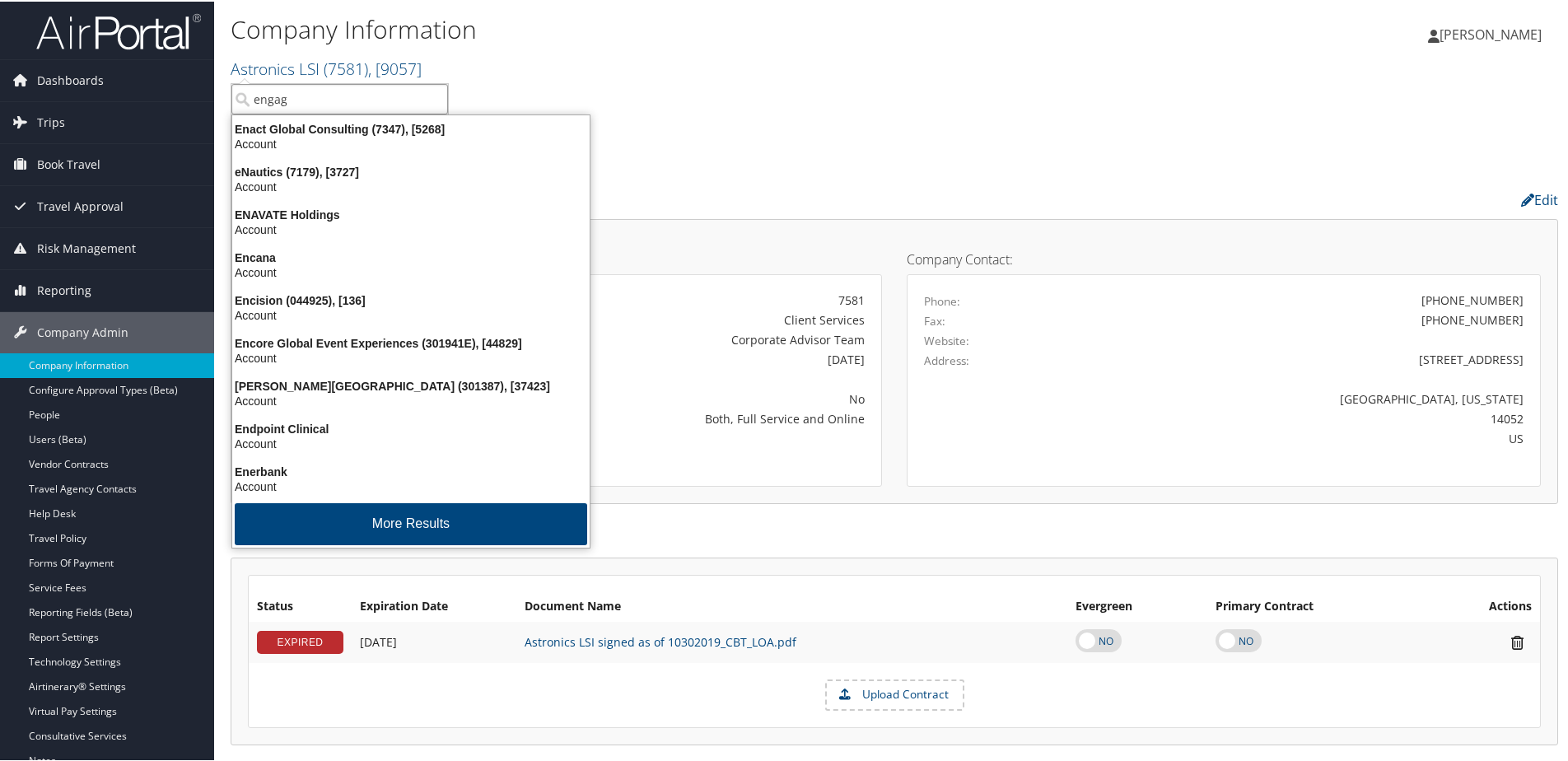
type input "engage"
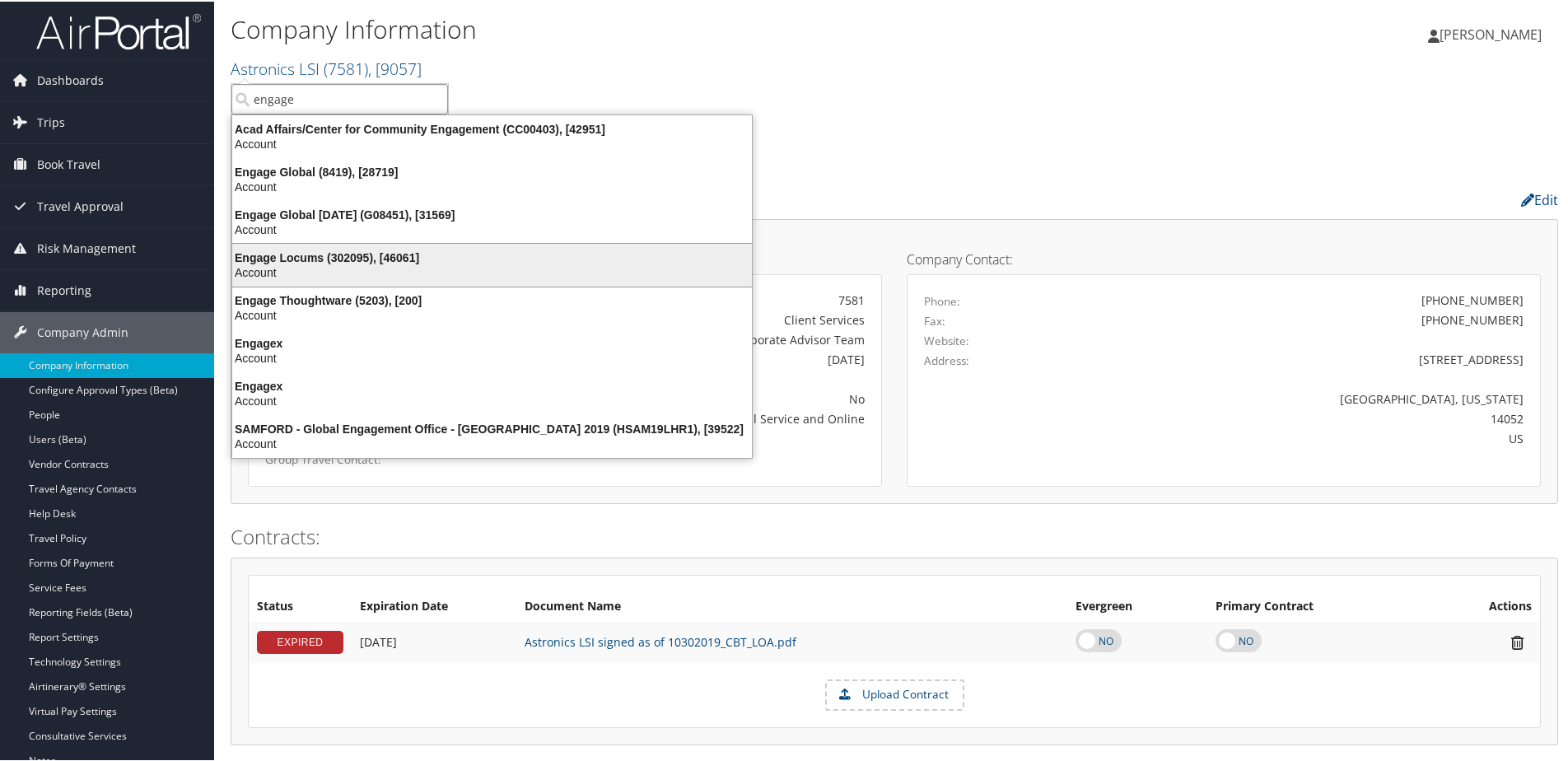
click at [302, 251] on div "Engage Locums (302095), [46061]" at bounding box center [491, 256] width 539 height 14
